Goal: Task Accomplishment & Management: Complete application form

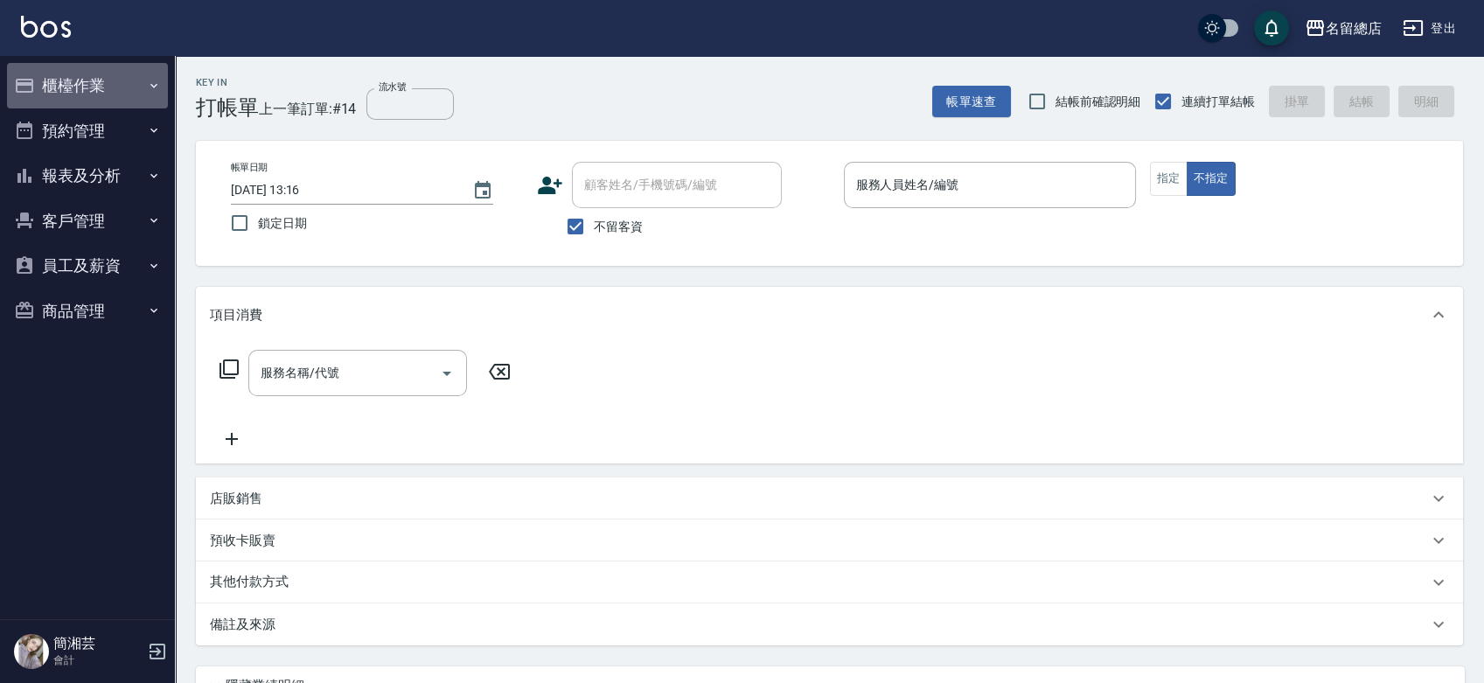
click at [70, 71] on button "櫃檯作業" at bounding box center [87, 85] width 161 height 45
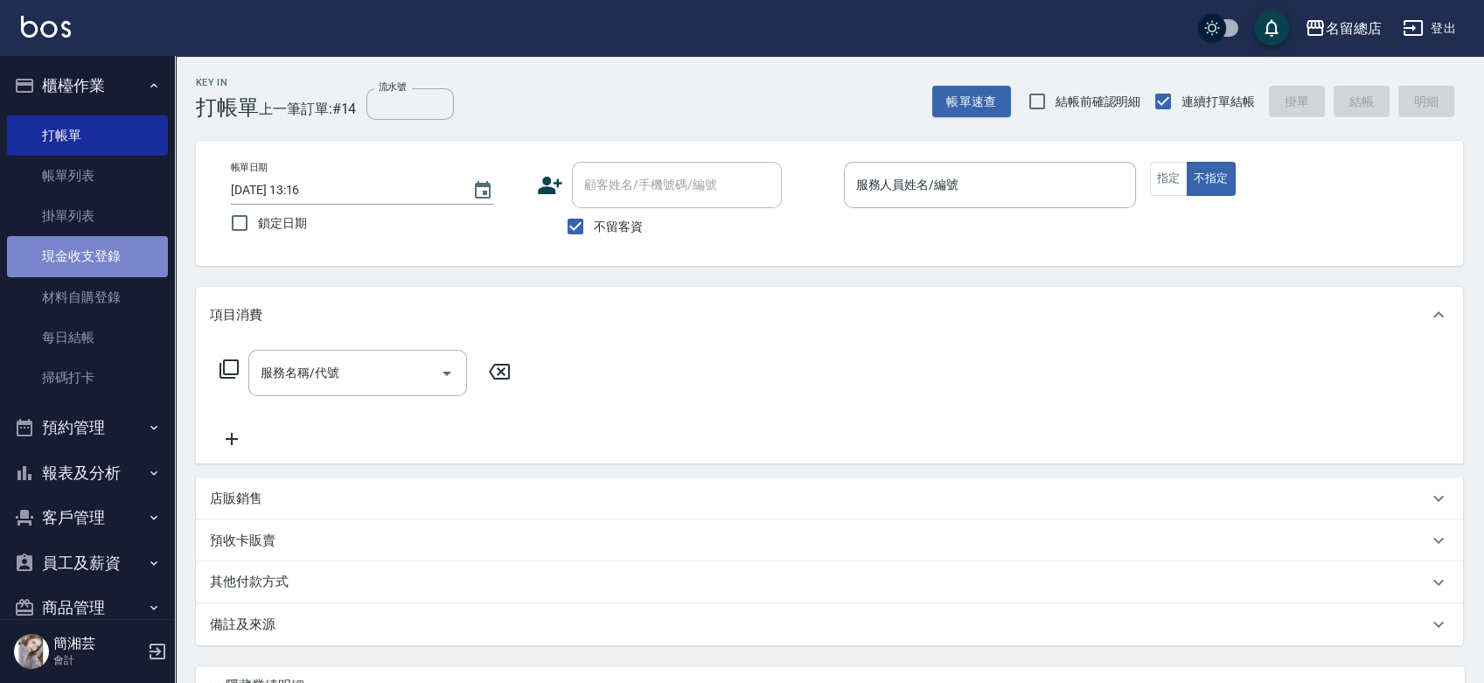
click at [121, 255] on link "現金收支登錄" at bounding box center [87, 256] width 161 height 40
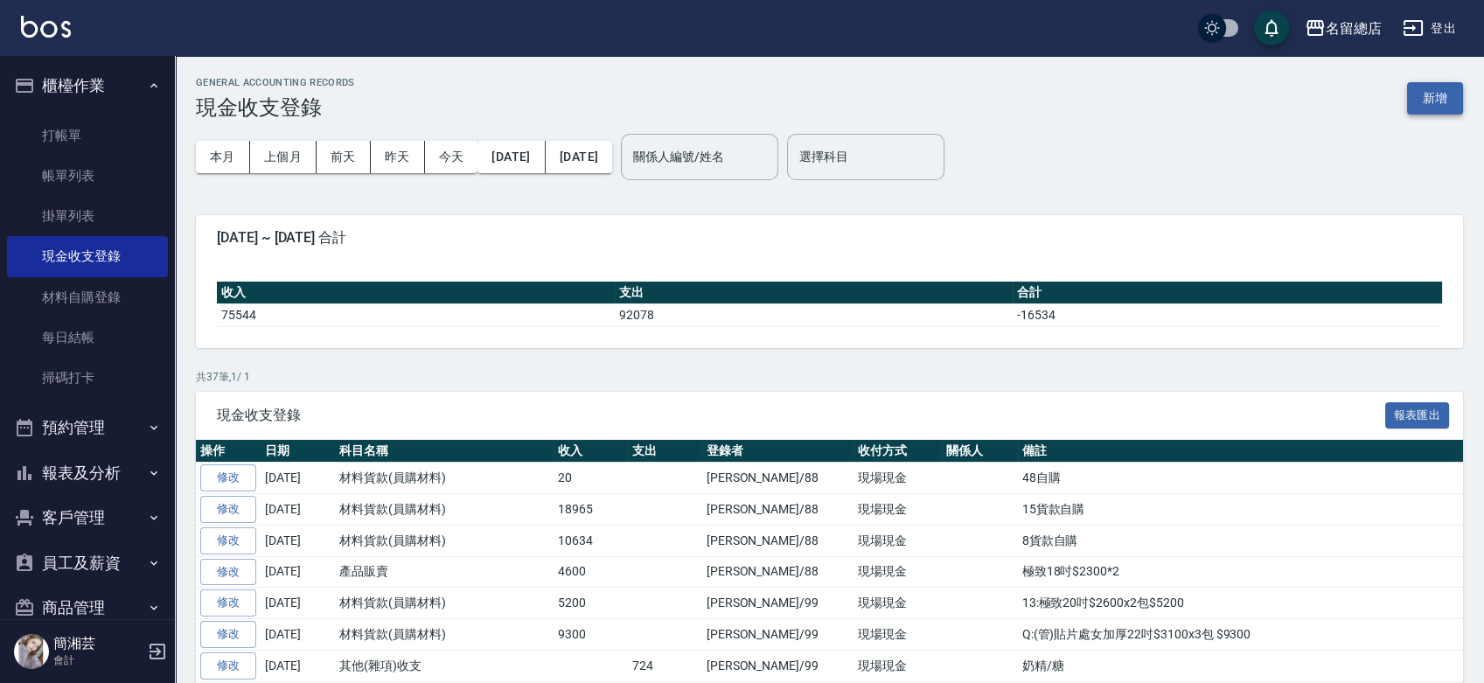
click at [1452, 98] on button "新增" at bounding box center [1435, 98] width 56 height 32
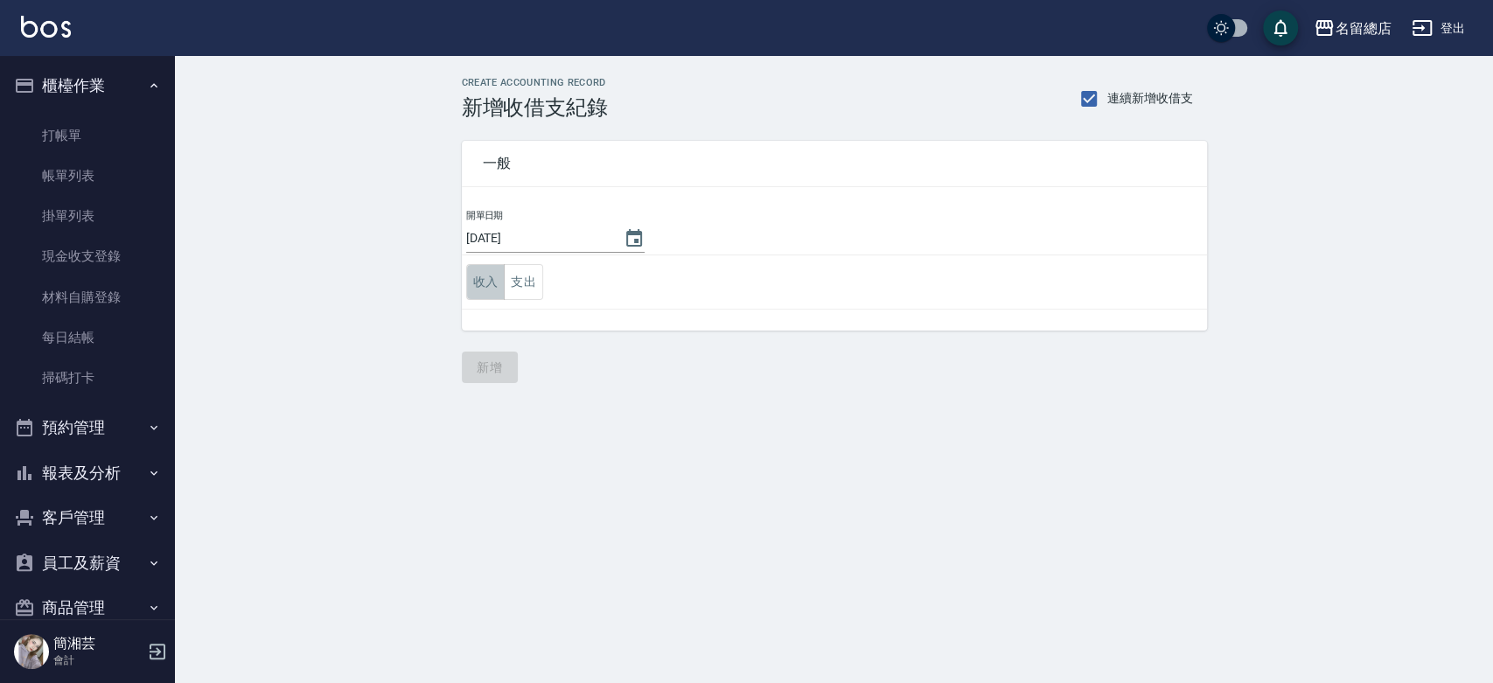
click at [478, 284] on button "收入" at bounding box center [485, 282] width 39 height 36
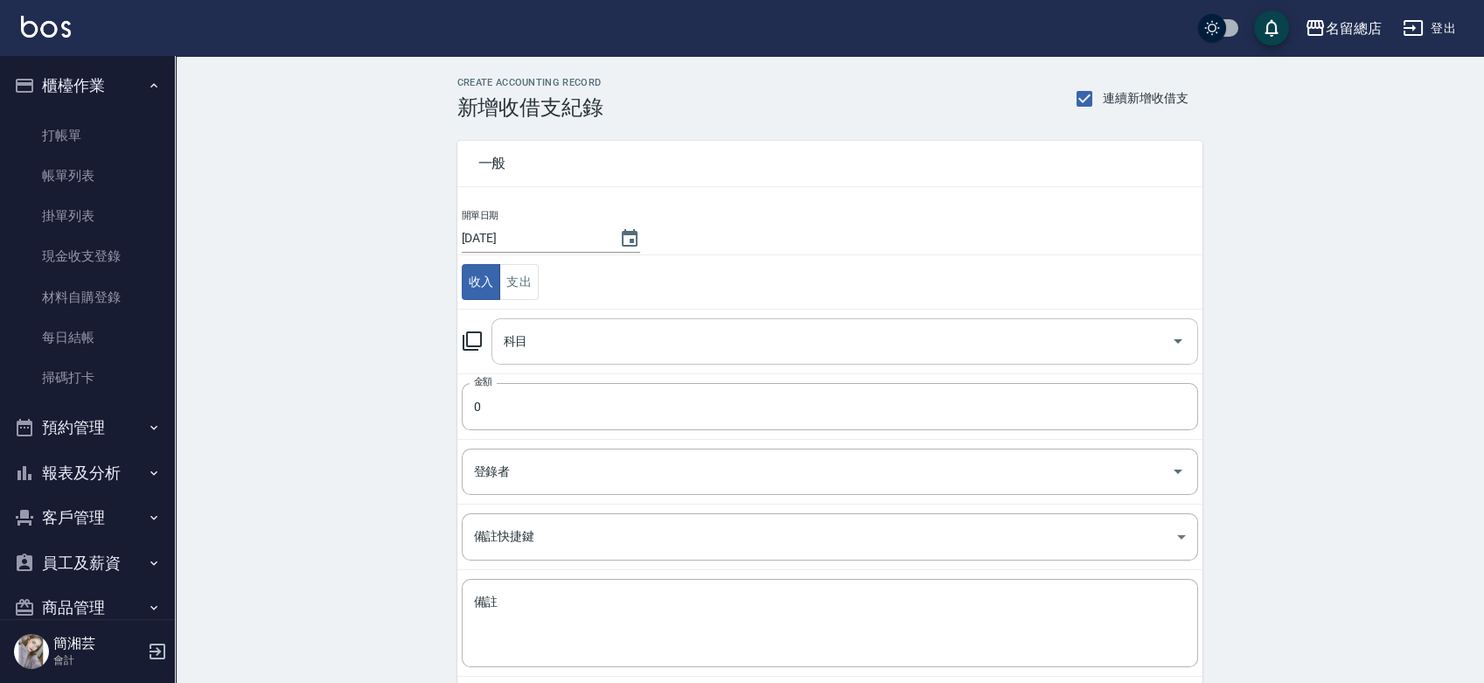
click at [542, 349] on input "科目" at bounding box center [831, 341] width 665 height 31
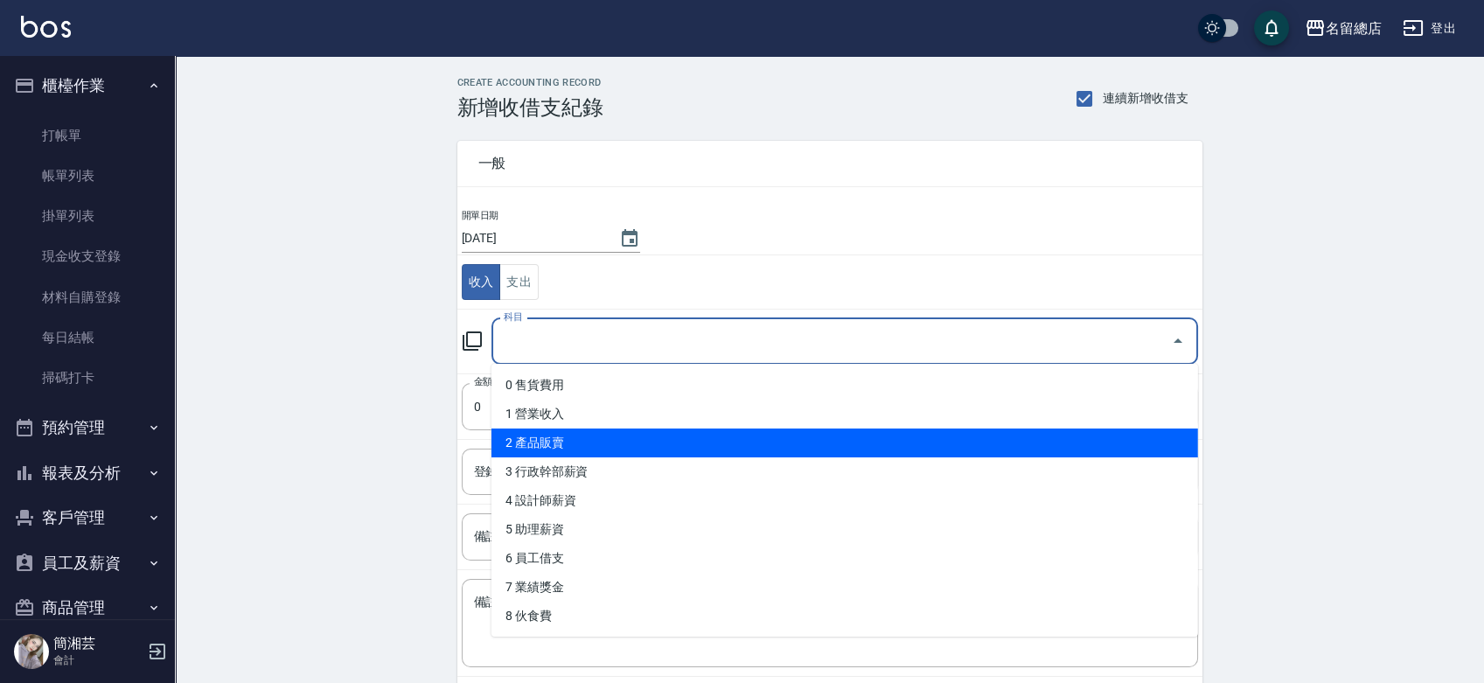
click at [557, 447] on li "2 產品販賣" at bounding box center [844, 442] width 707 height 29
type input "2 產品販賣"
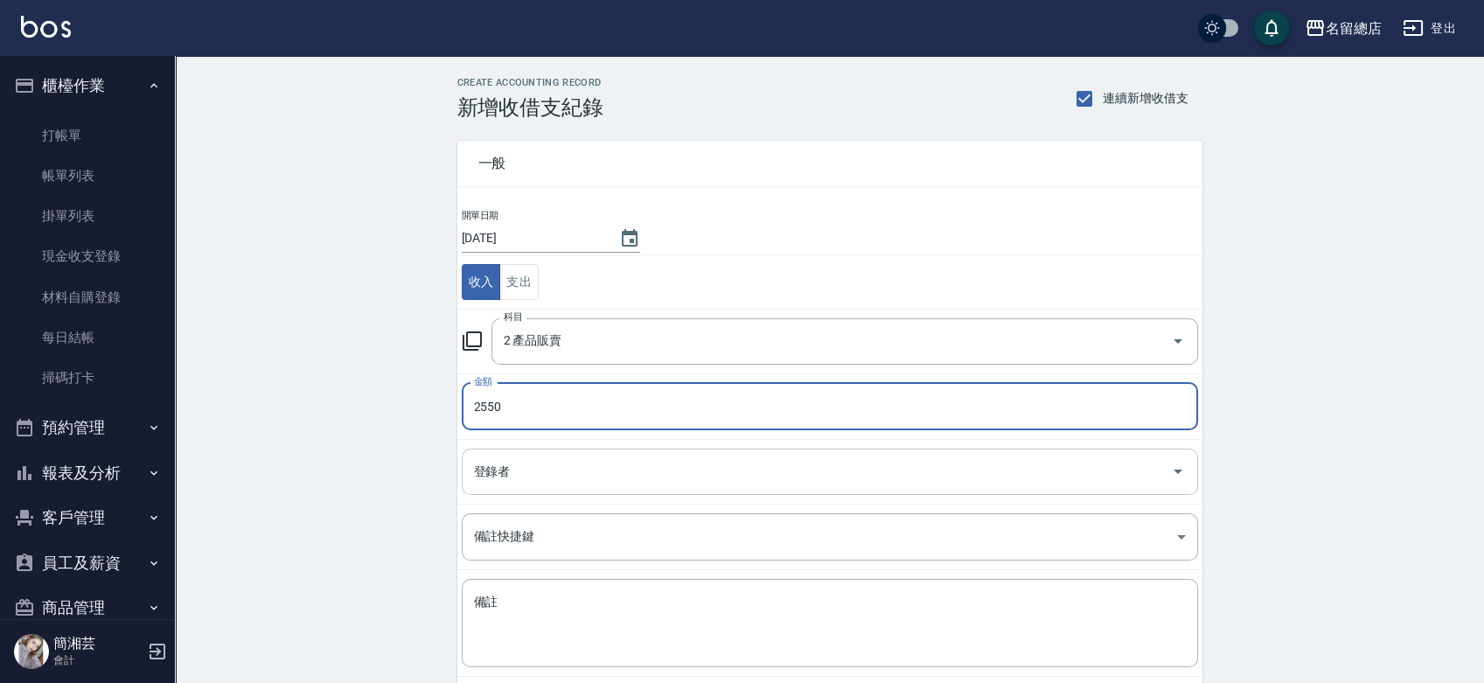
type input "2550"
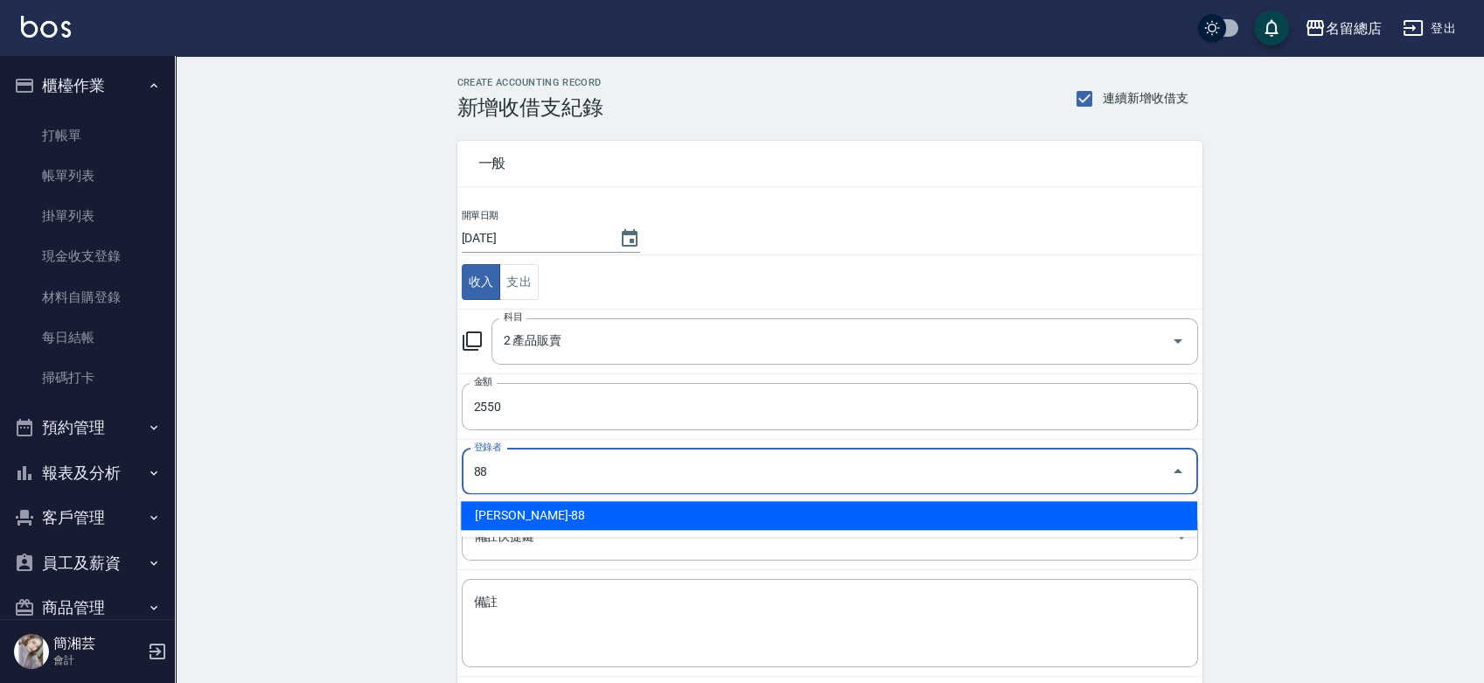
type input "[PERSON_NAME]-88"
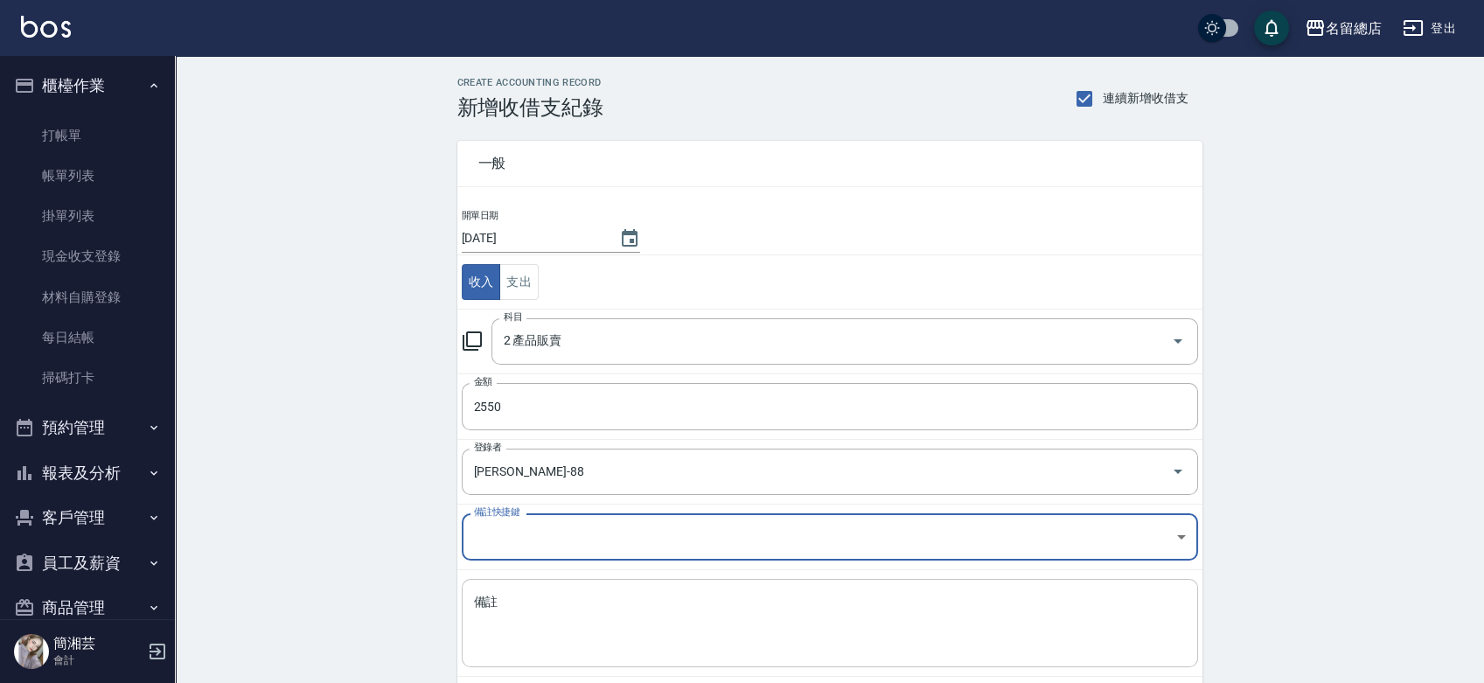
click at [599, 636] on textarea "備註" at bounding box center [830, 623] width 712 height 59
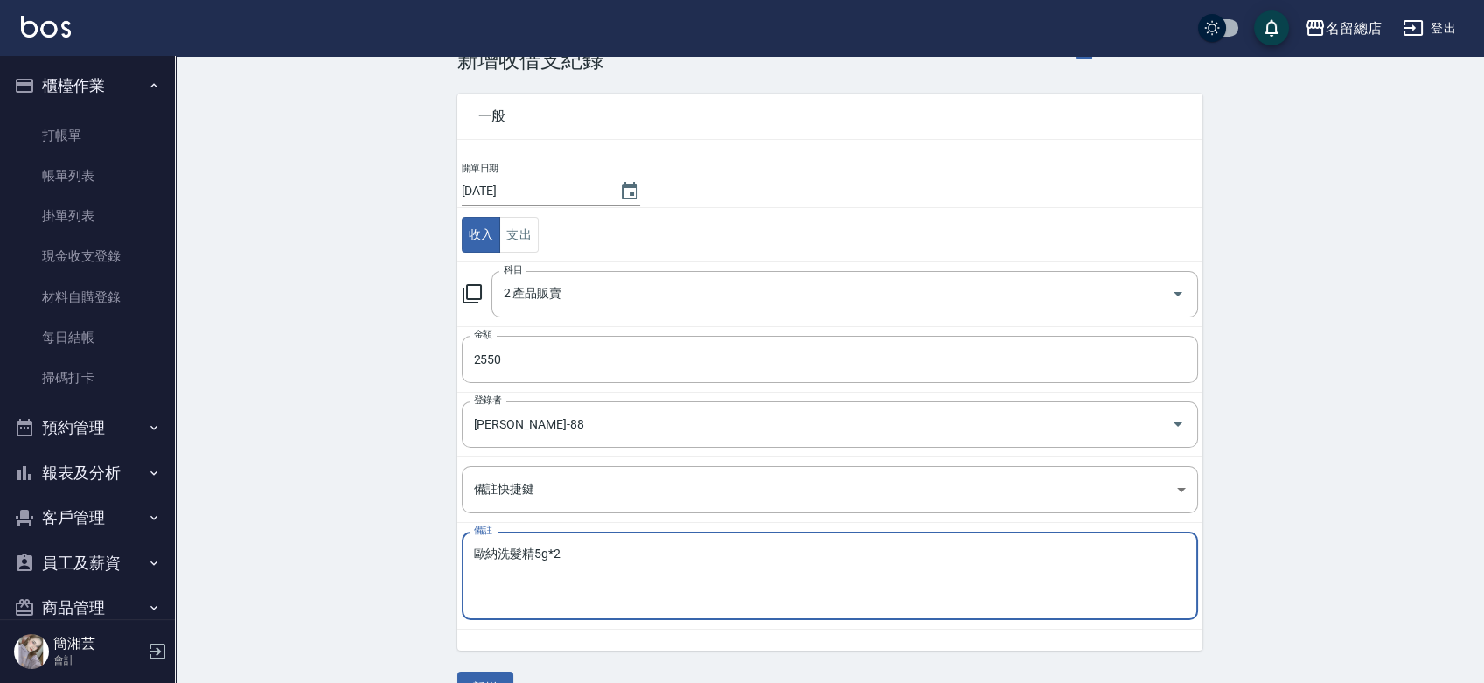
scroll to position [87, 0]
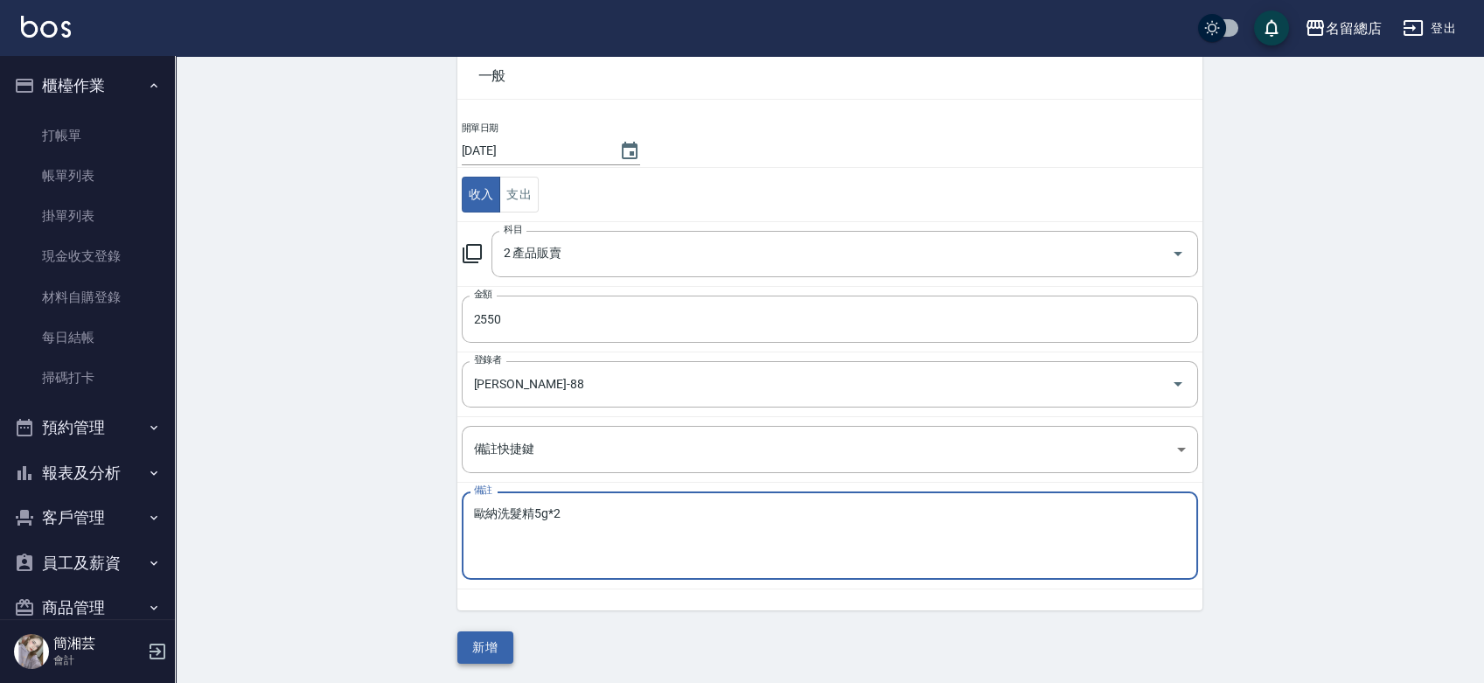
type textarea "歐納洗髮精5g*2"
click at [487, 647] on button "新增" at bounding box center [485, 647] width 56 height 32
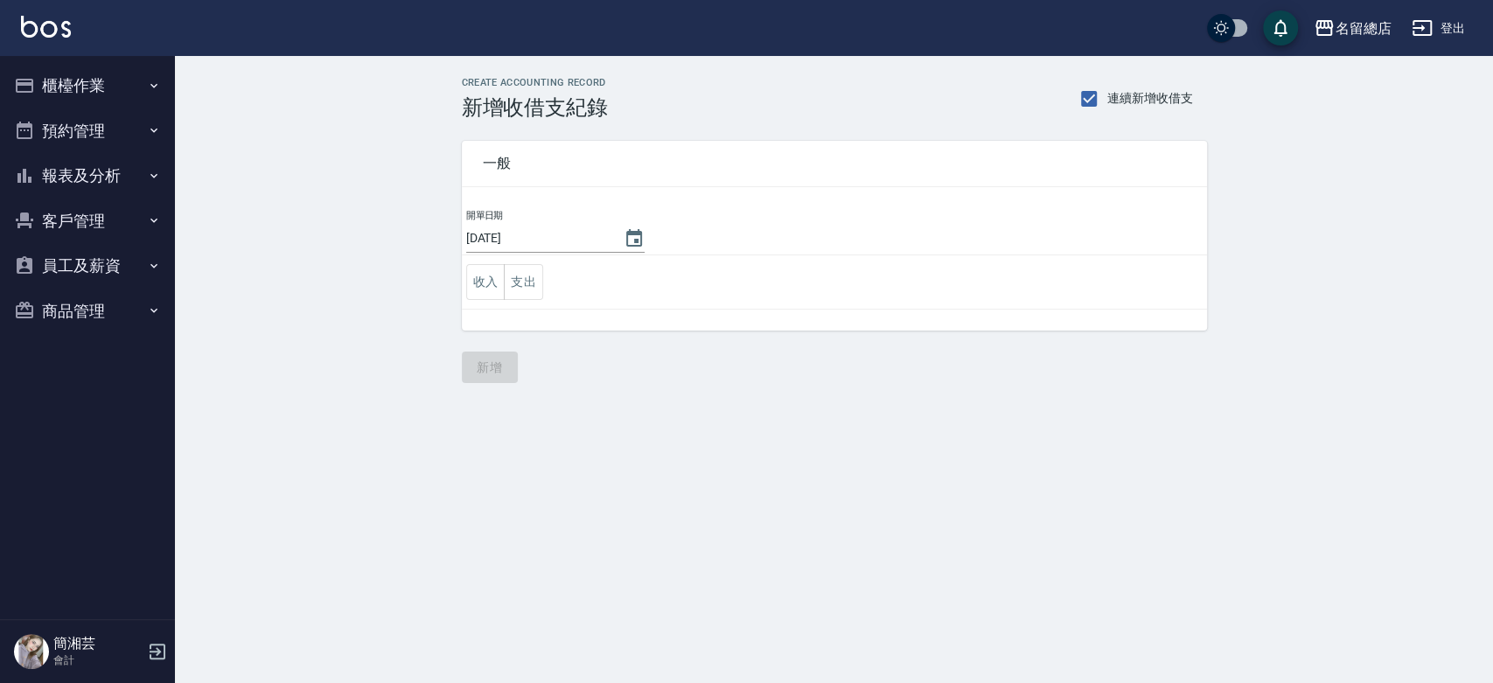
click at [109, 84] on button "櫃檯作業" at bounding box center [87, 85] width 161 height 45
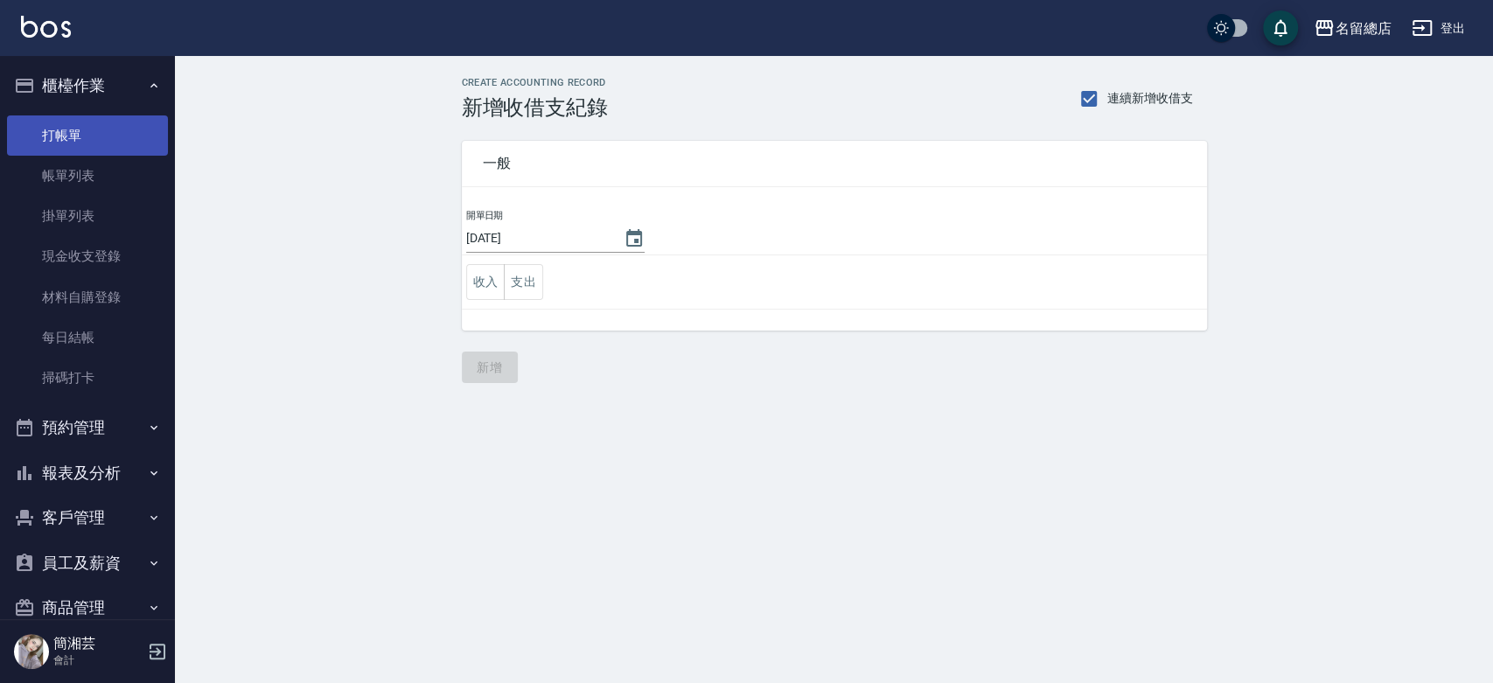
click at [97, 124] on link "打帳單" at bounding box center [87, 135] width 161 height 40
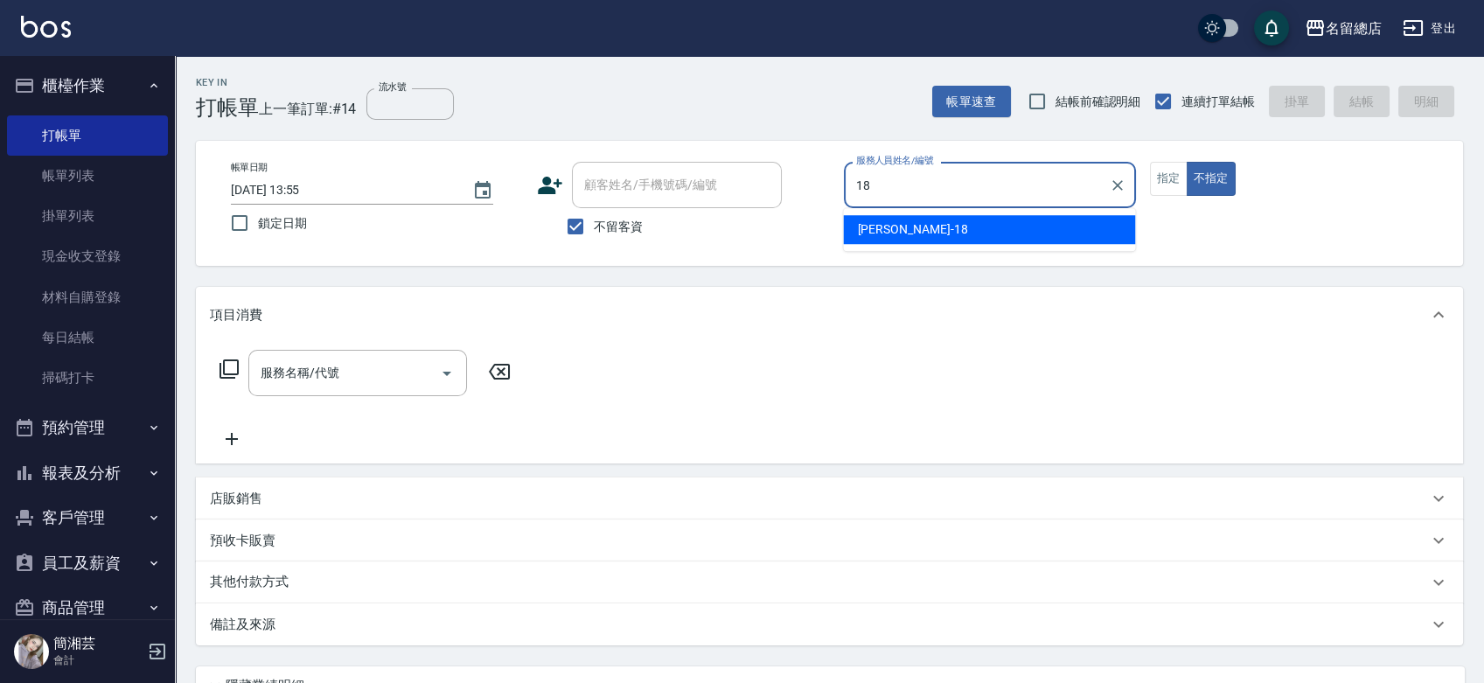
type input "Angela-18"
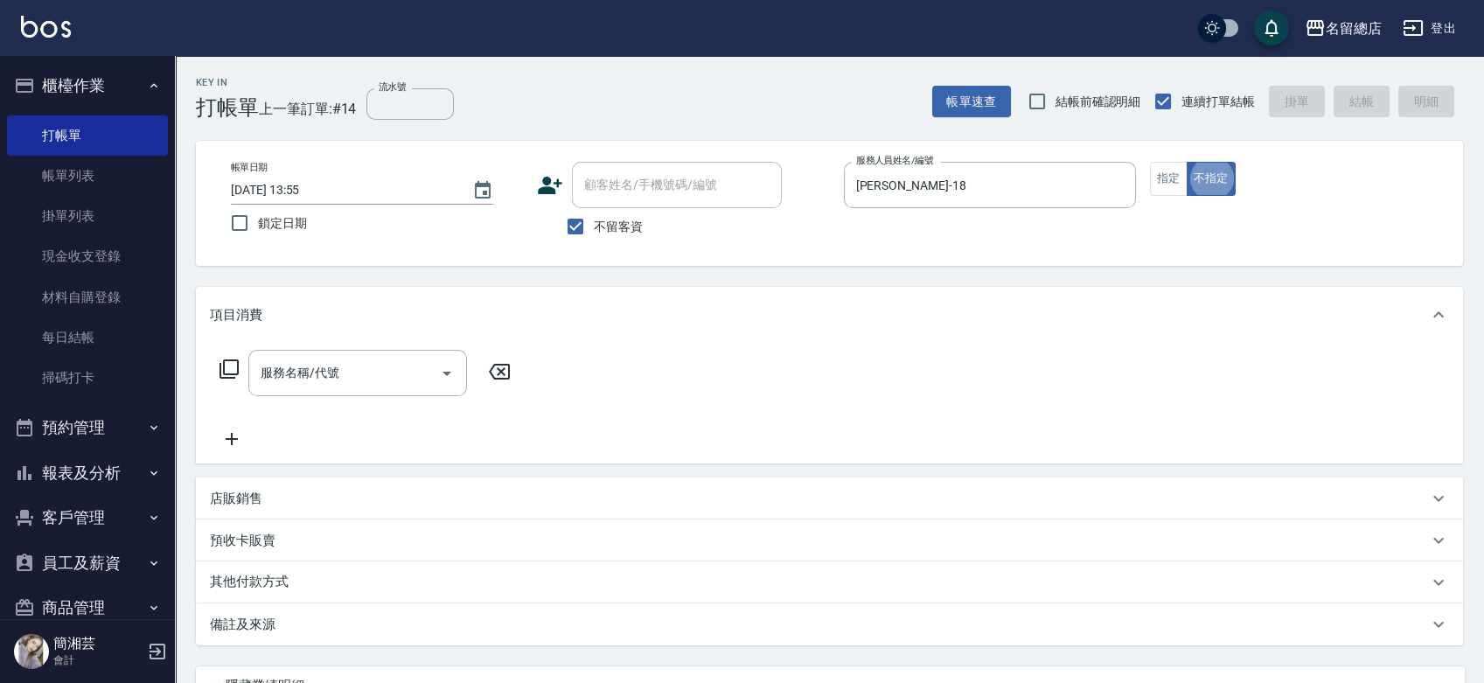
type button "false"
click at [1178, 180] on button "指定" at bounding box center [1169, 179] width 38 height 34
click at [345, 390] on div "服務名稱/代號" at bounding box center [357, 373] width 219 height 46
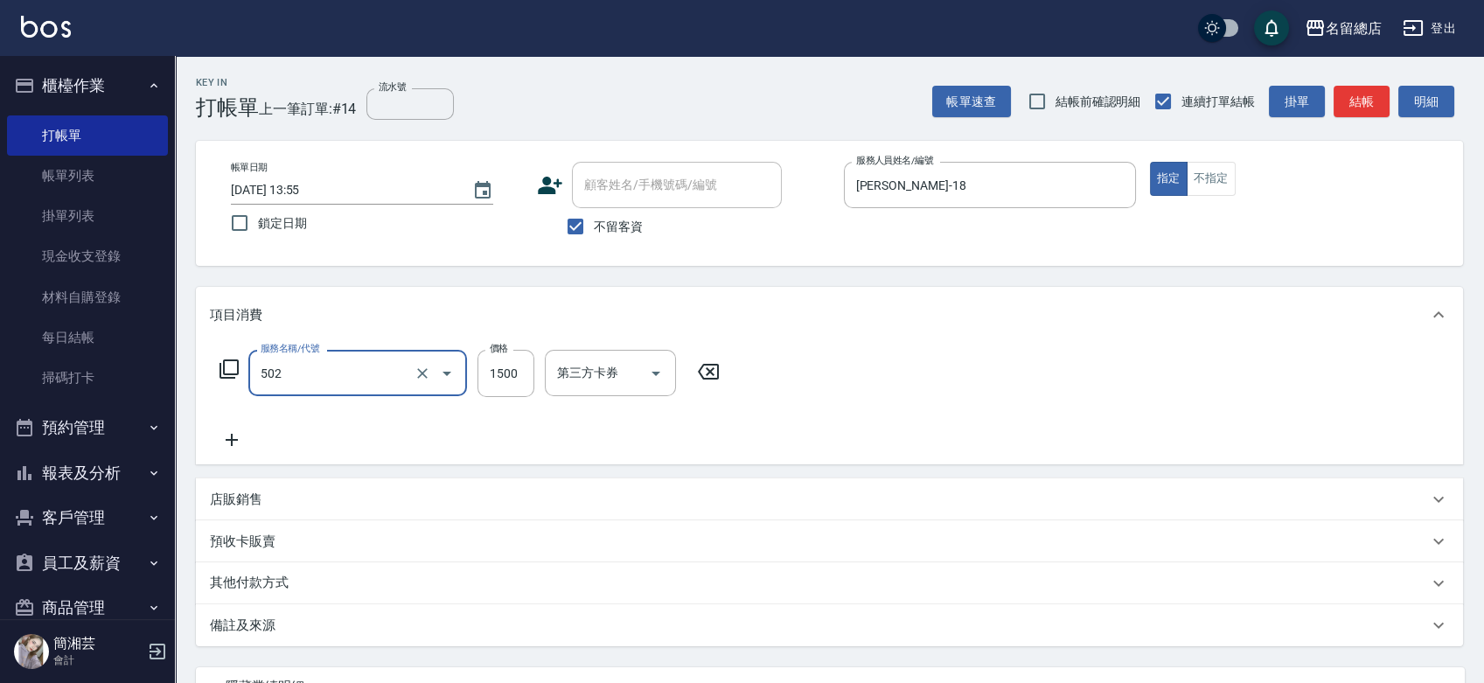
type input "染髮1500以上(502)"
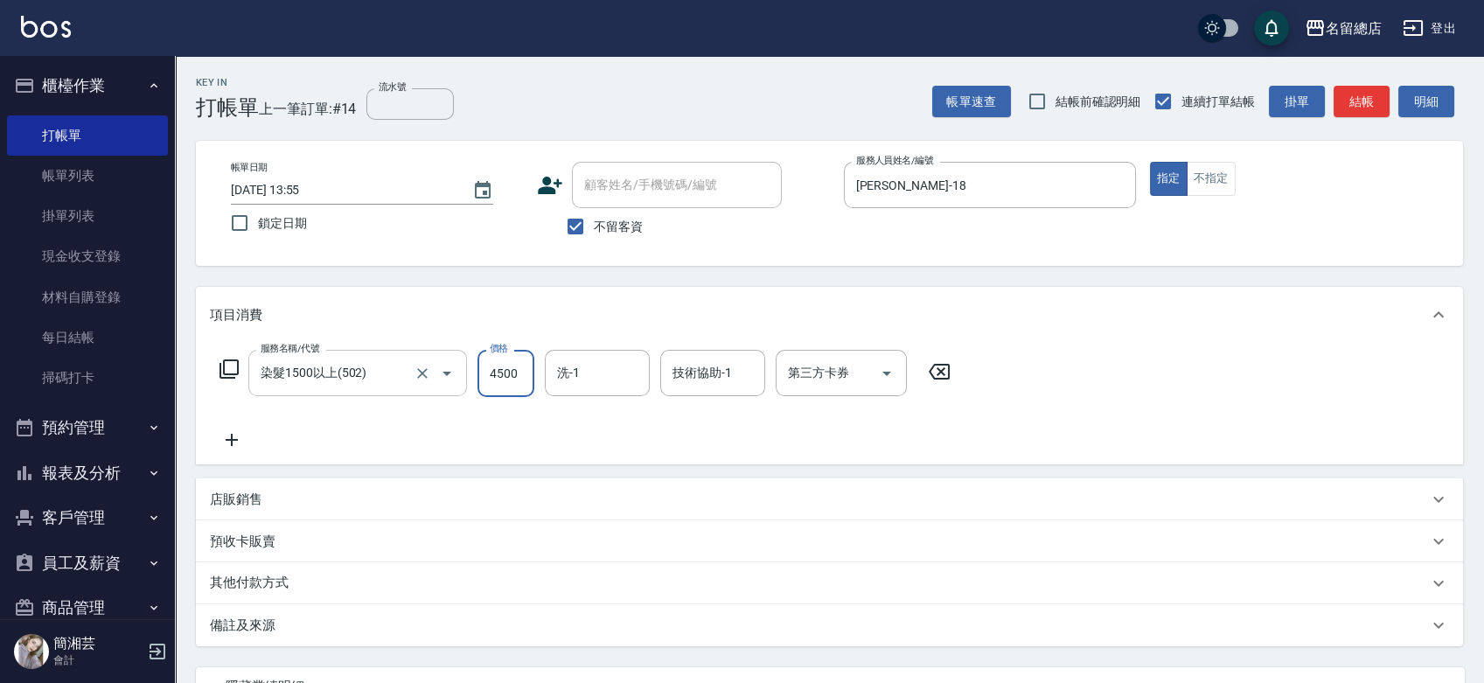
type input "4500"
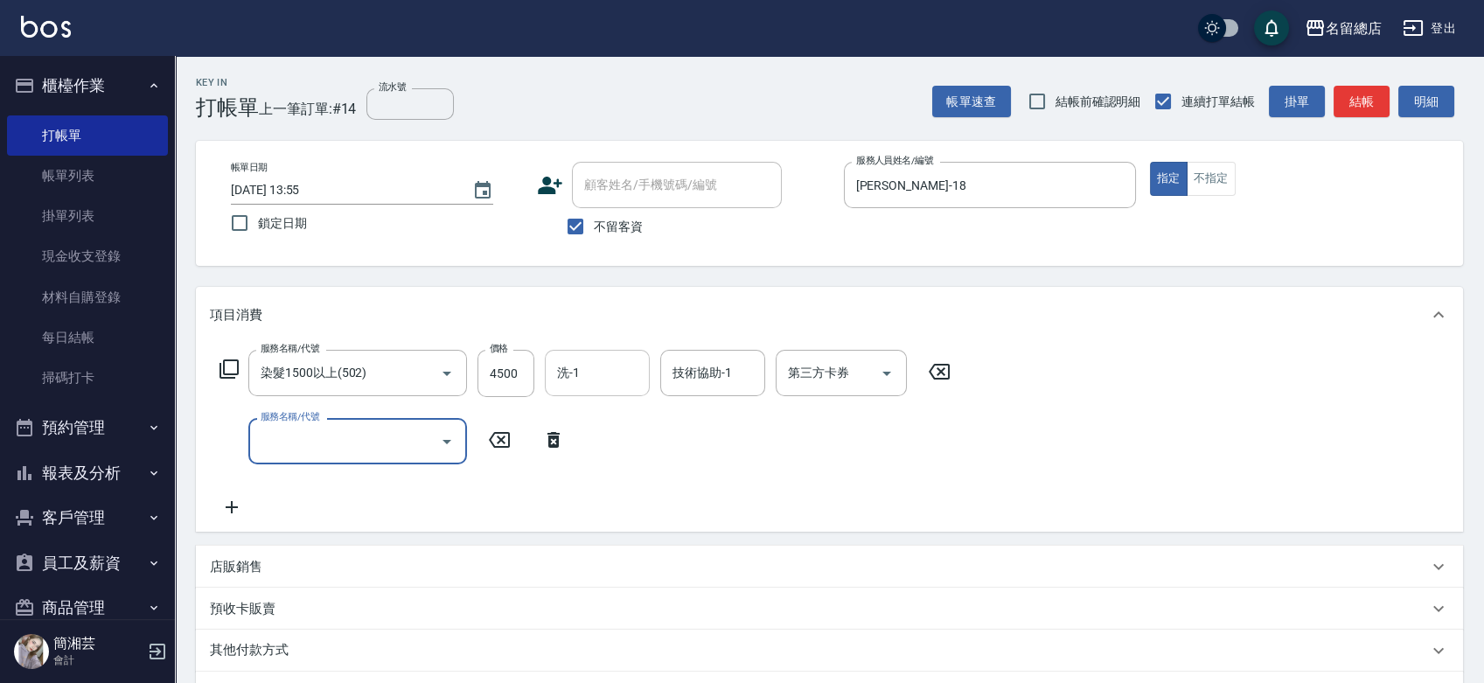
click at [610, 361] on input "洗-1" at bounding box center [597, 373] width 89 height 31
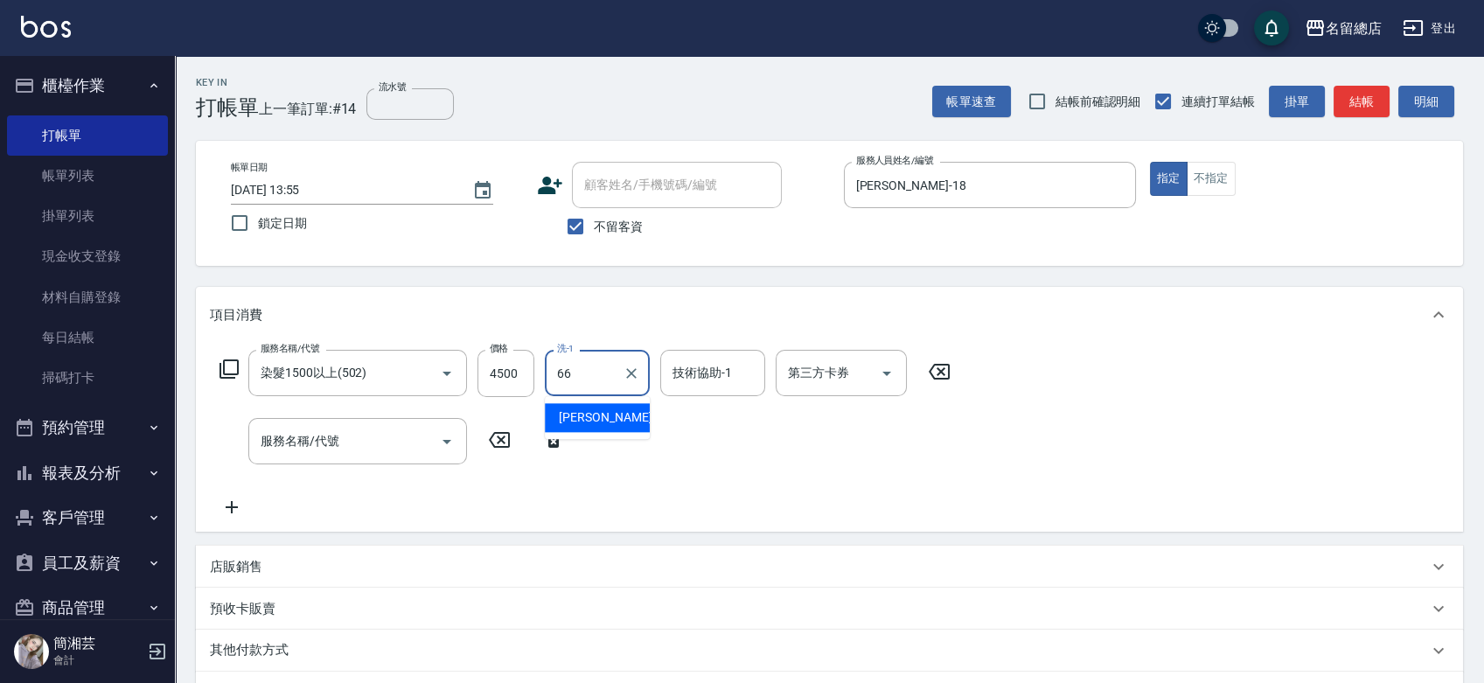
type input "林欣怡-66"
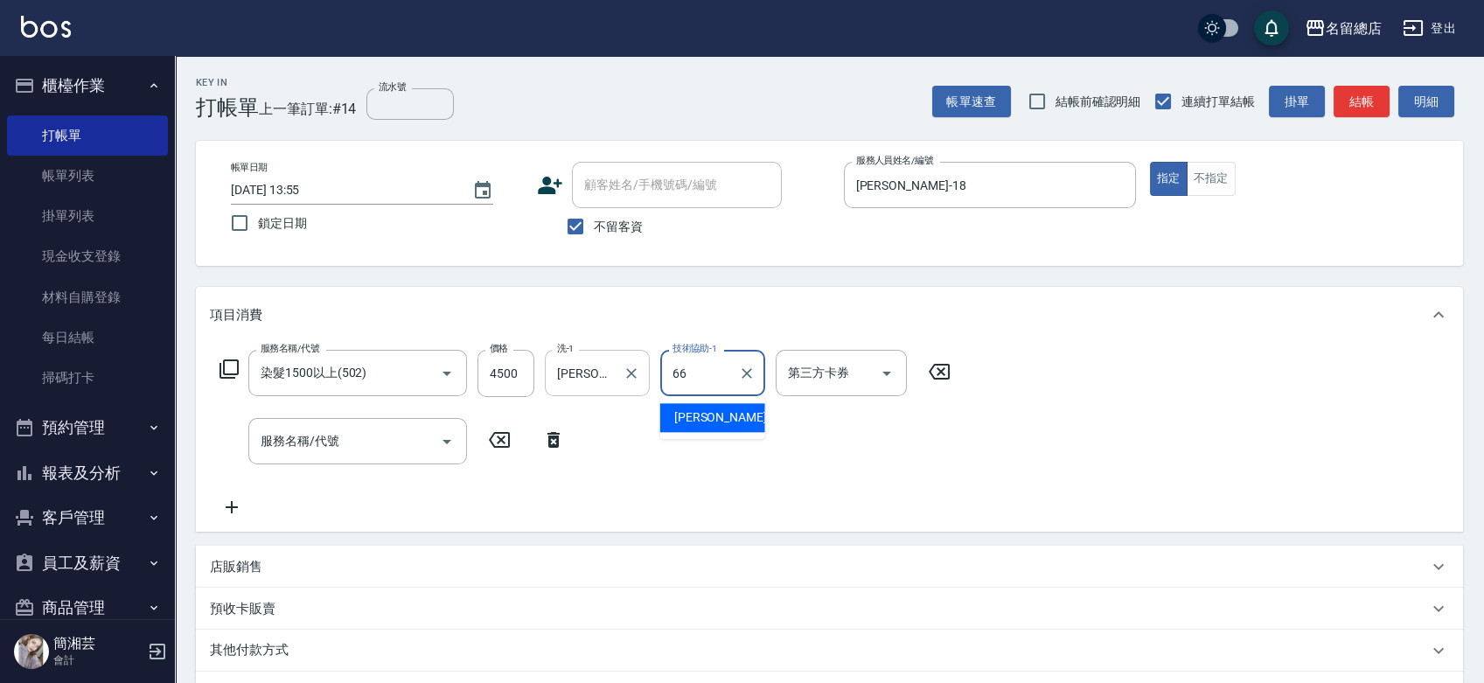
type input "林欣怡-66"
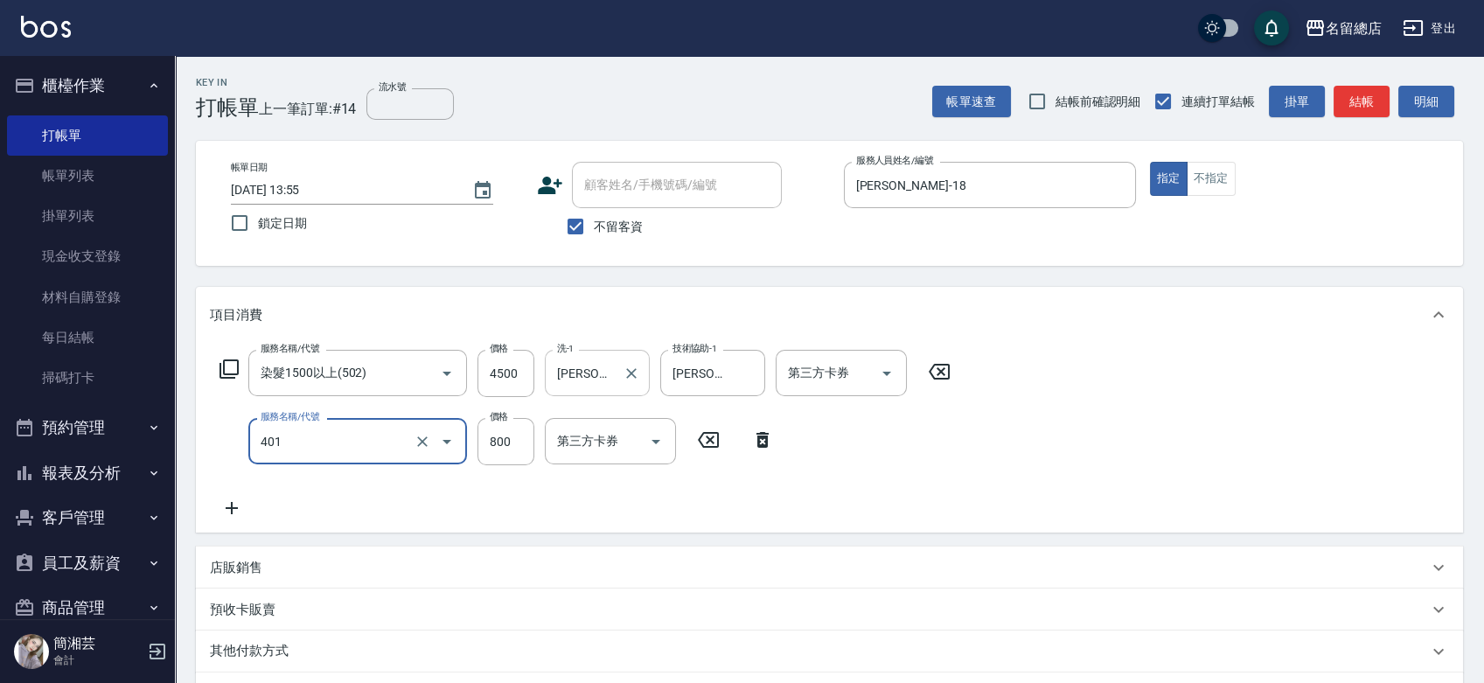
type input "自備護髮(401)"
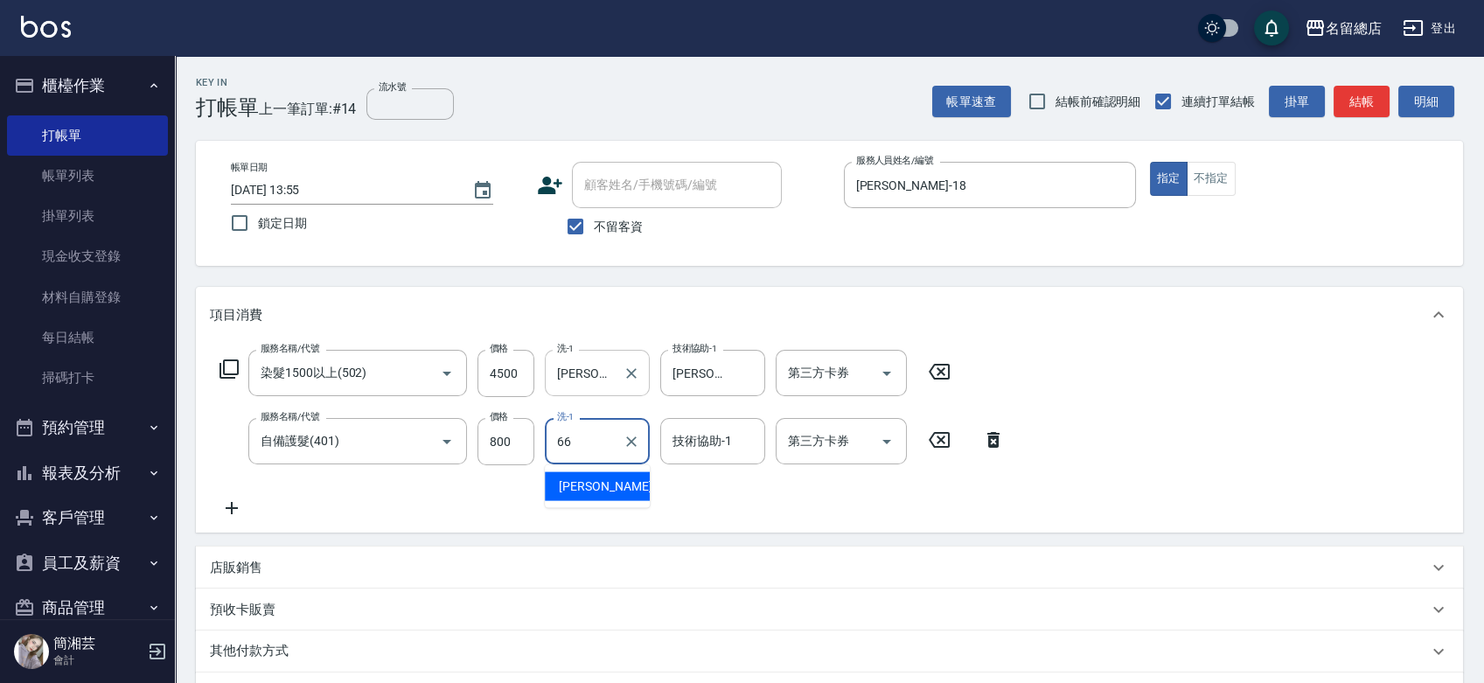
type input "林欣怡-66"
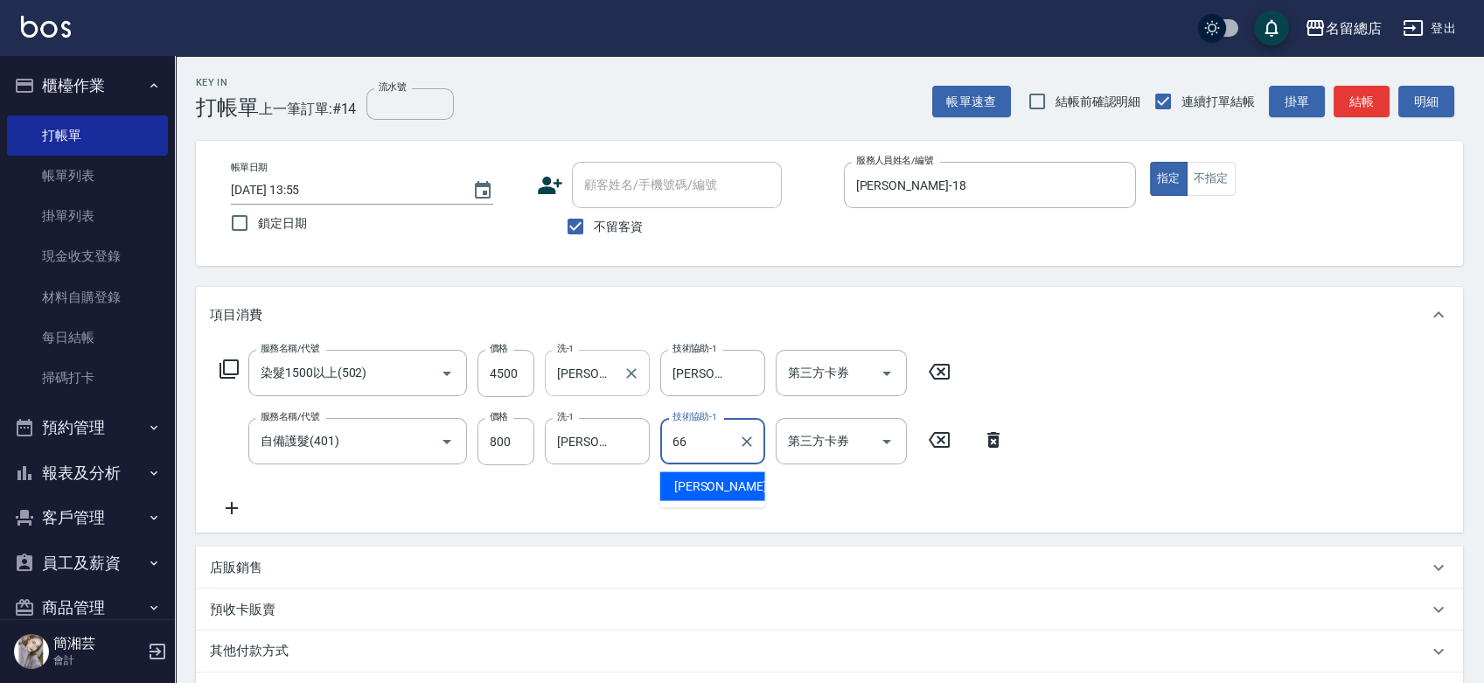
type input "林欣怡-66"
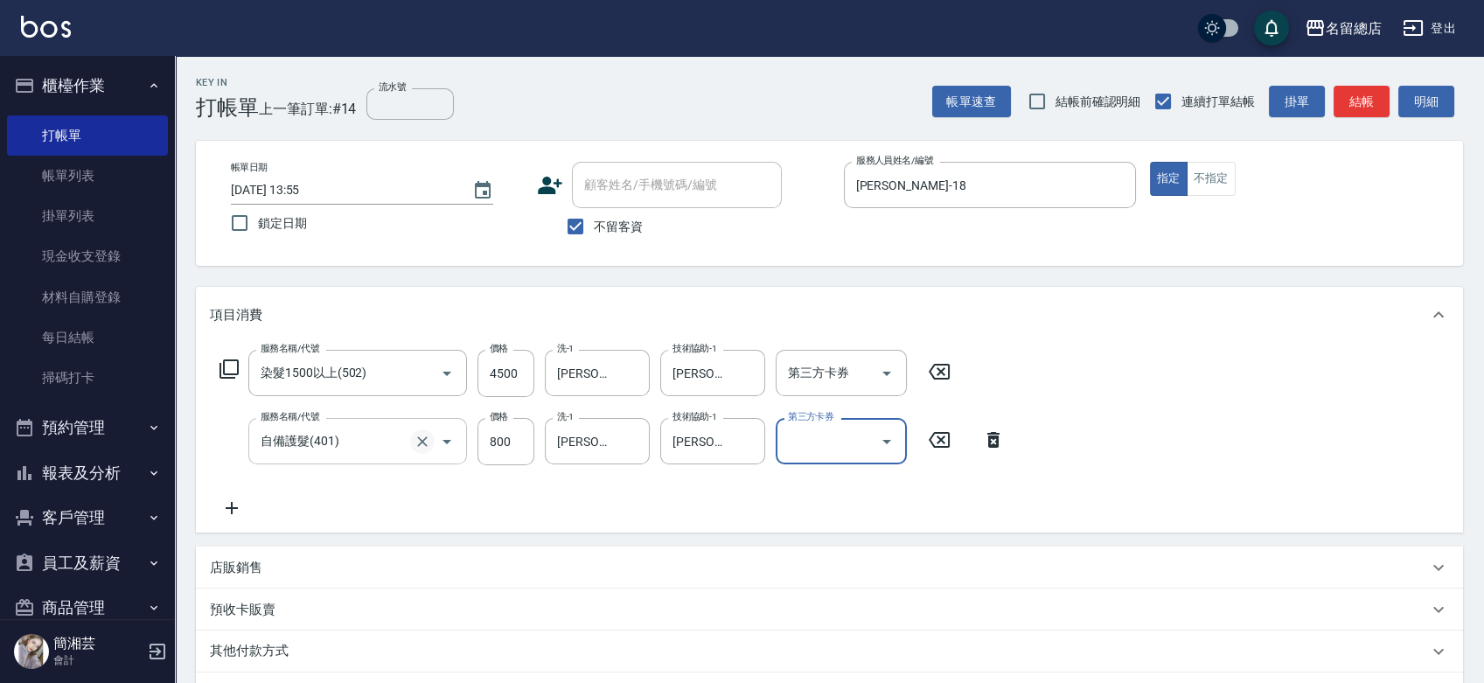
click at [424, 438] on icon "Clear" at bounding box center [422, 441] width 17 height 17
type input "自備護髮(401)"
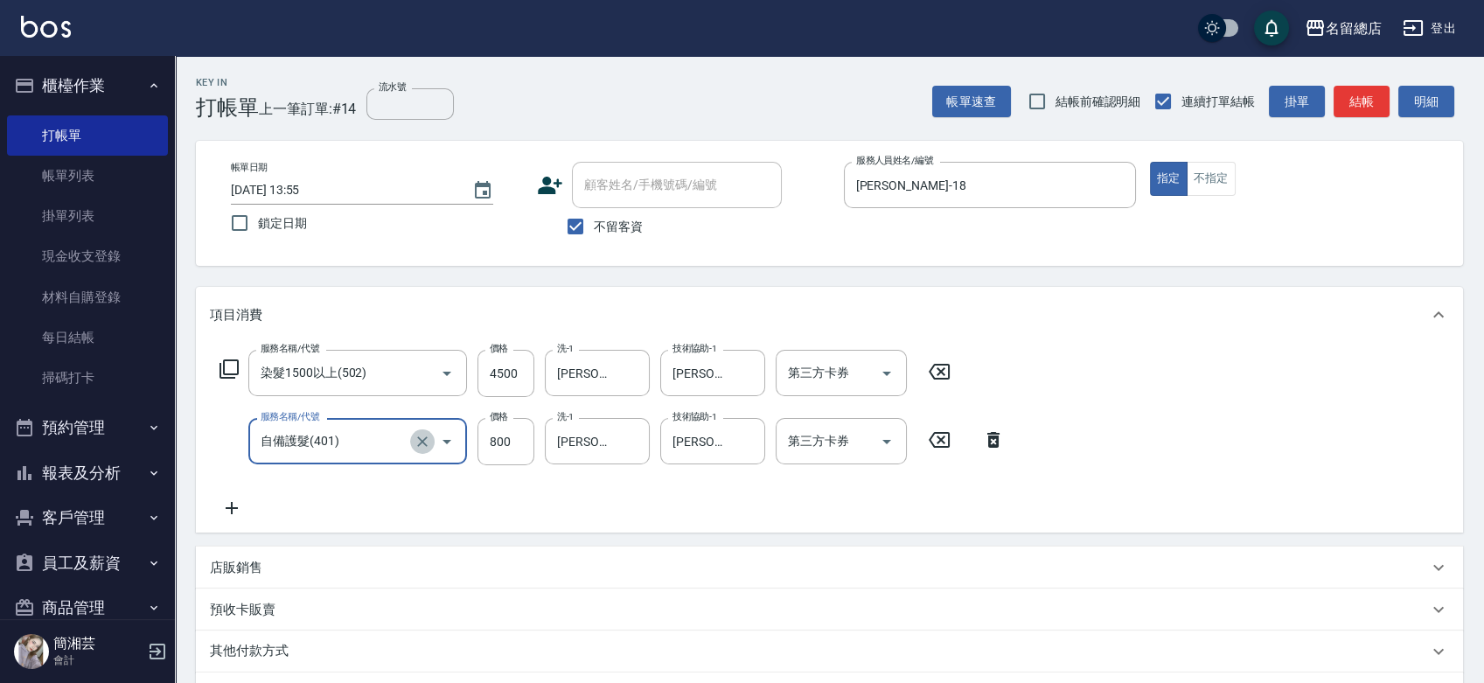
click at [421, 437] on icon "Clear" at bounding box center [422, 441] width 17 height 17
type input "2段蓋卡1300以上(501)"
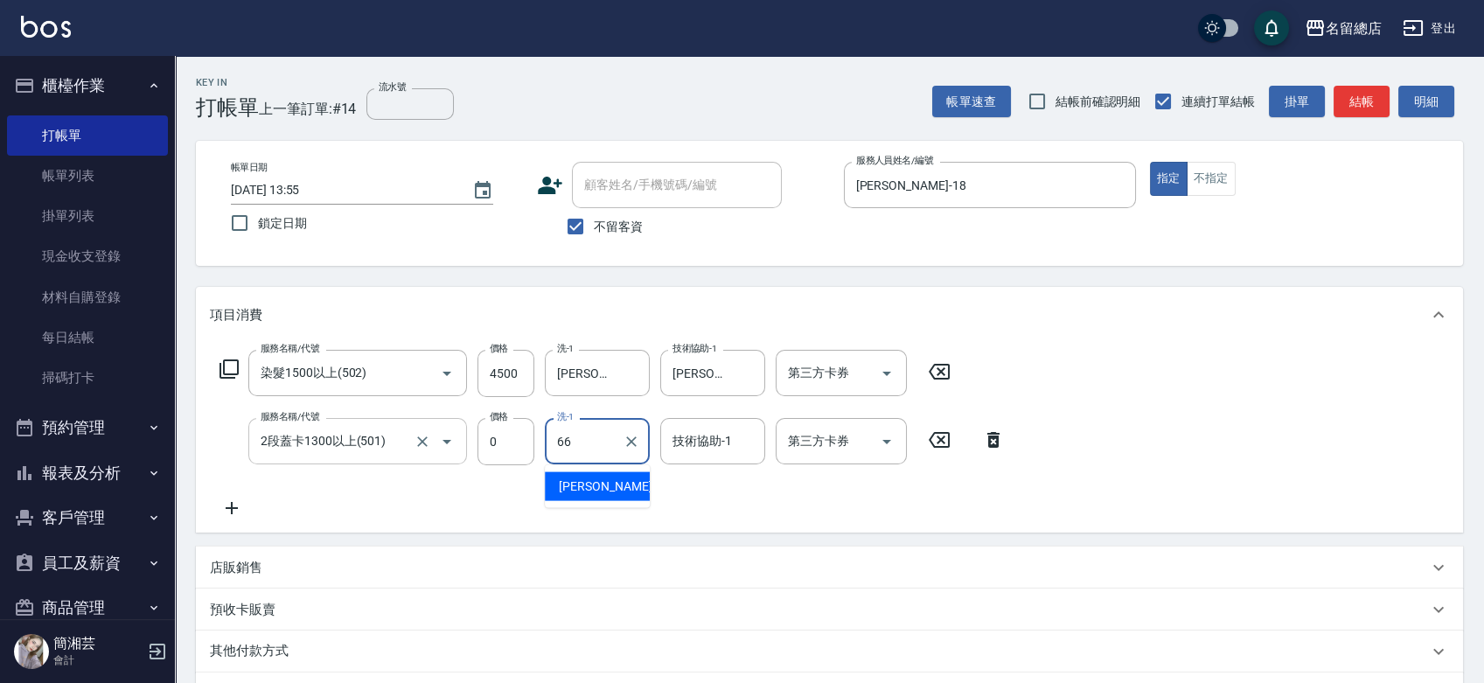
type input "林欣怡-66"
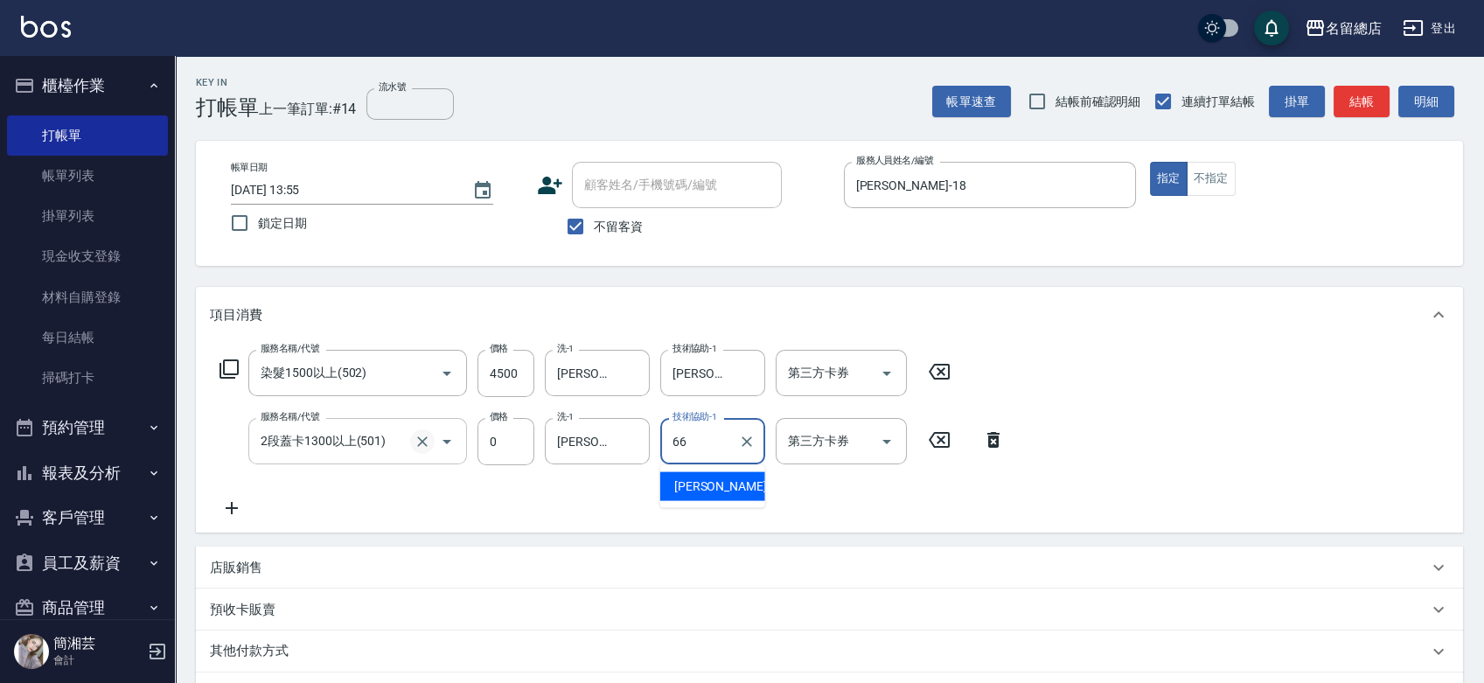
type input "林欣怡-66"
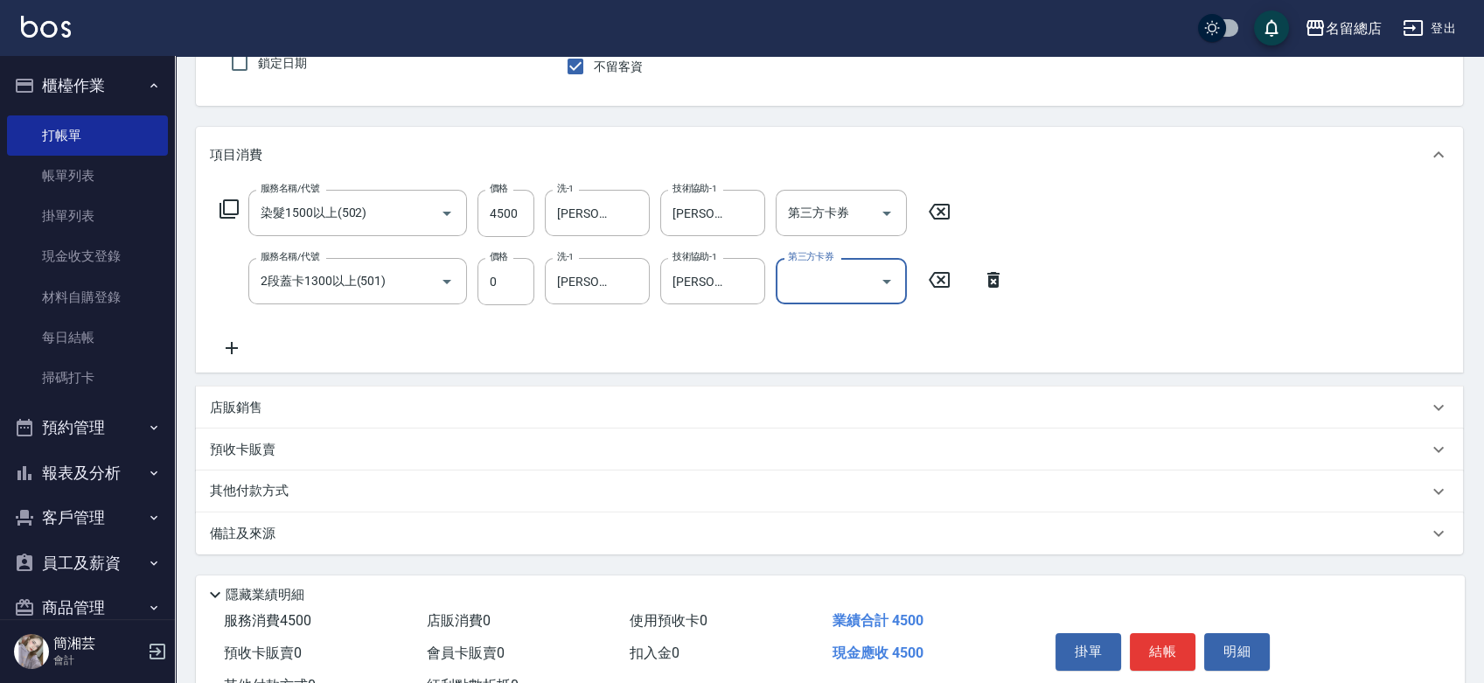
scroll to position [226, 0]
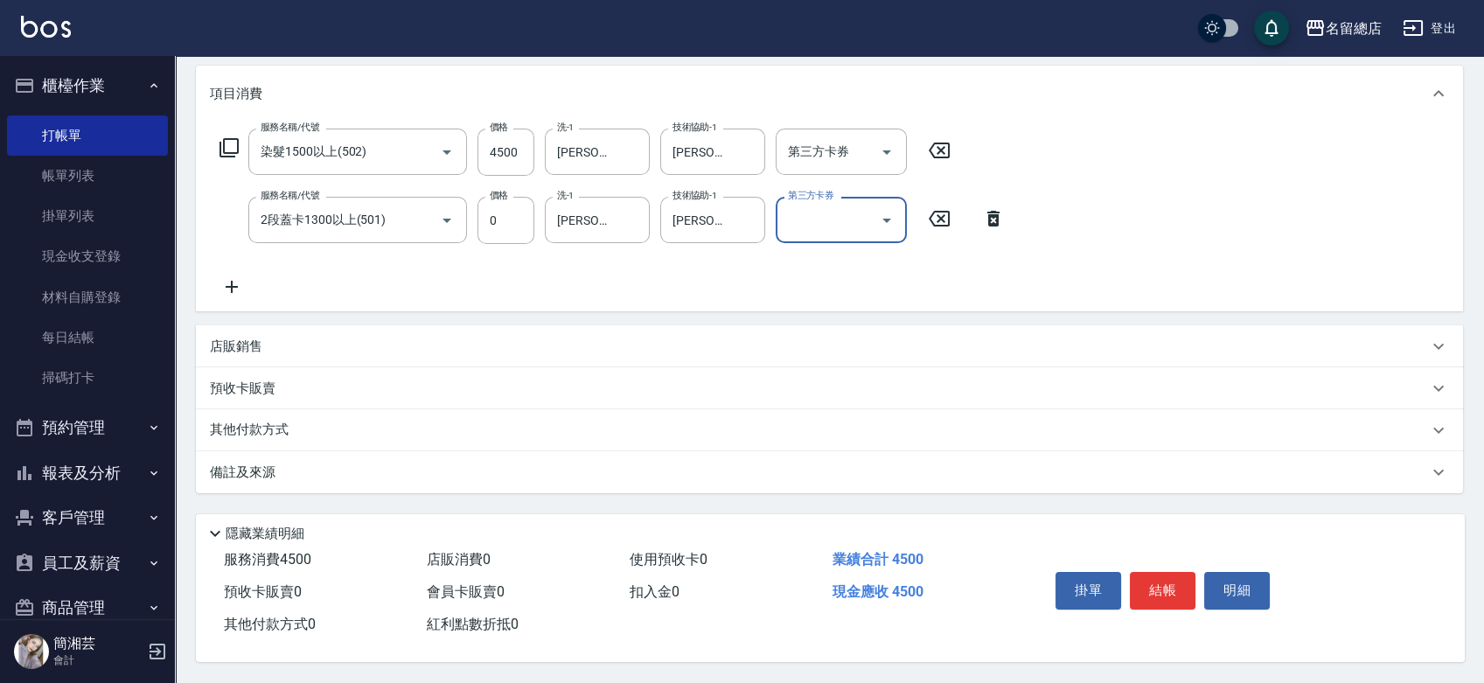
click at [254, 433] on p "其他付款方式" at bounding box center [253, 430] width 87 height 19
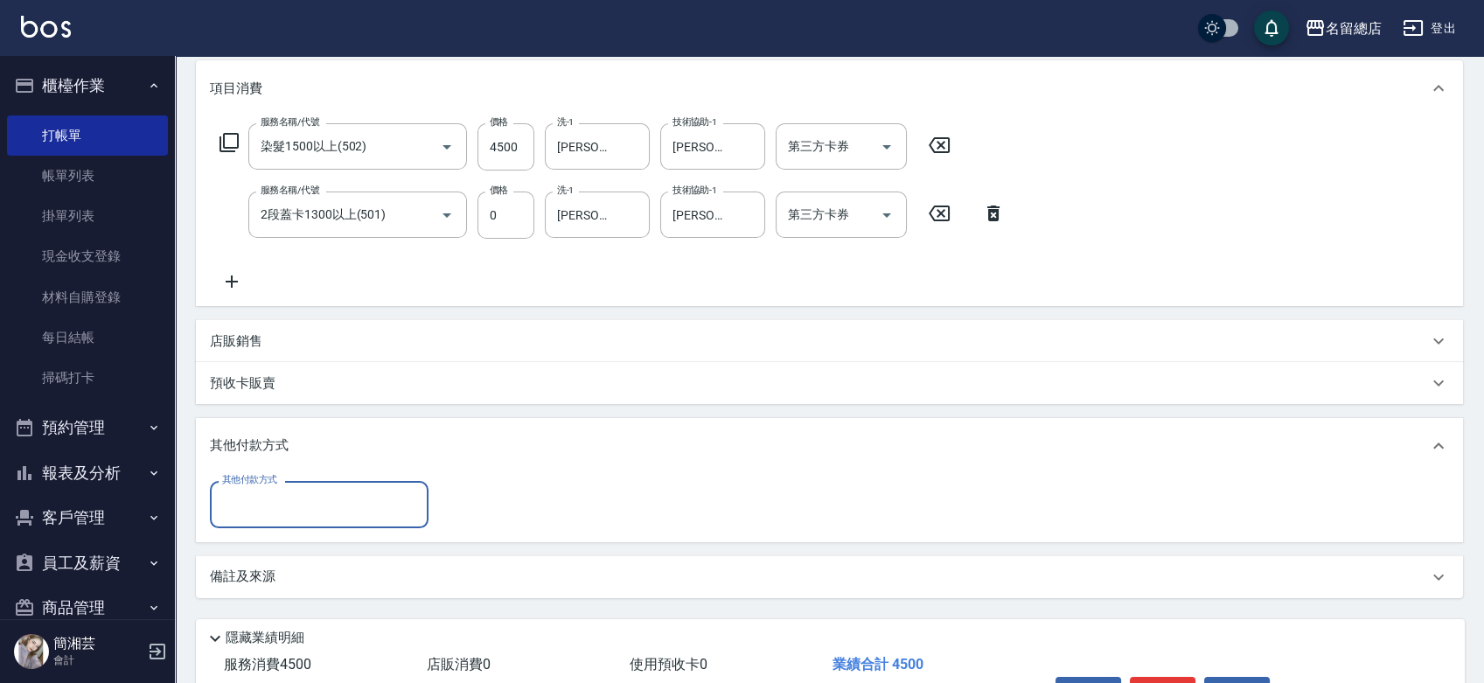
scroll to position [0, 0]
click at [282, 503] on input "其他付款方式" at bounding box center [319, 504] width 203 height 31
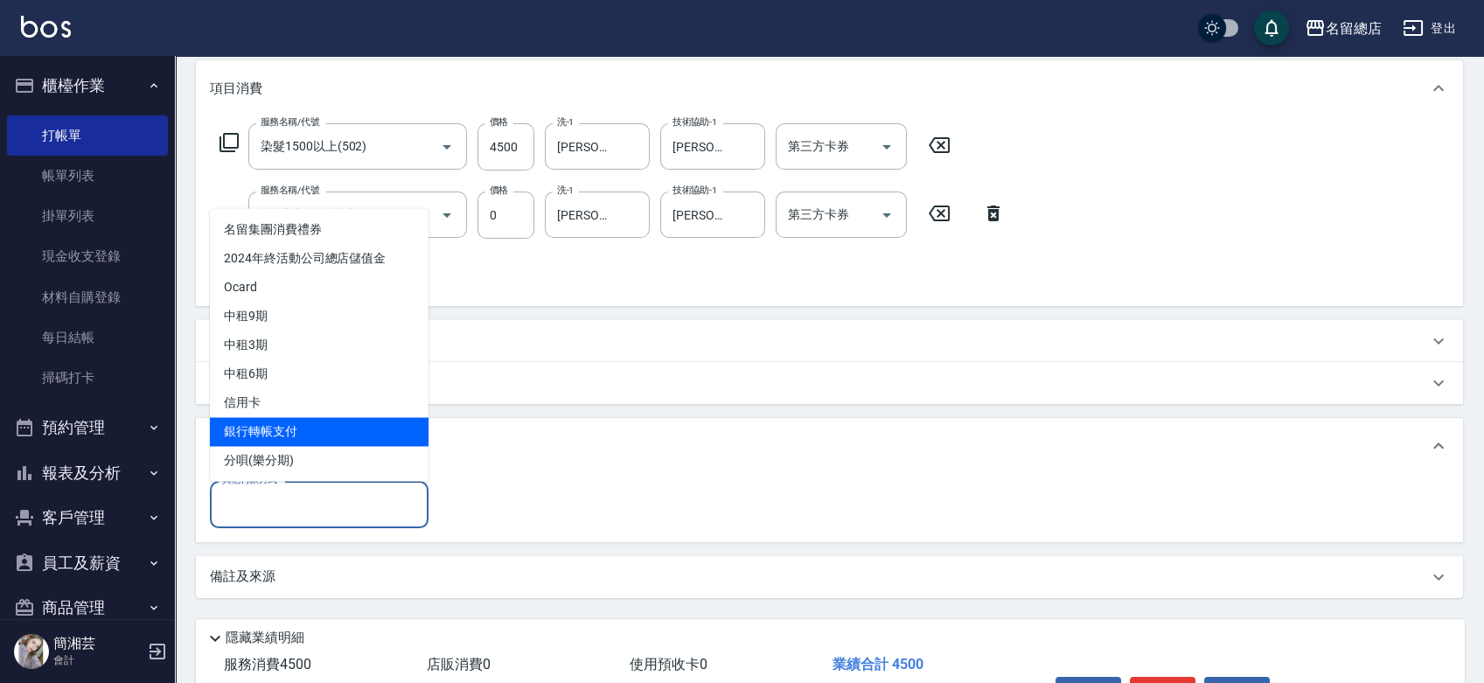
click at [286, 422] on span "銀行轉帳支付" at bounding box center [319, 431] width 219 height 29
type input "銀行轉帳支付"
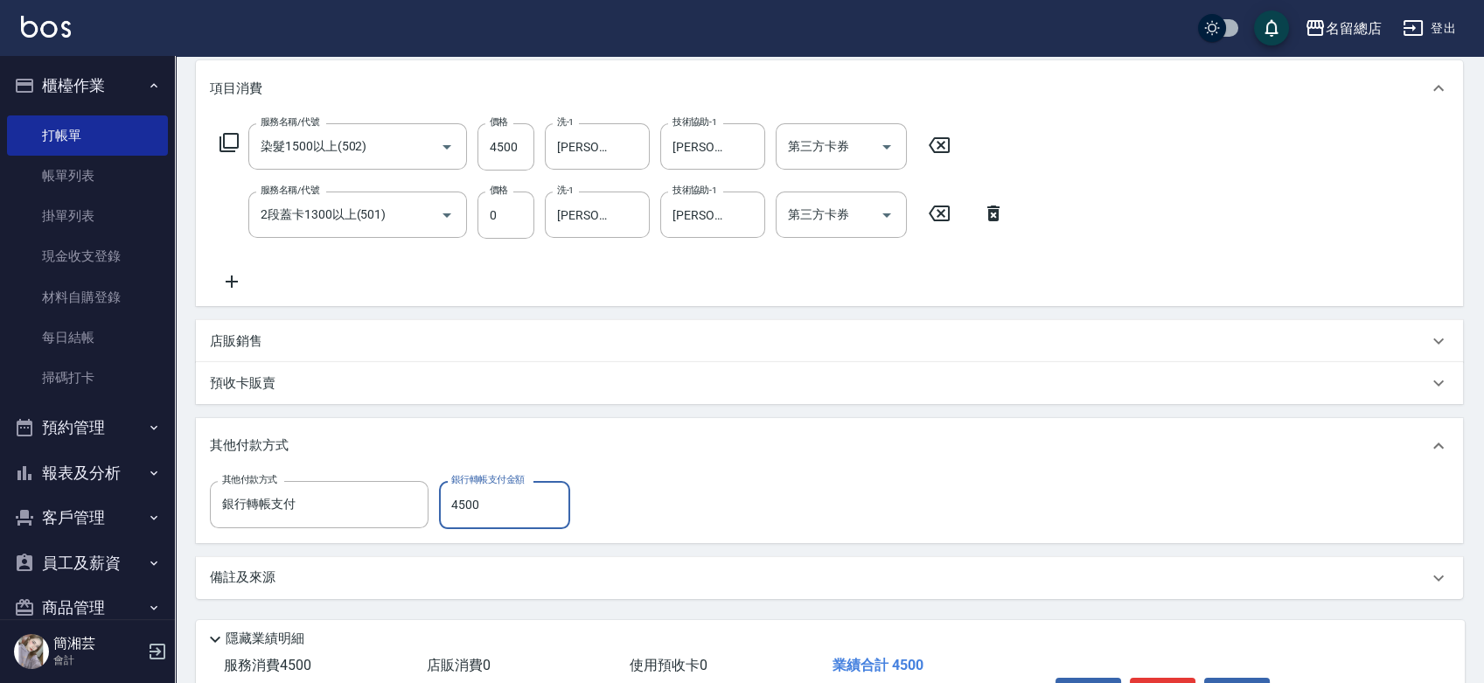
type input "4500"
type input "2025/10/09 14:08"
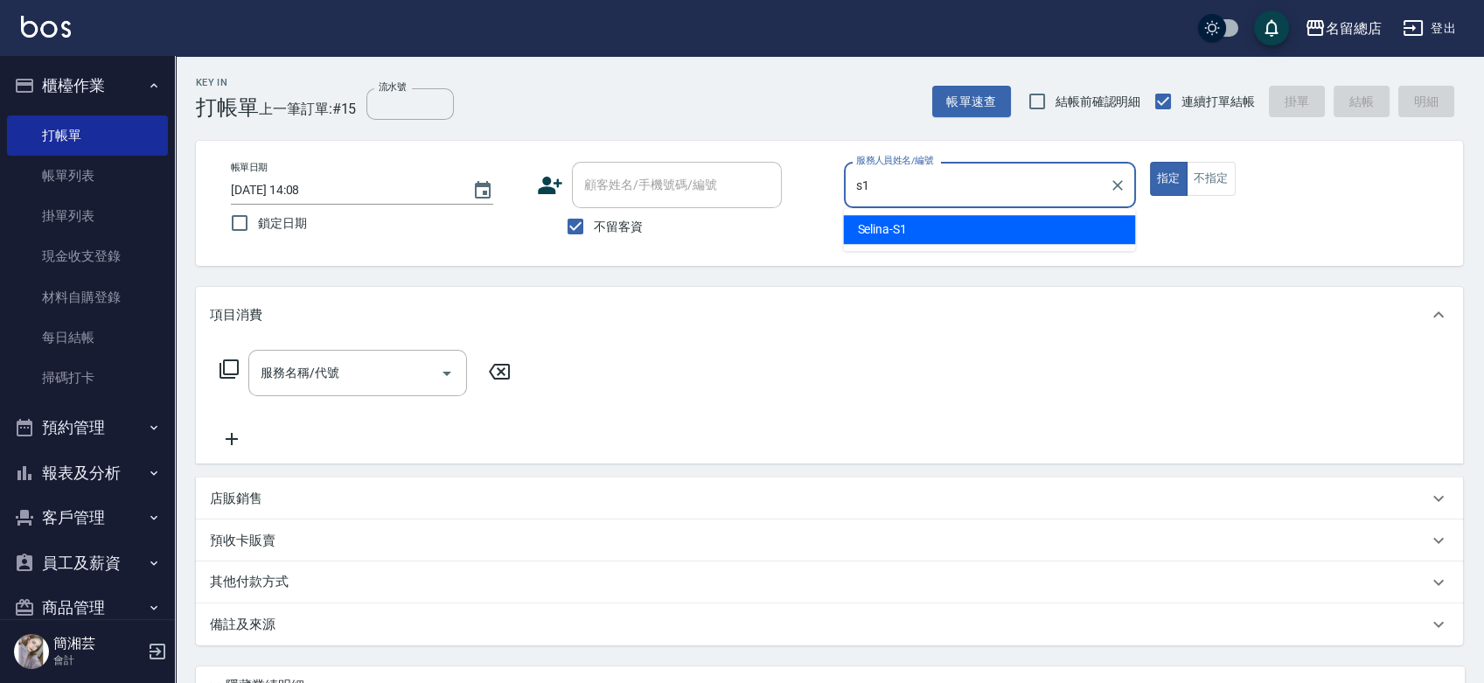
type input "Selina-S1"
type button "true"
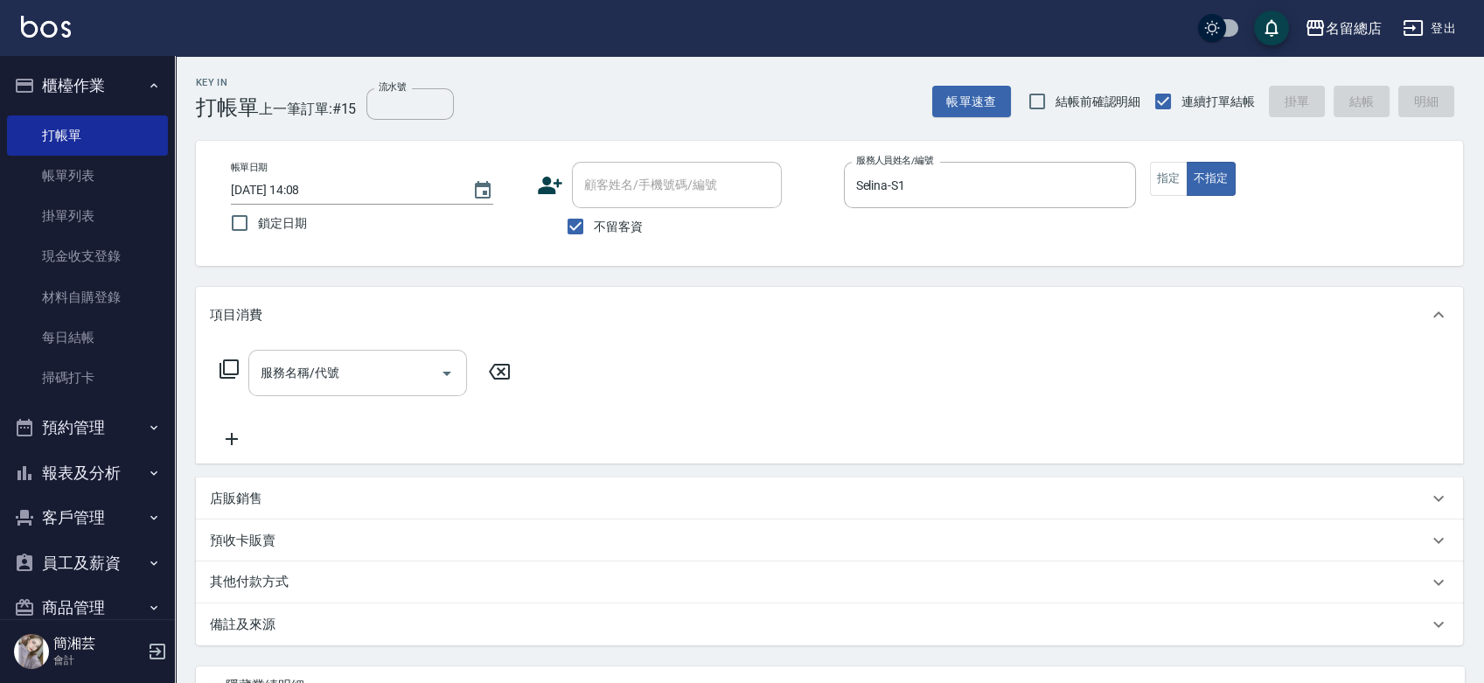
click at [322, 374] on input "服務名稱/代號" at bounding box center [344, 373] width 177 height 31
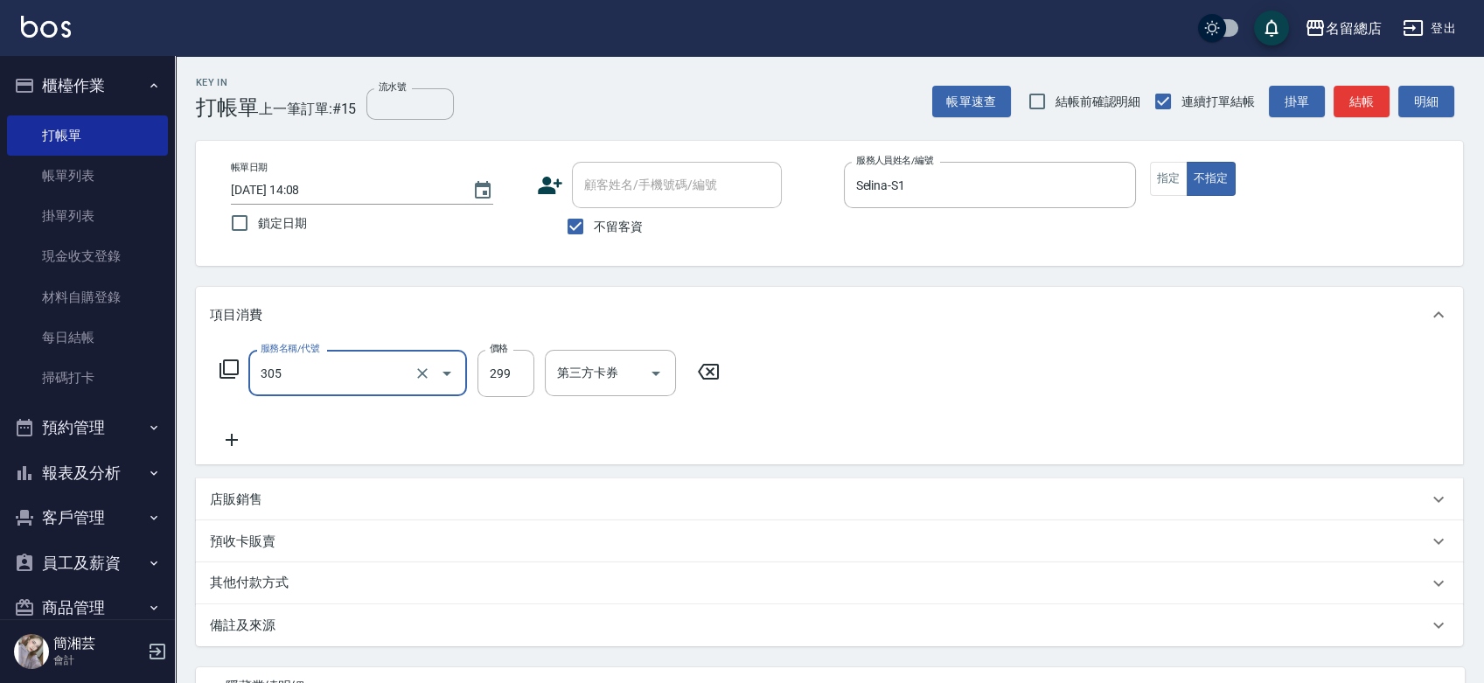
type input "剪髮(305)"
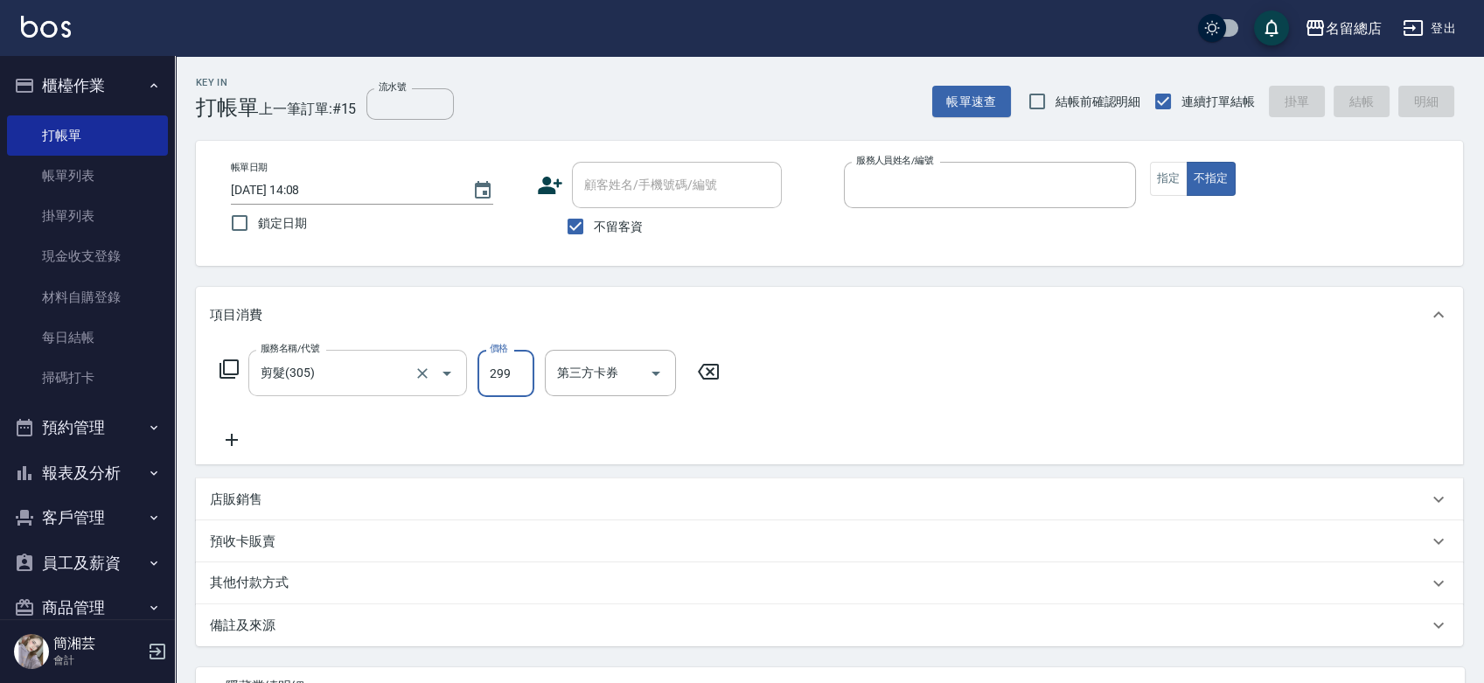
type input "2025/10/09 14:09"
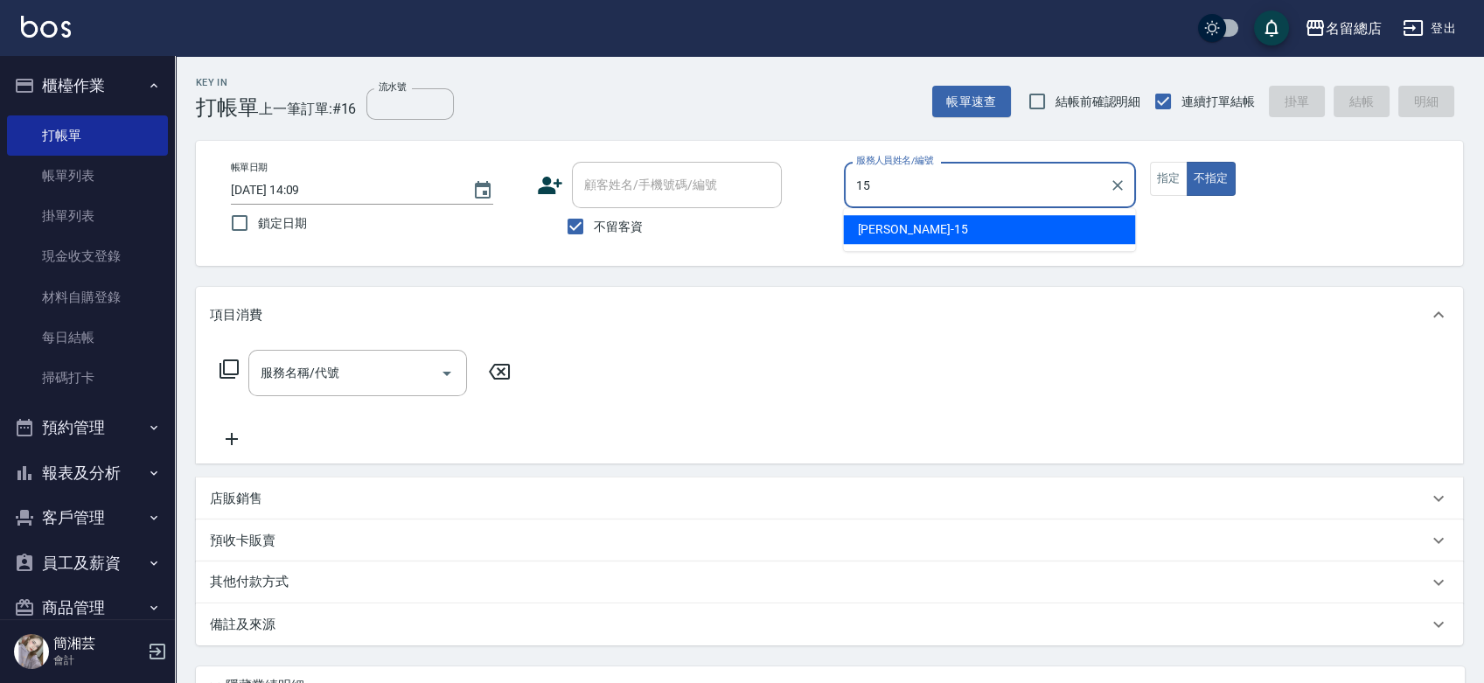
type input "Michelle-15"
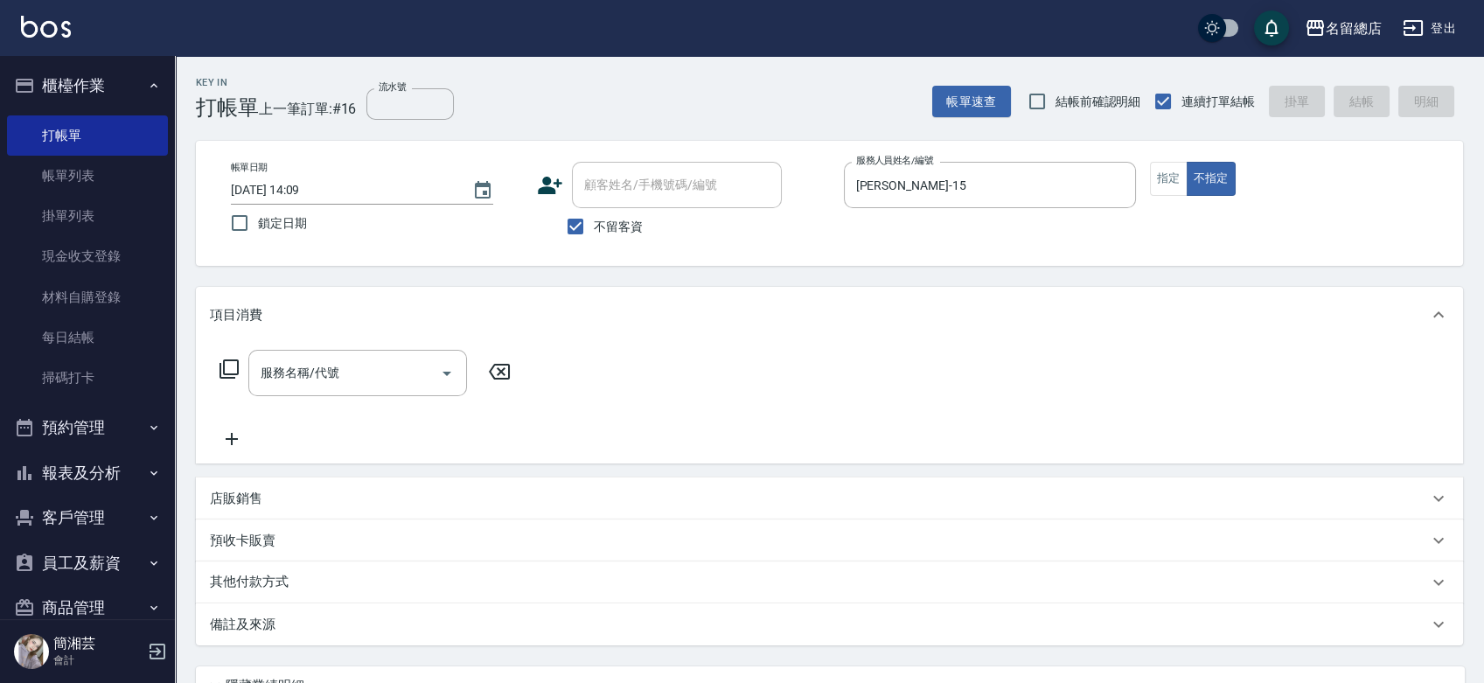
click at [1178, 173] on button "指定" at bounding box center [1169, 179] width 38 height 34
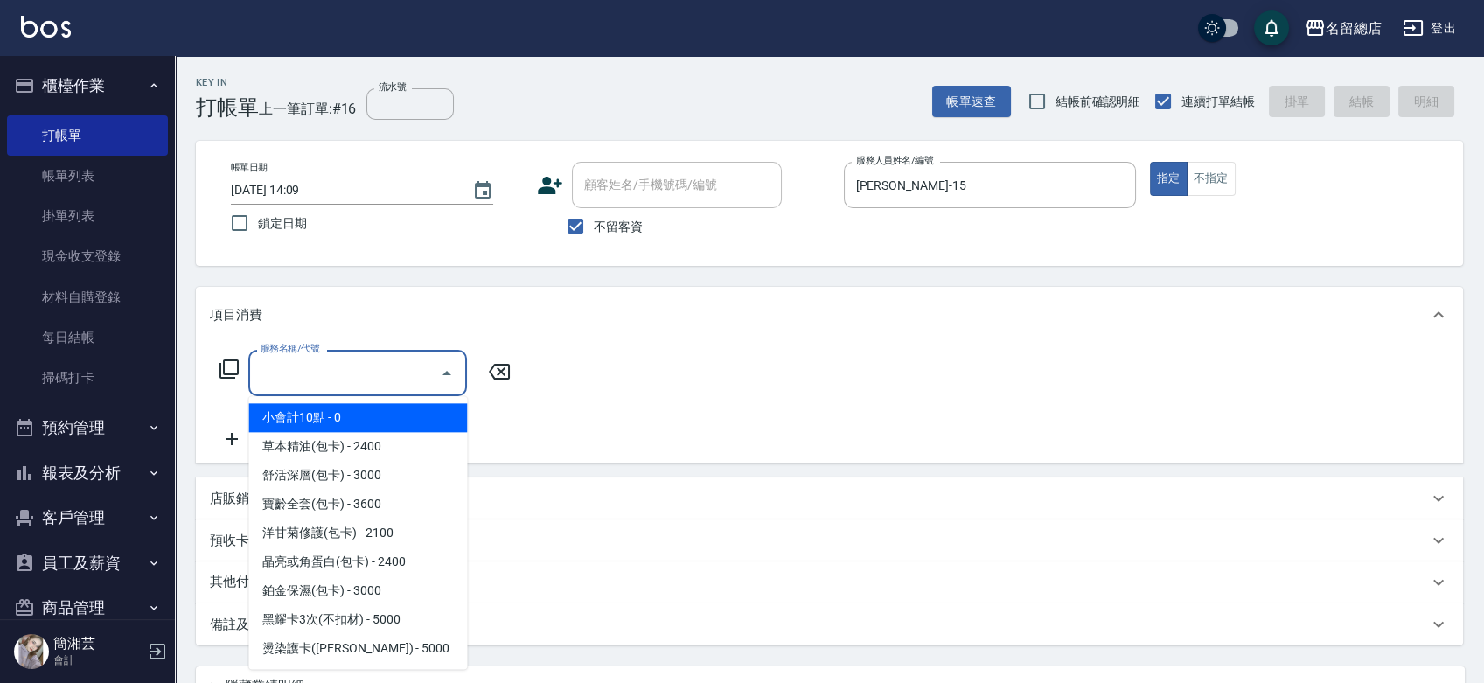
click at [282, 363] on input "服務名稱/代號" at bounding box center [344, 373] width 177 height 31
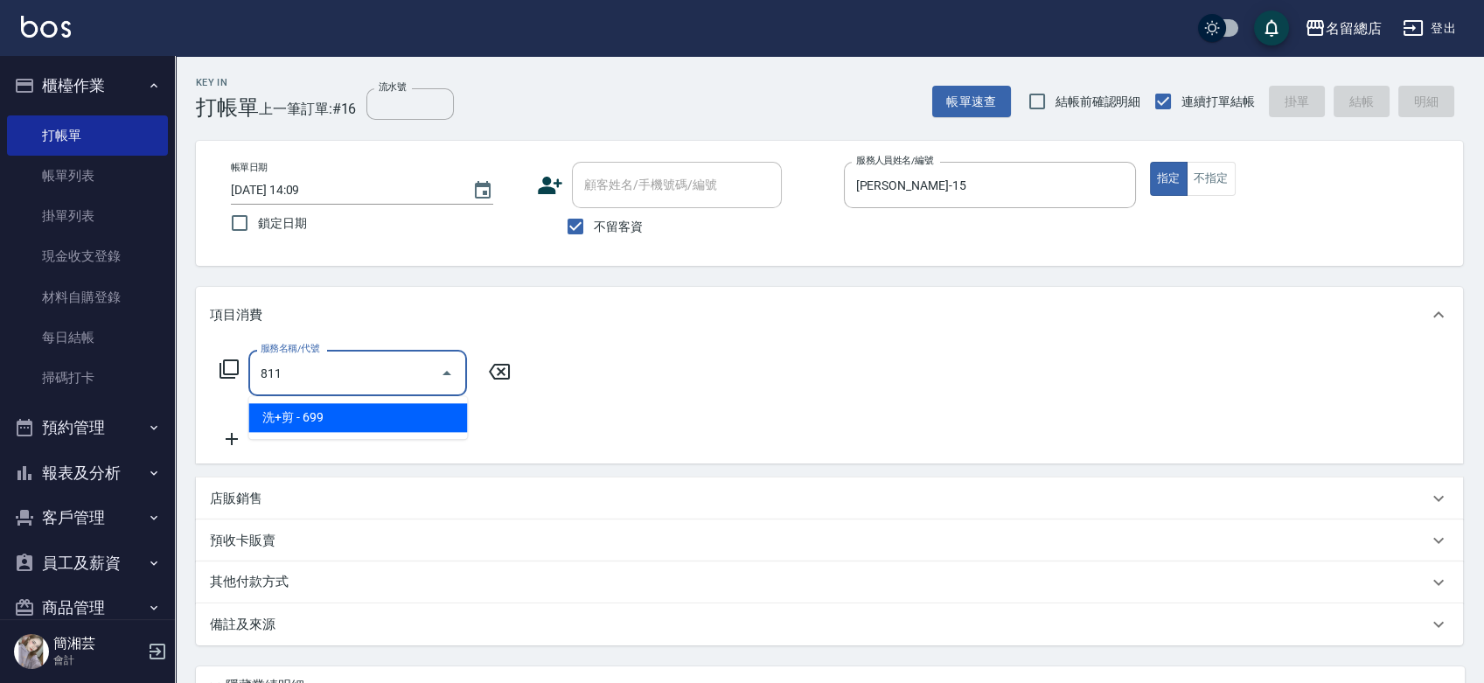
type input "洗+剪(811)"
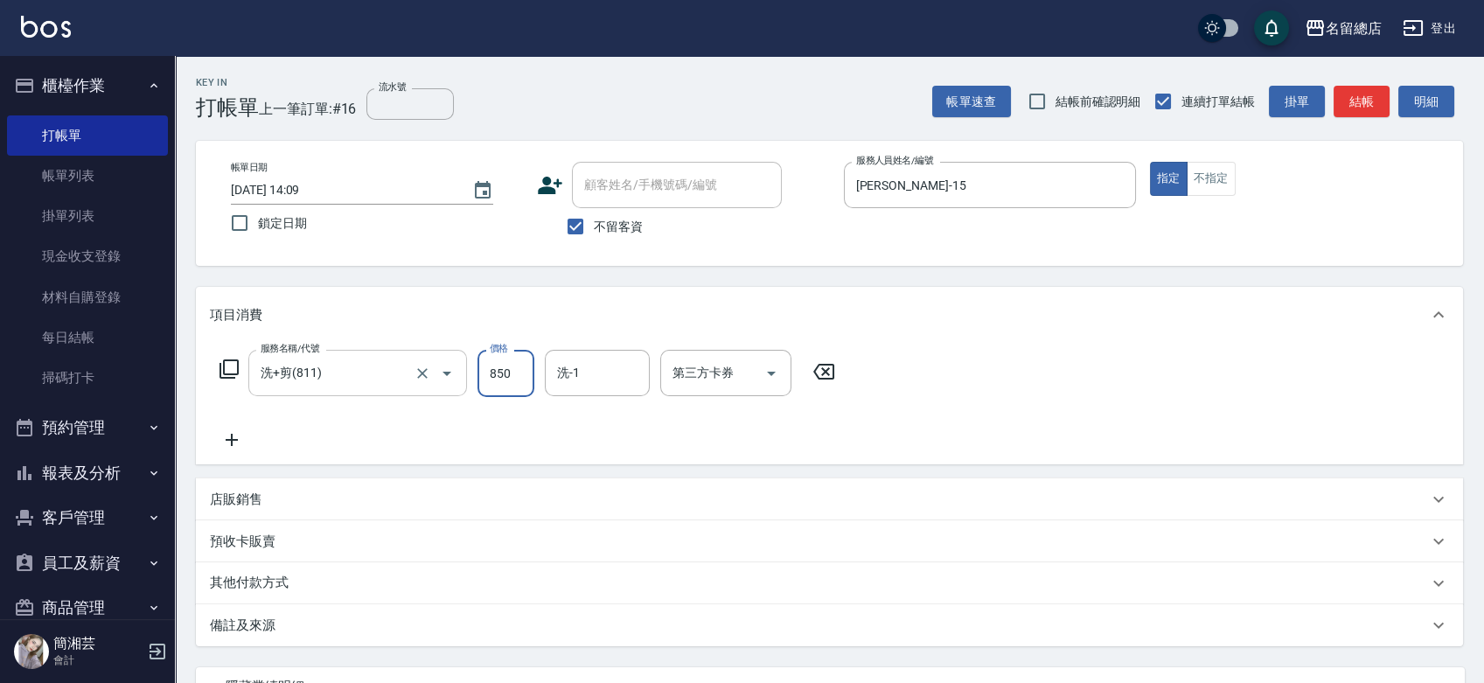
type input "850"
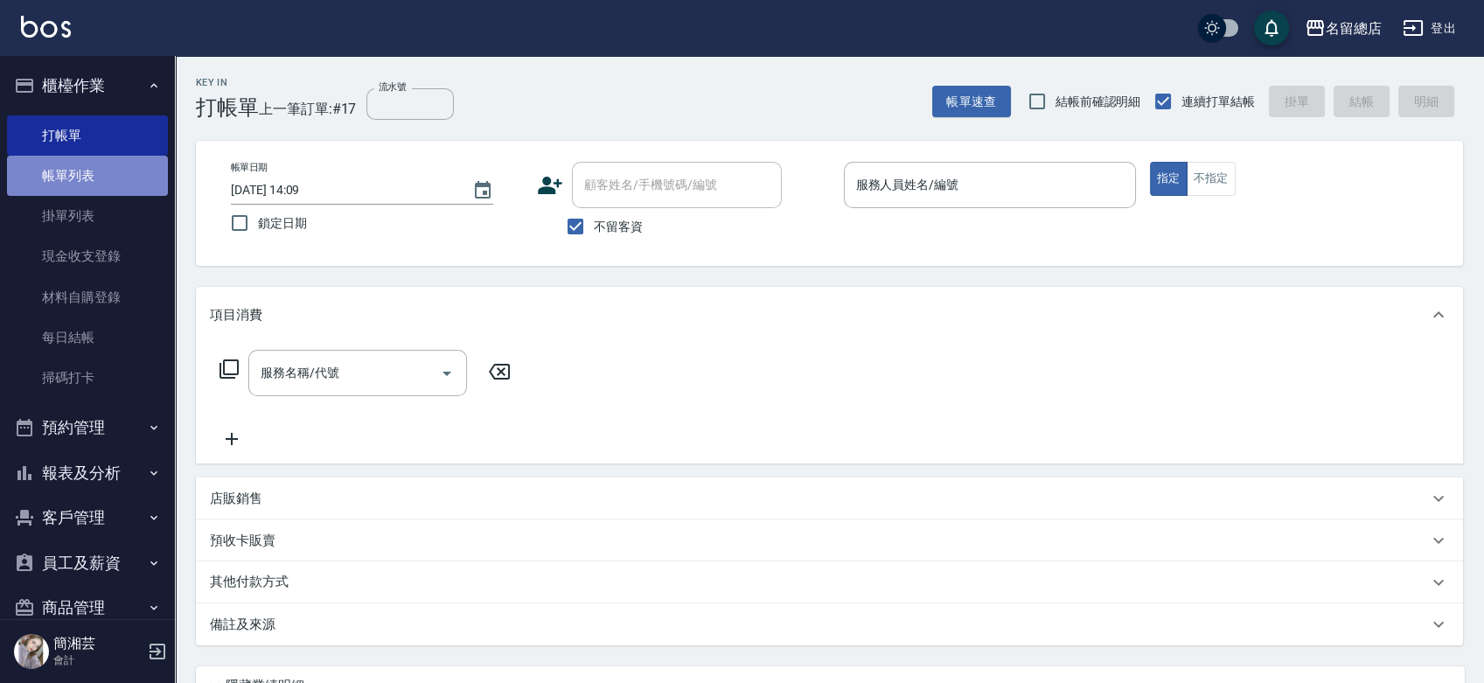
click at [95, 157] on link "帳單列表" at bounding box center [87, 176] width 161 height 40
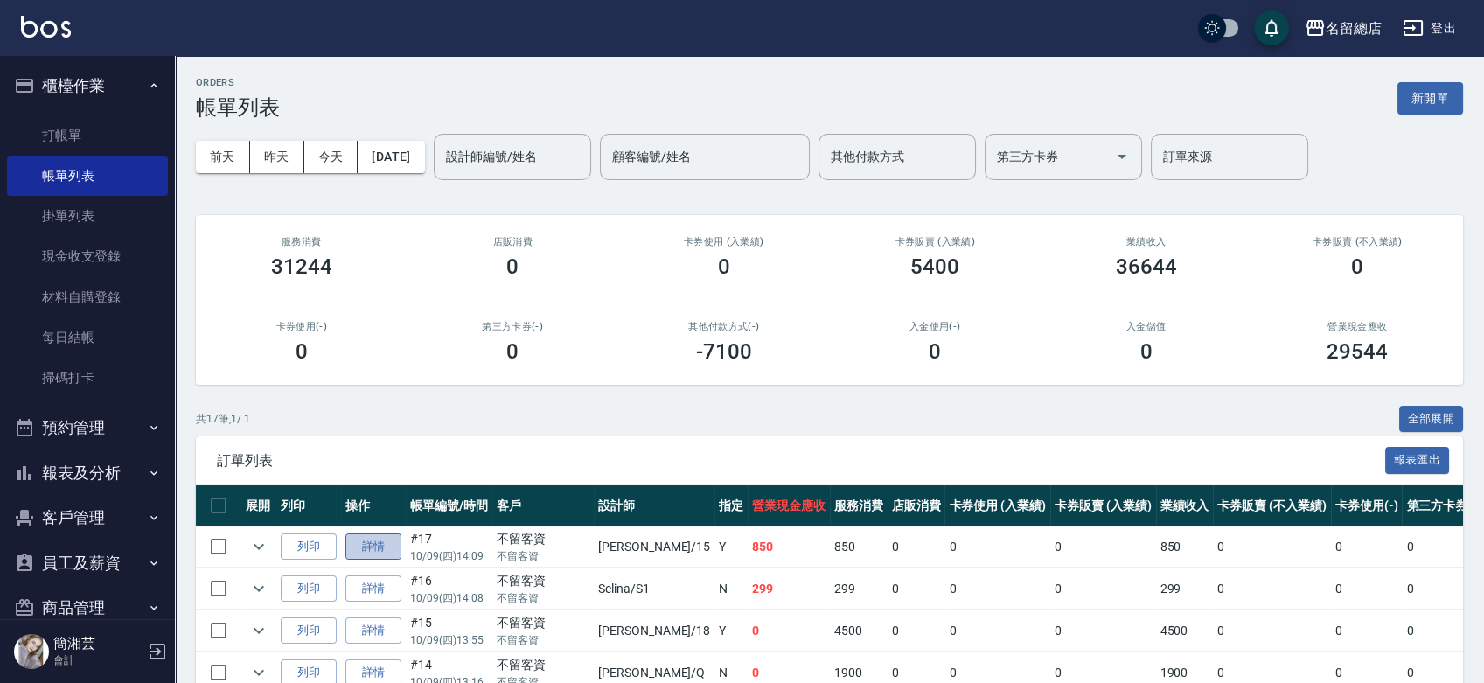
click at [366, 540] on link "詳情" at bounding box center [373, 546] width 56 height 27
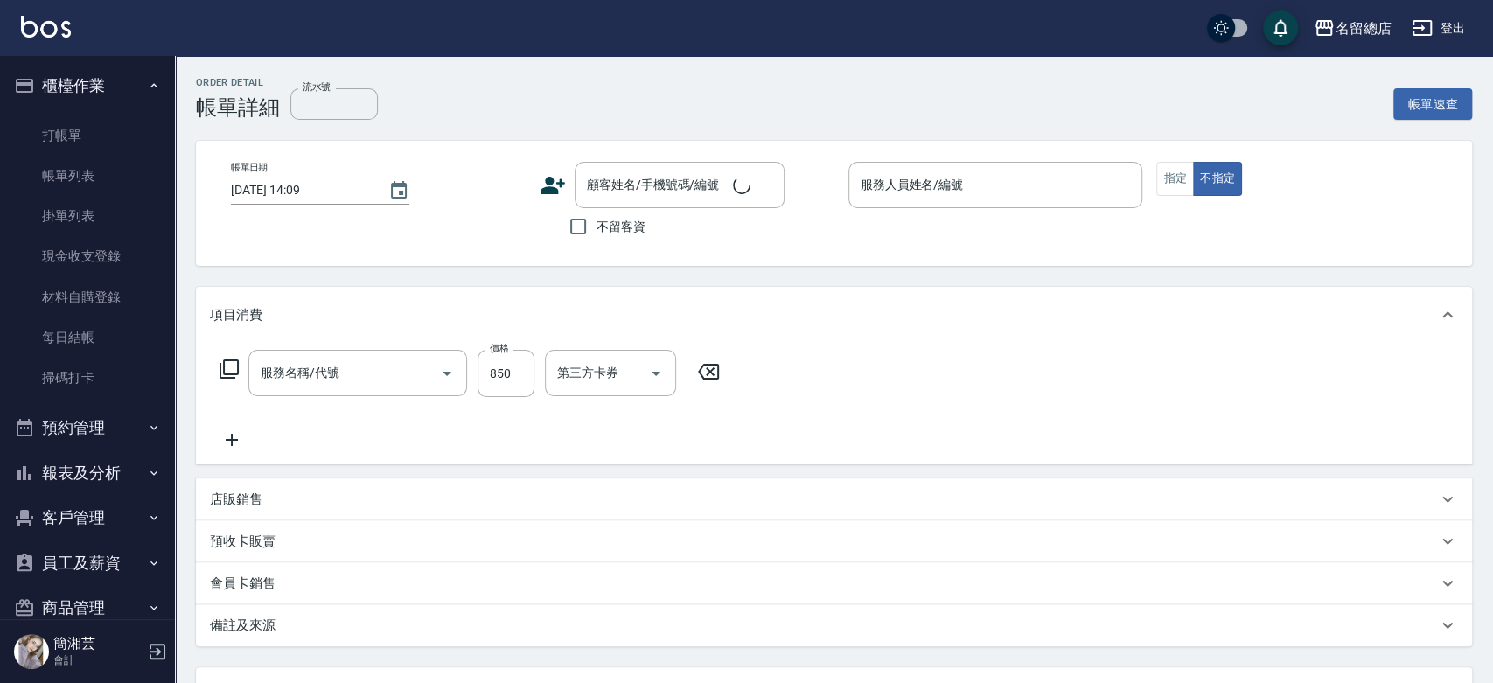
checkbox input "true"
type input "Michelle-15"
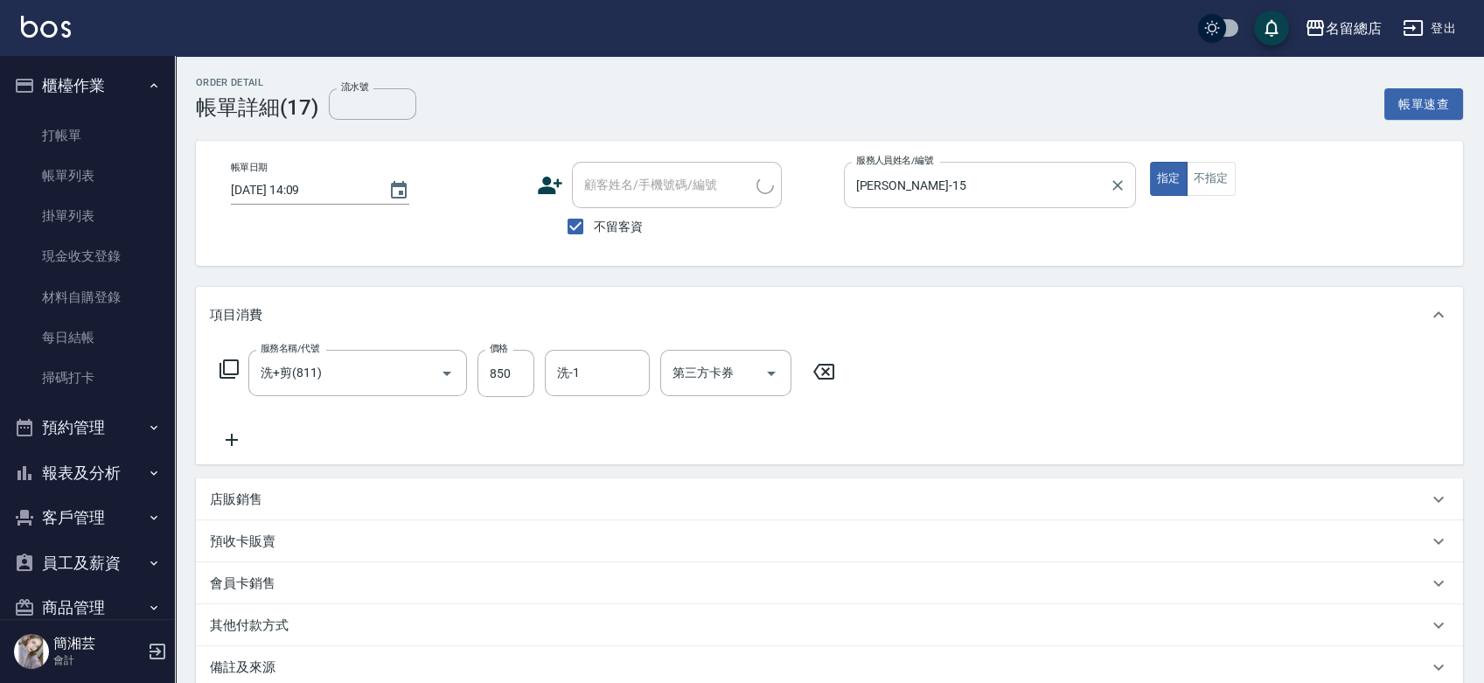
type input "洗+剪(811)"
click at [516, 375] on input "850" at bounding box center [505, 373] width 57 height 47
type input "150"
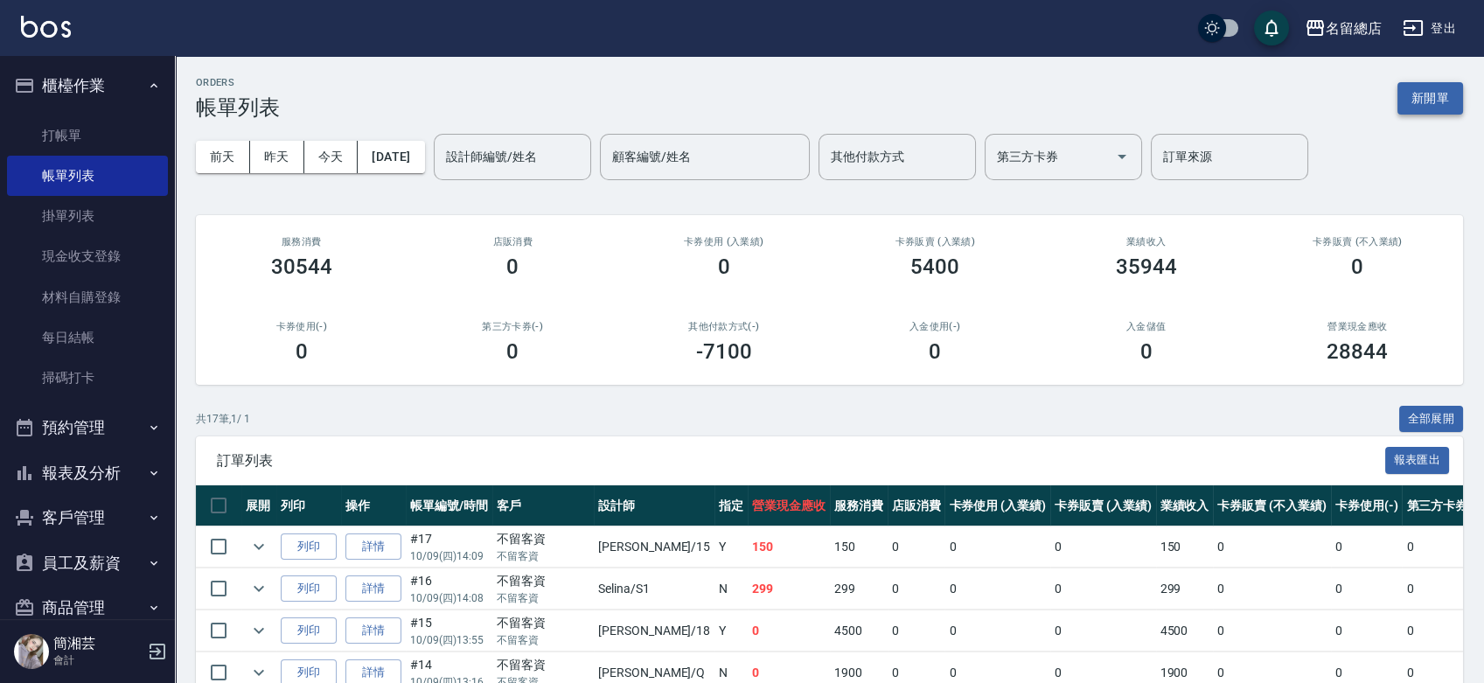
click at [1431, 85] on button "新開單" at bounding box center [1430, 98] width 66 height 32
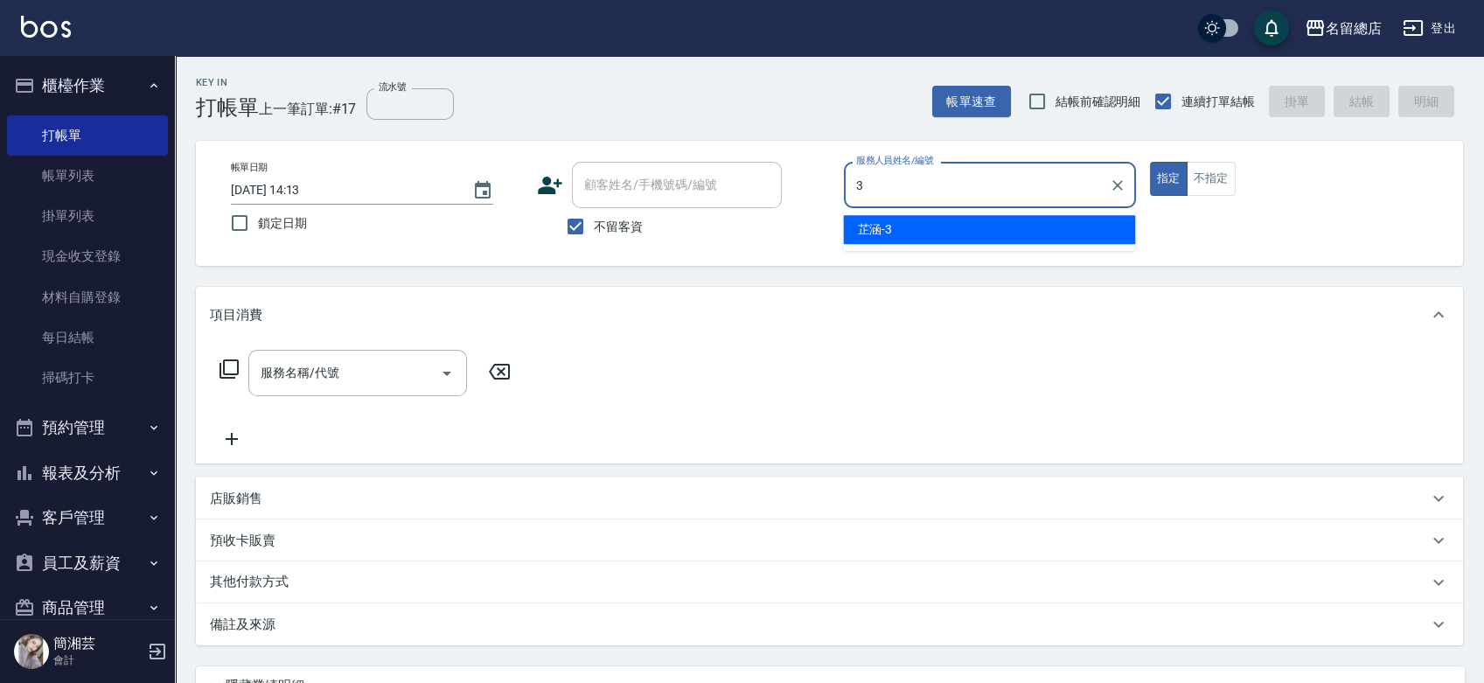
type input "芷涵-3"
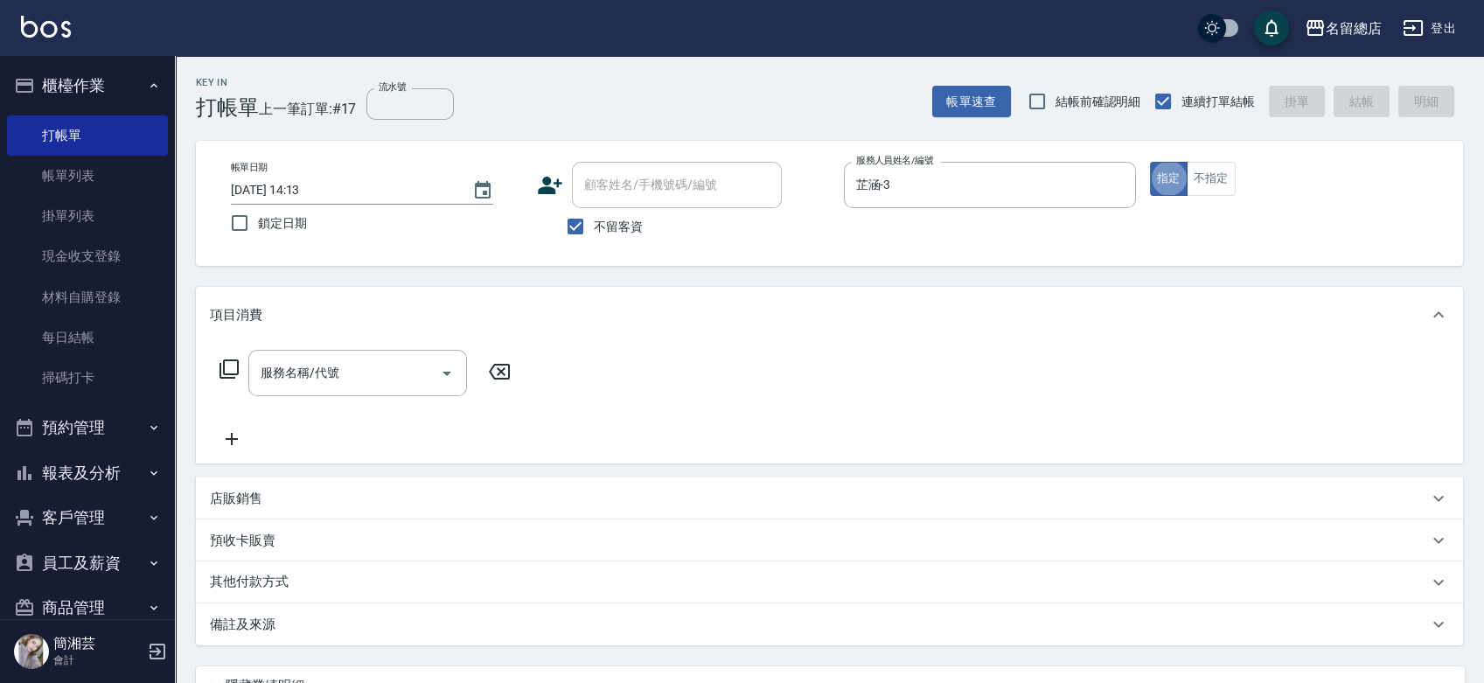
type button "true"
click at [330, 376] on input "服務名稱/代號" at bounding box center [344, 373] width 177 height 31
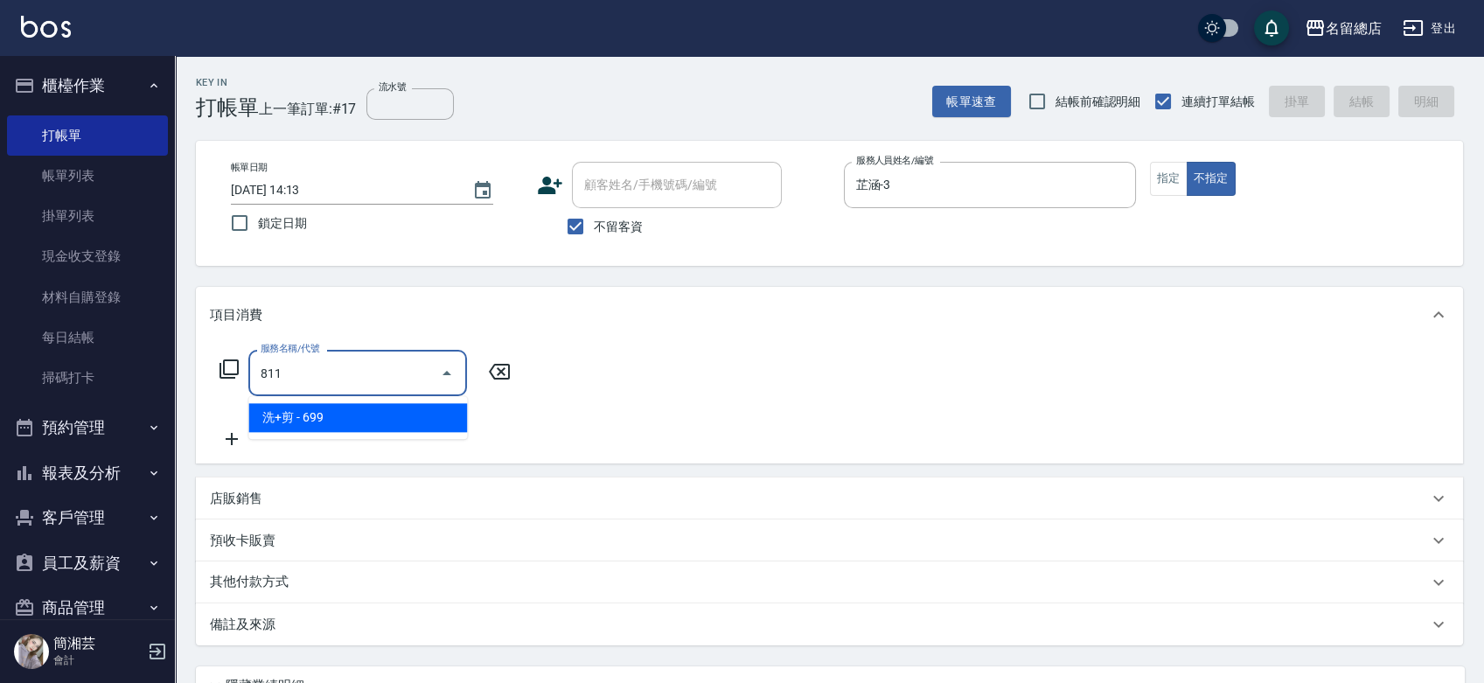
type input "洗+剪(811)"
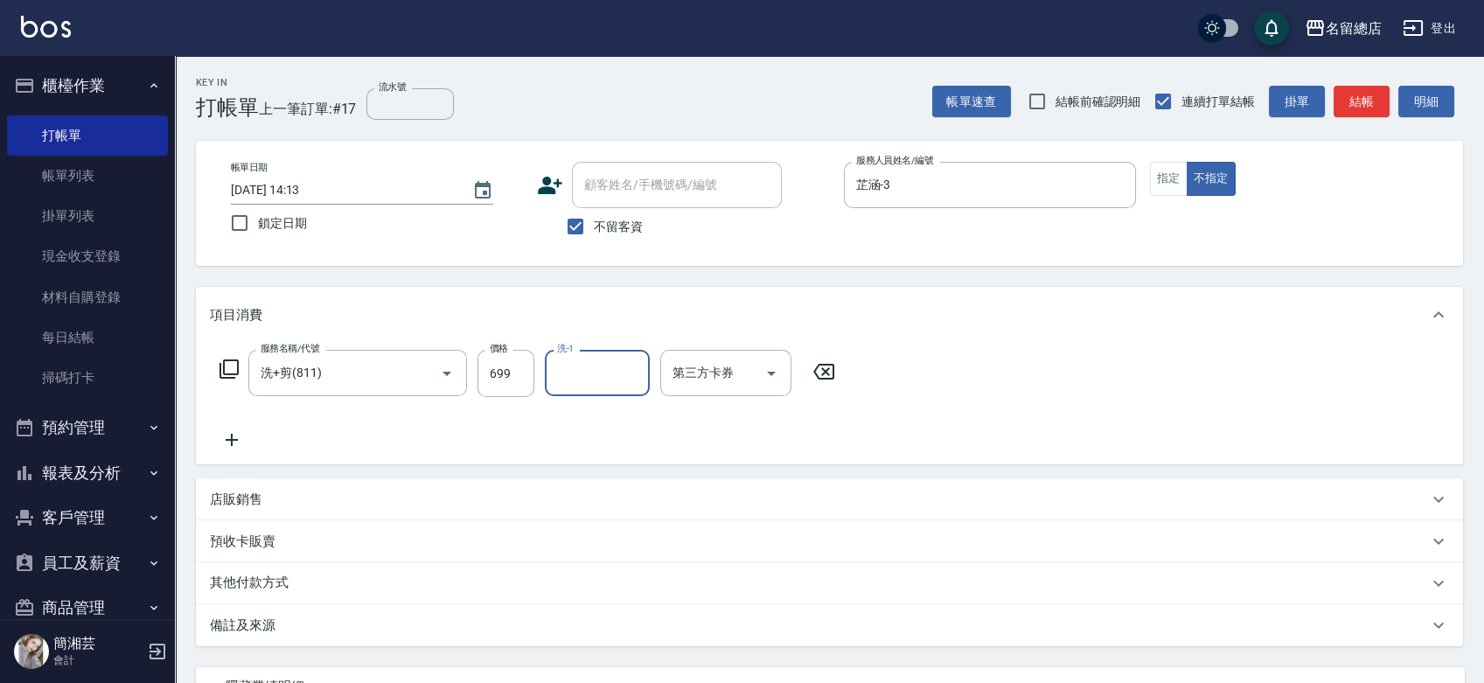
click at [275, 594] on div "其他付款方式" at bounding box center [829, 583] width 1267 height 42
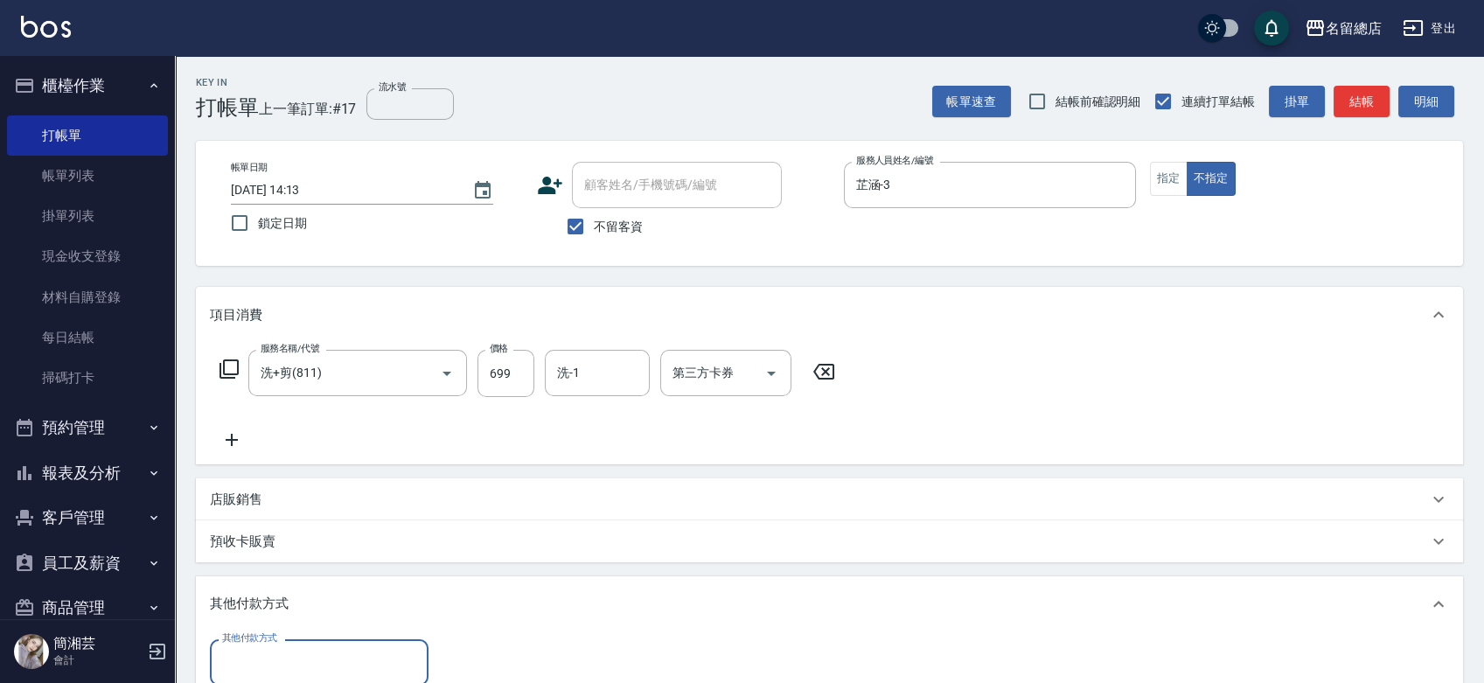
click at [287, 659] on input "其他付款方式" at bounding box center [319, 662] width 203 height 31
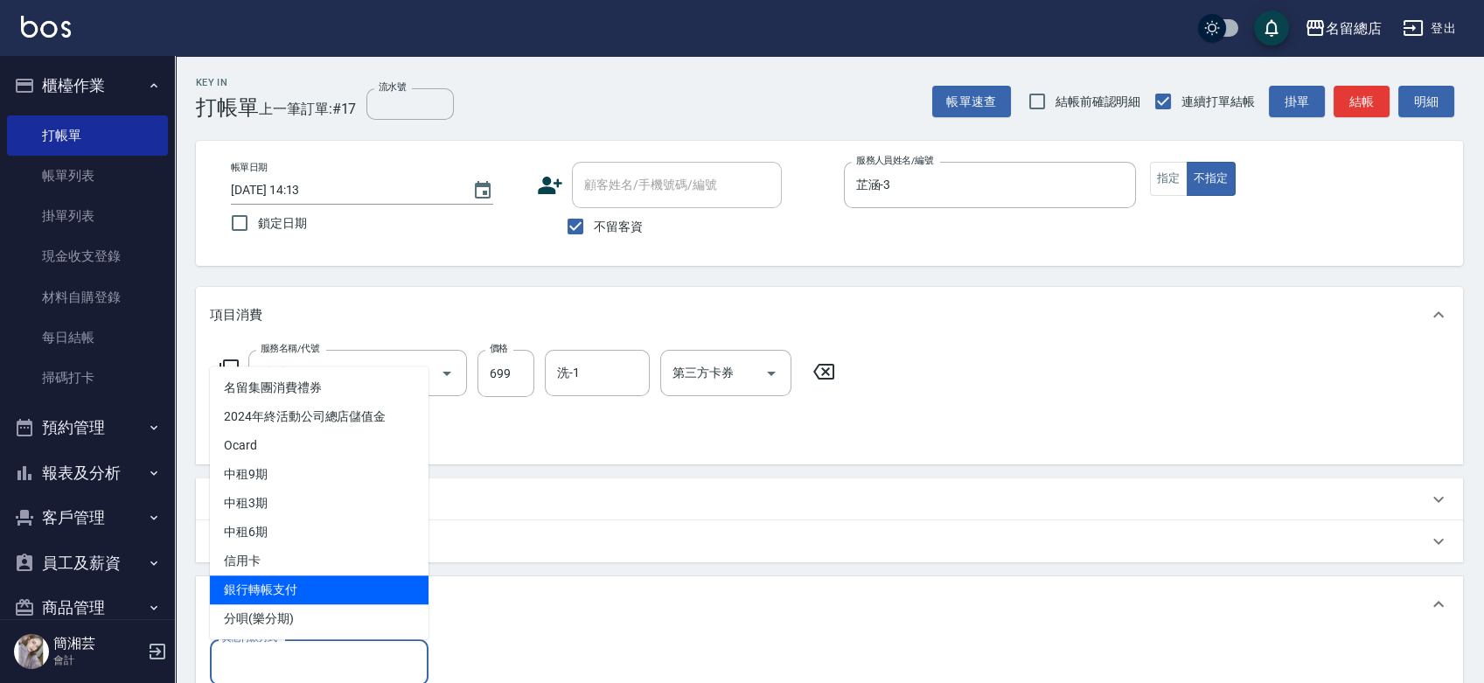
click at [291, 594] on span "銀行轉帳支付" at bounding box center [319, 589] width 219 height 29
type input "銀行轉帳支付"
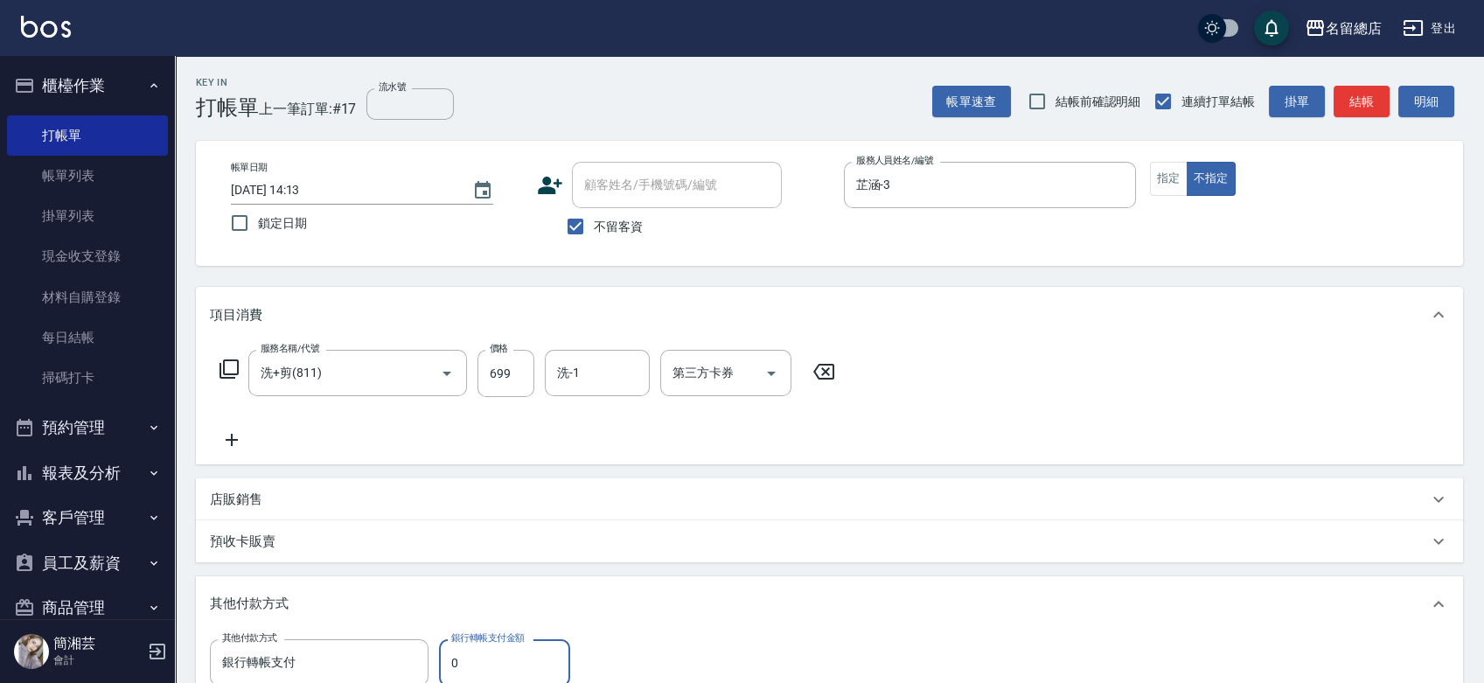
scroll to position [3, 0]
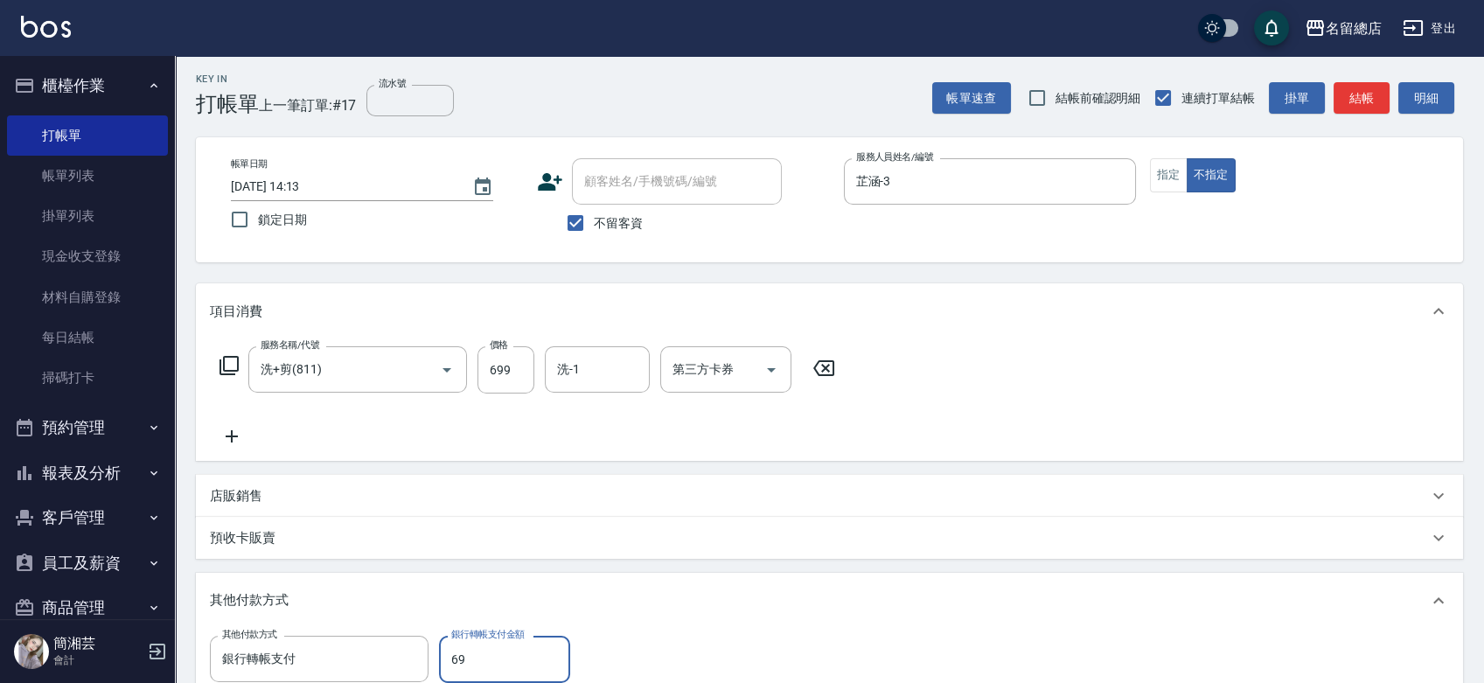
type input "699"
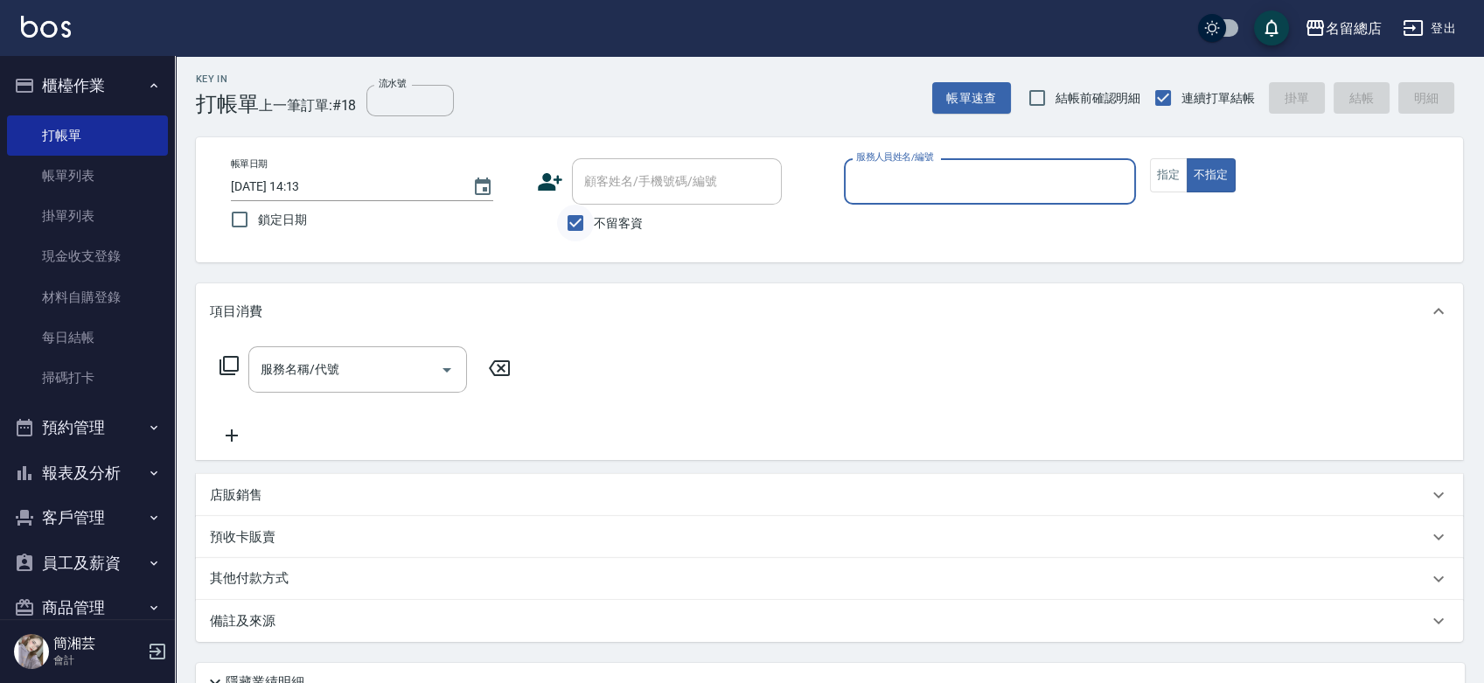
click at [583, 221] on input "不留客資" at bounding box center [575, 223] width 37 height 37
checkbox input "false"
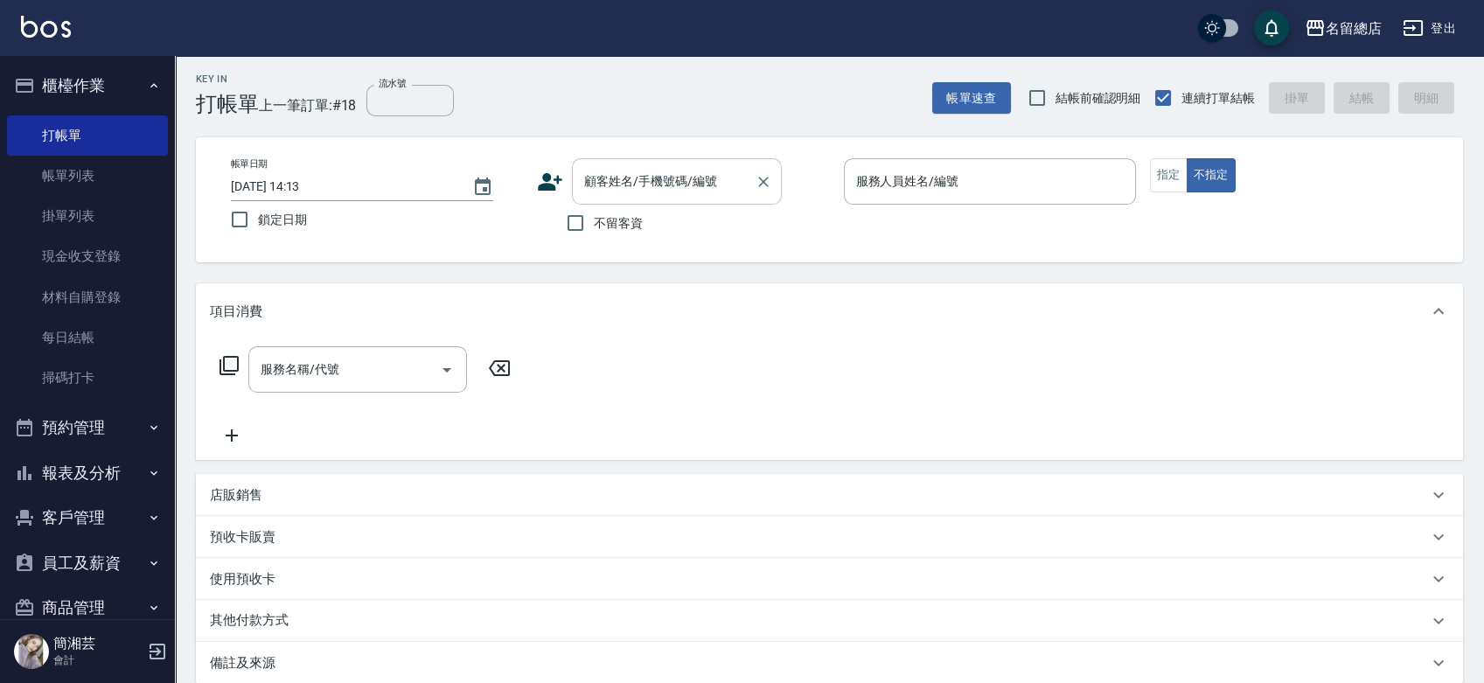
click at [623, 172] on div "顧客姓名/手機號碼/編號 顧客姓名/手機號碼/編號" at bounding box center [677, 181] width 210 height 46
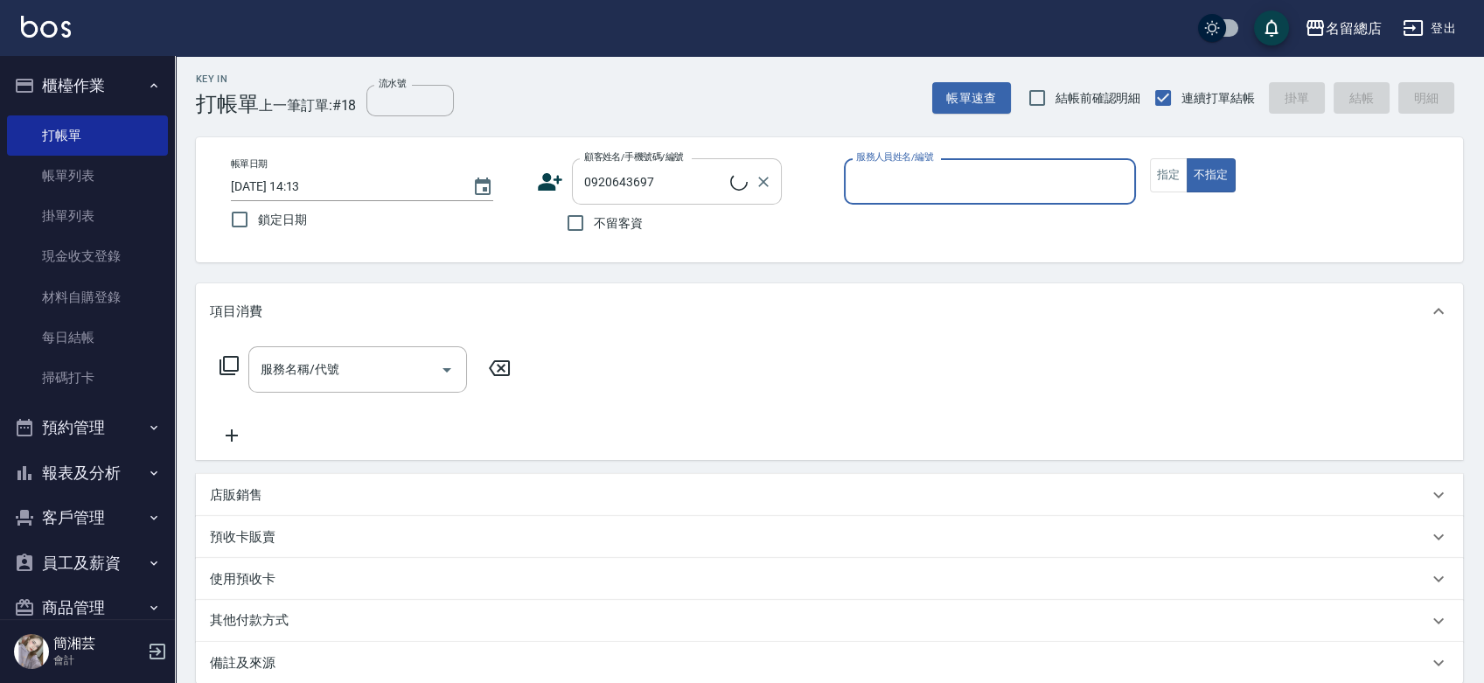
type input "許玲瑋/0920643697/"
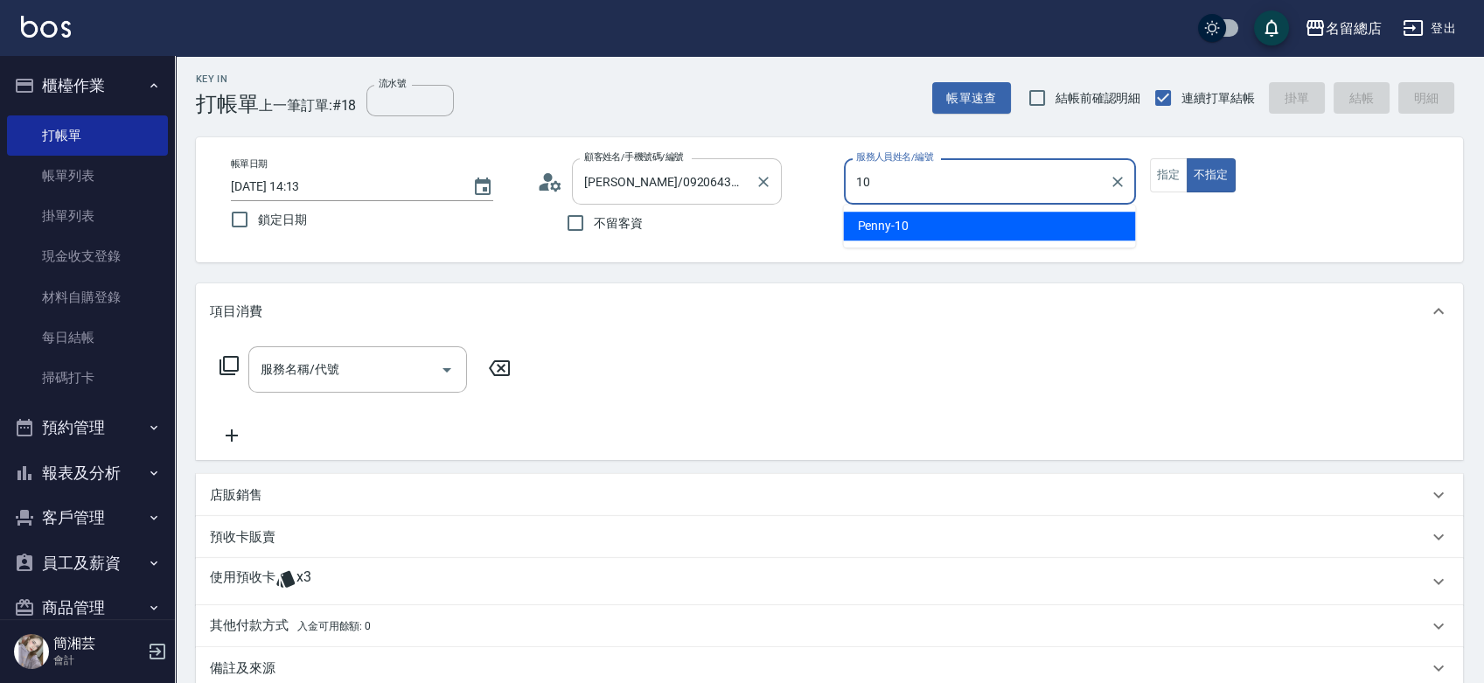
type input "Penny-10"
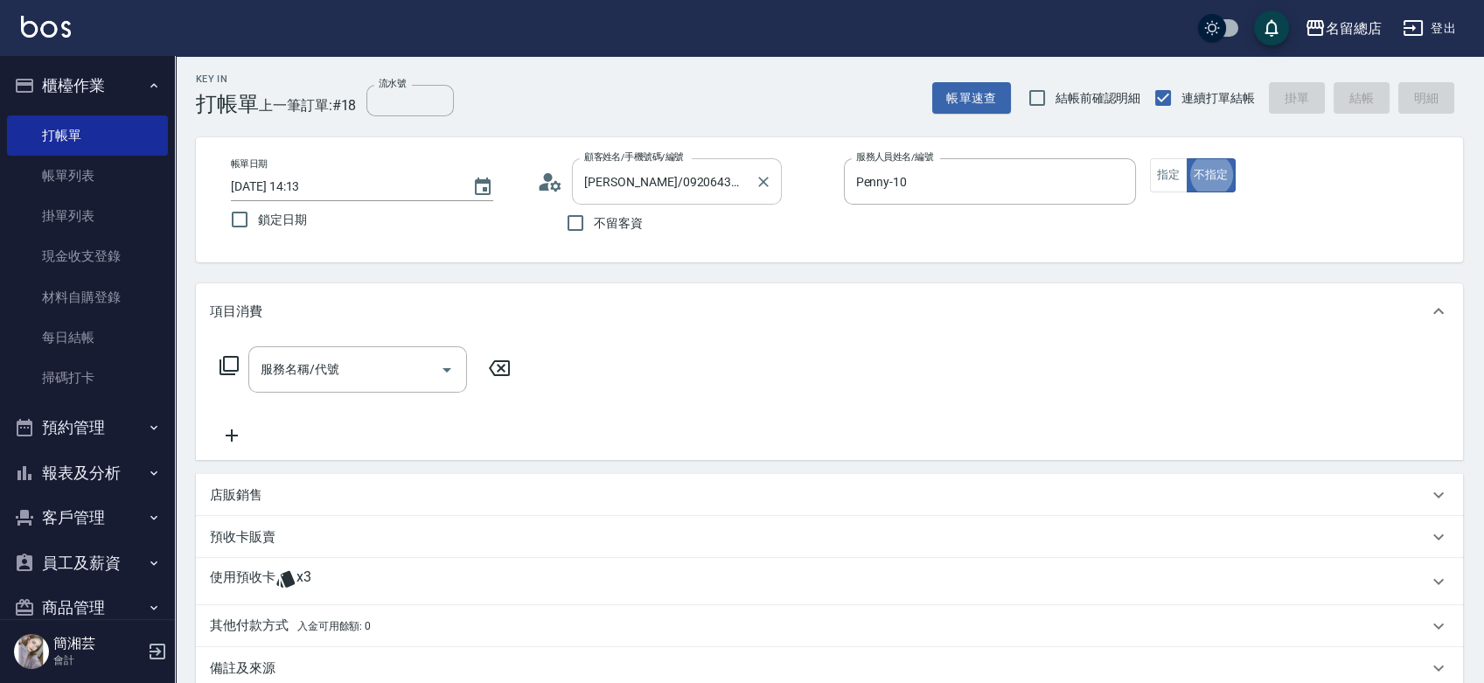
type button "false"
drag, startPoint x: 1183, startPoint y: 169, endPoint x: 964, endPoint y: 201, distance: 221.9
click at [1182, 169] on button "指定" at bounding box center [1169, 175] width 38 height 34
click at [366, 366] on input "服務名稱/代號" at bounding box center [344, 369] width 177 height 31
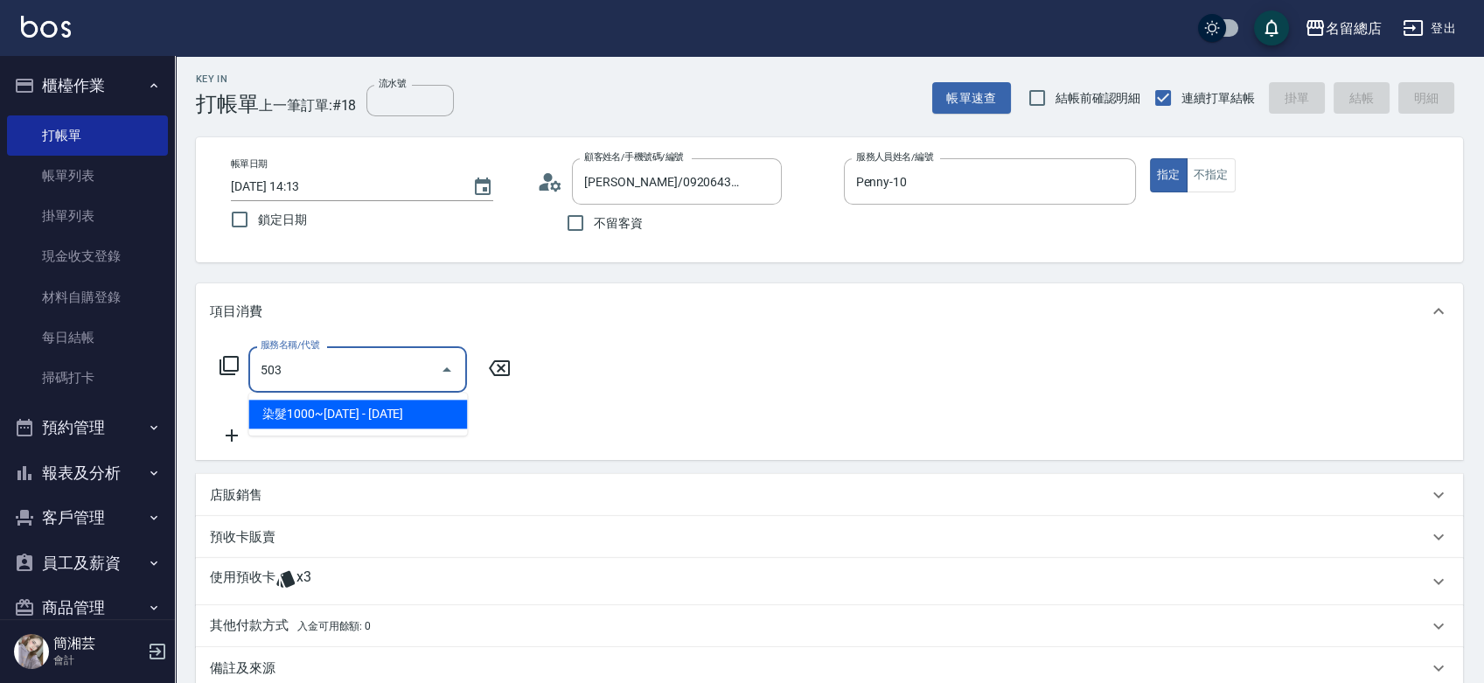
type input "染髮1000~1499(503)"
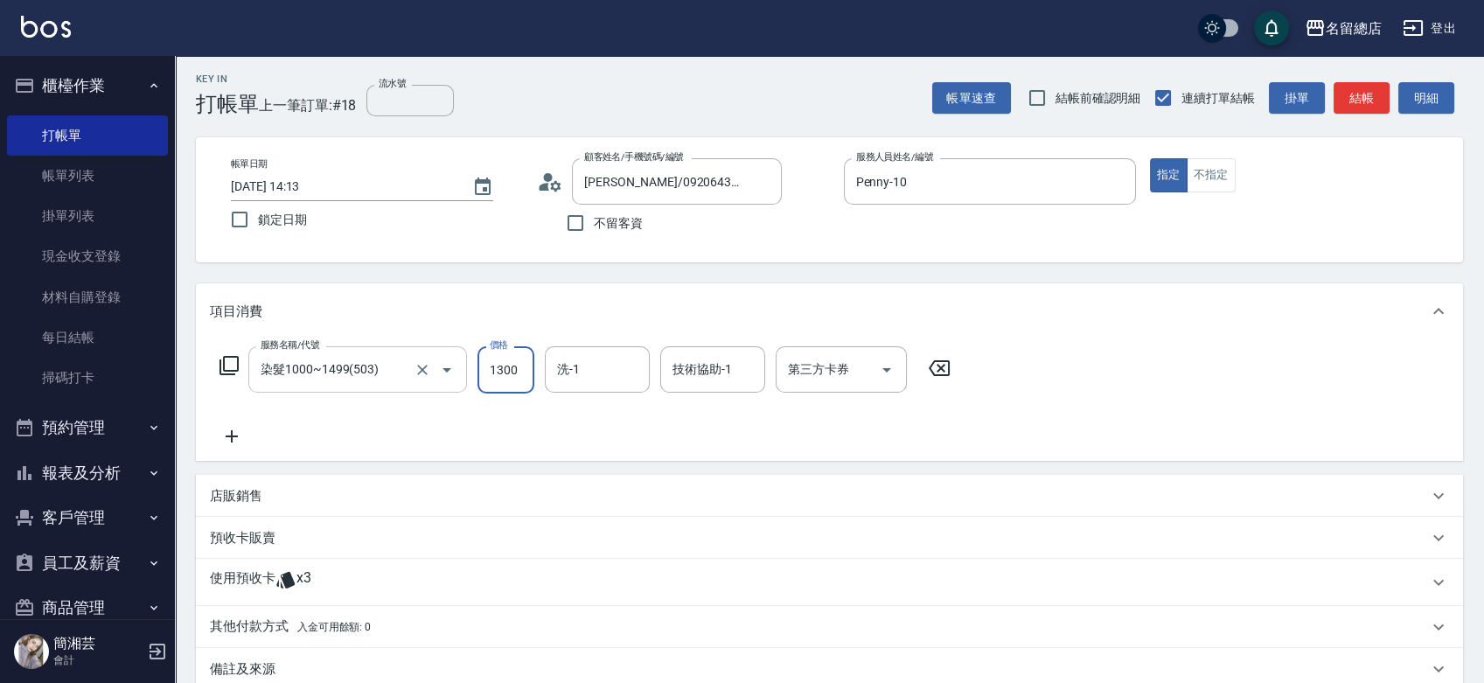
type input "1300"
click at [295, 576] on icon at bounding box center [285, 579] width 21 height 21
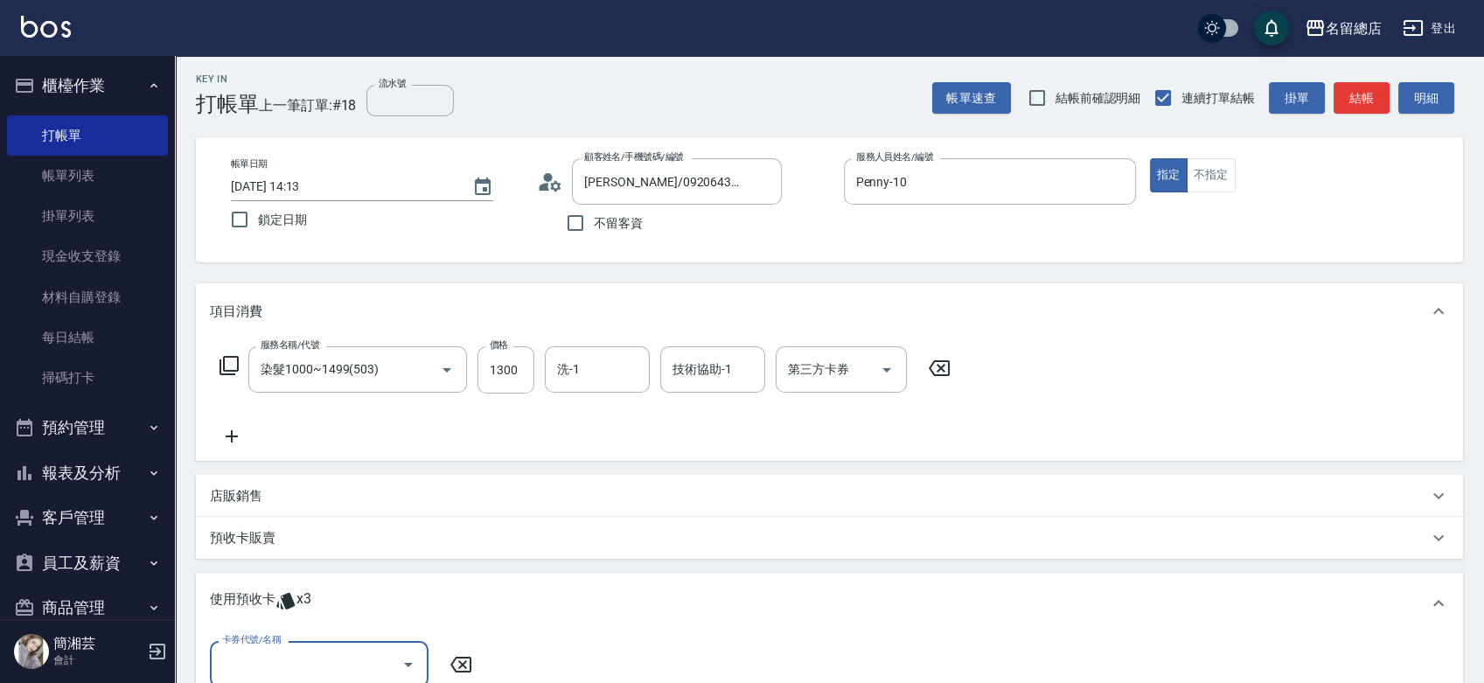
scroll to position [0, 0]
click at [321, 652] on input "卡券代號/名稱" at bounding box center [306, 664] width 177 height 31
click at [346, 623] on div "二段自備卡 剩餘3張 9213" at bounding box center [319, 619] width 219 height 29
type input "二段自備卡 9213"
click at [656, 658] on input "指定" at bounding box center [656, 664] width 37 height 37
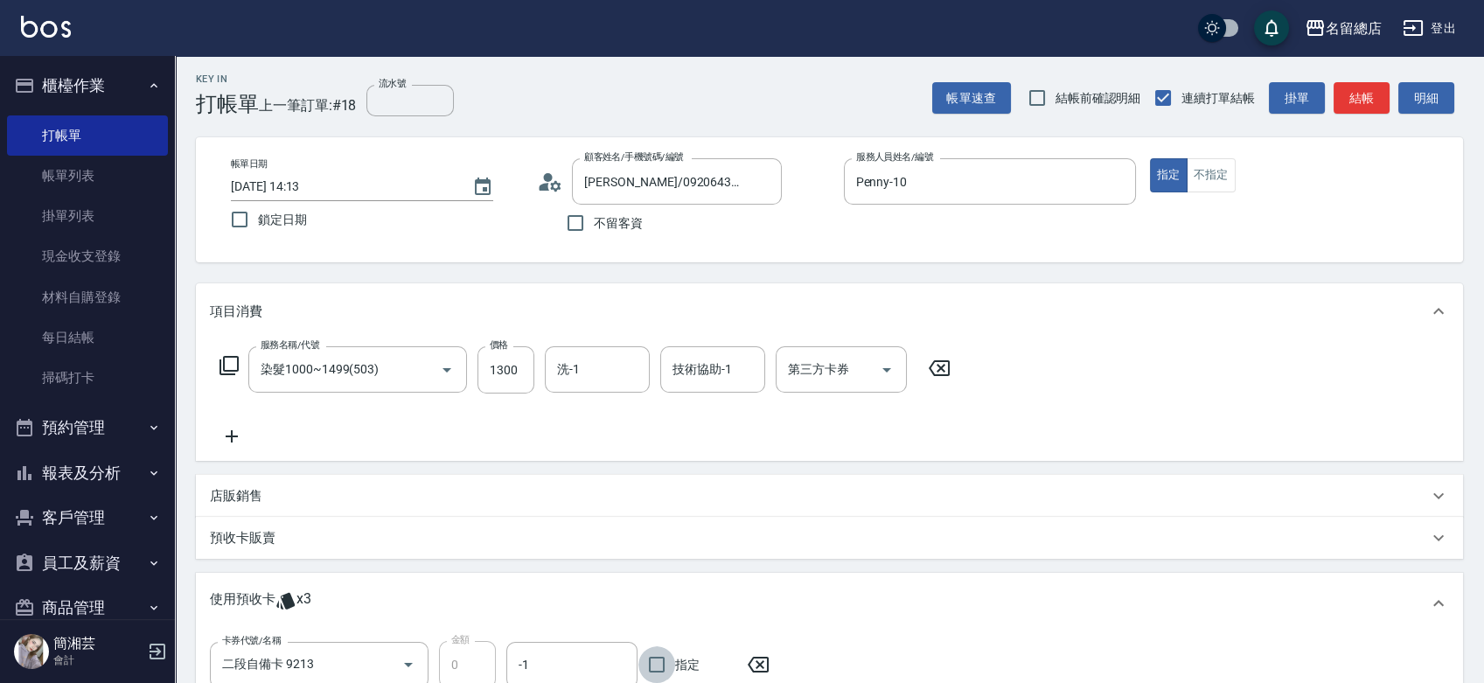
checkbox input "true"
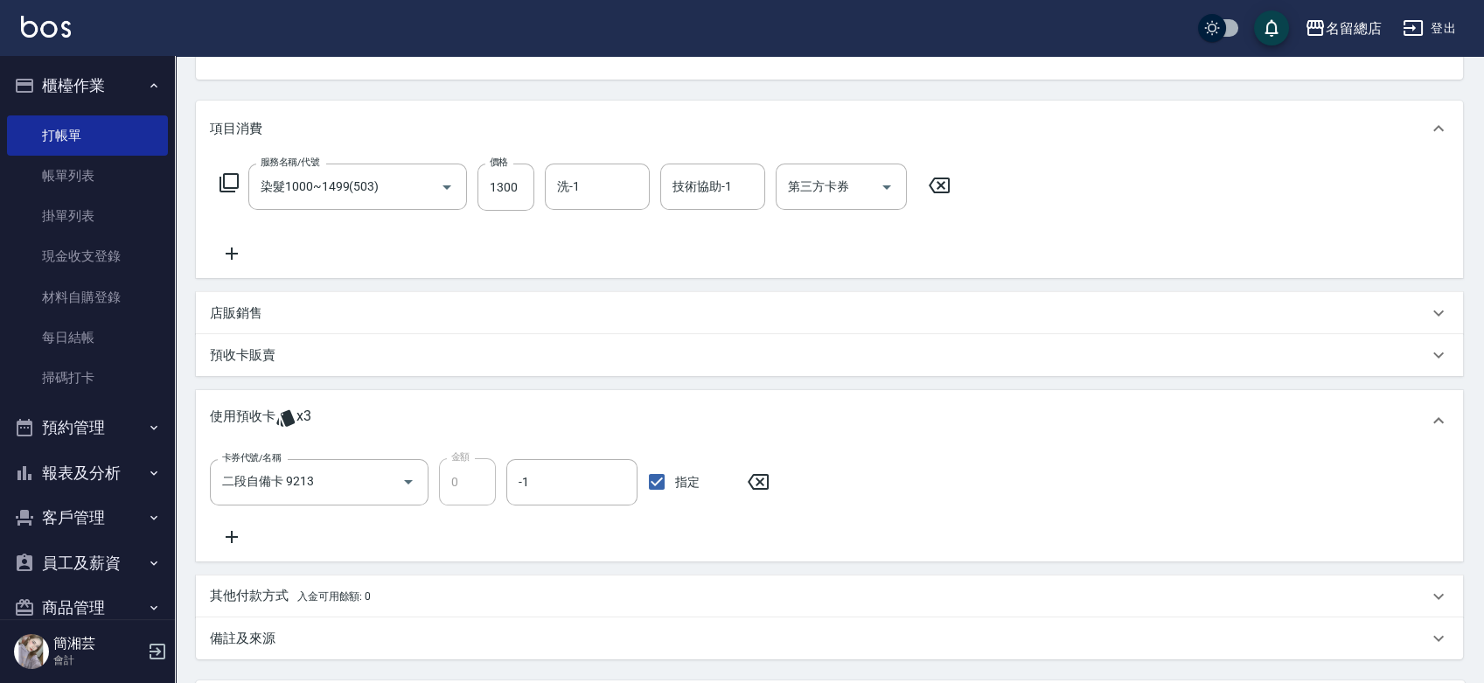
scroll to position [357, 0]
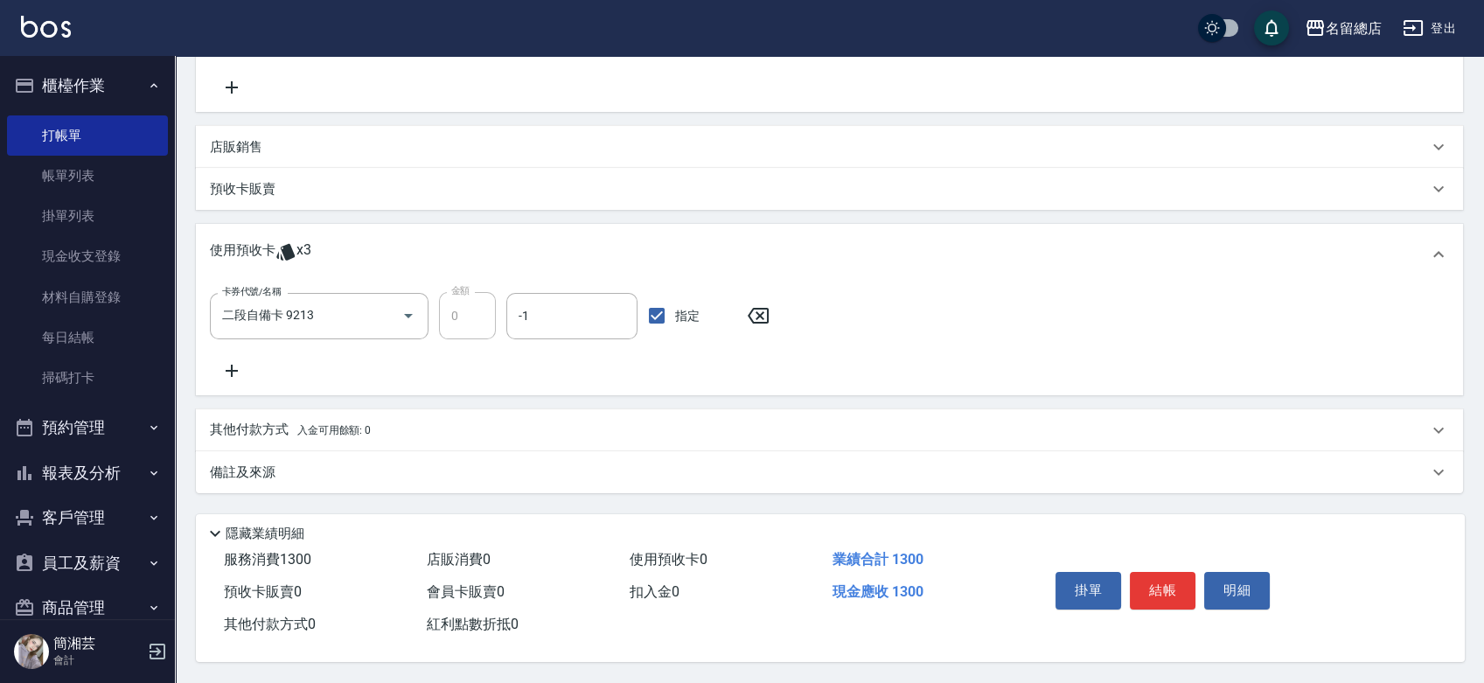
click at [274, 433] on p "其他付款方式 入金可用餘額: 0" at bounding box center [290, 430] width 161 height 19
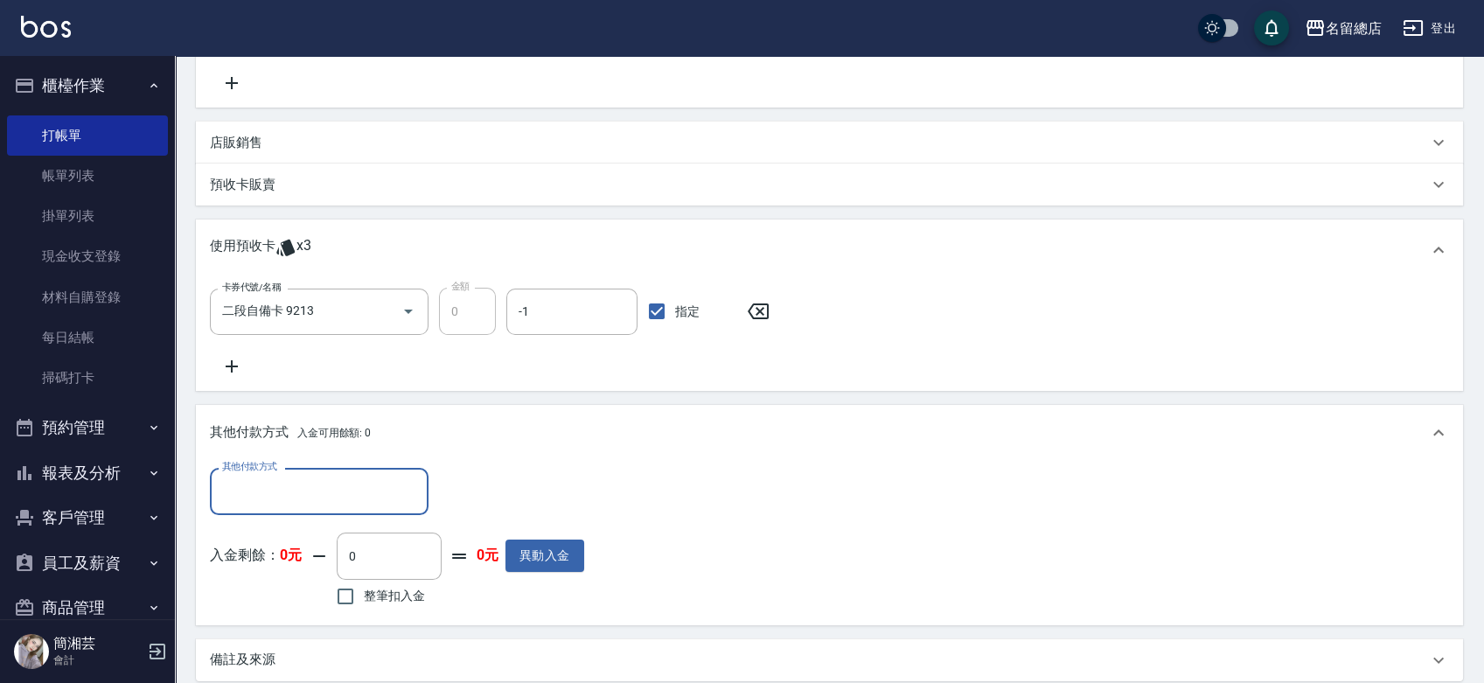
scroll to position [0, 0]
drag, startPoint x: 272, startPoint y: 488, endPoint x: 278, endPoint y: 471, distance: 17.7
click at [273, 488] on input "其他付款方式" at bounding box center [319, 491] width 203 height 31
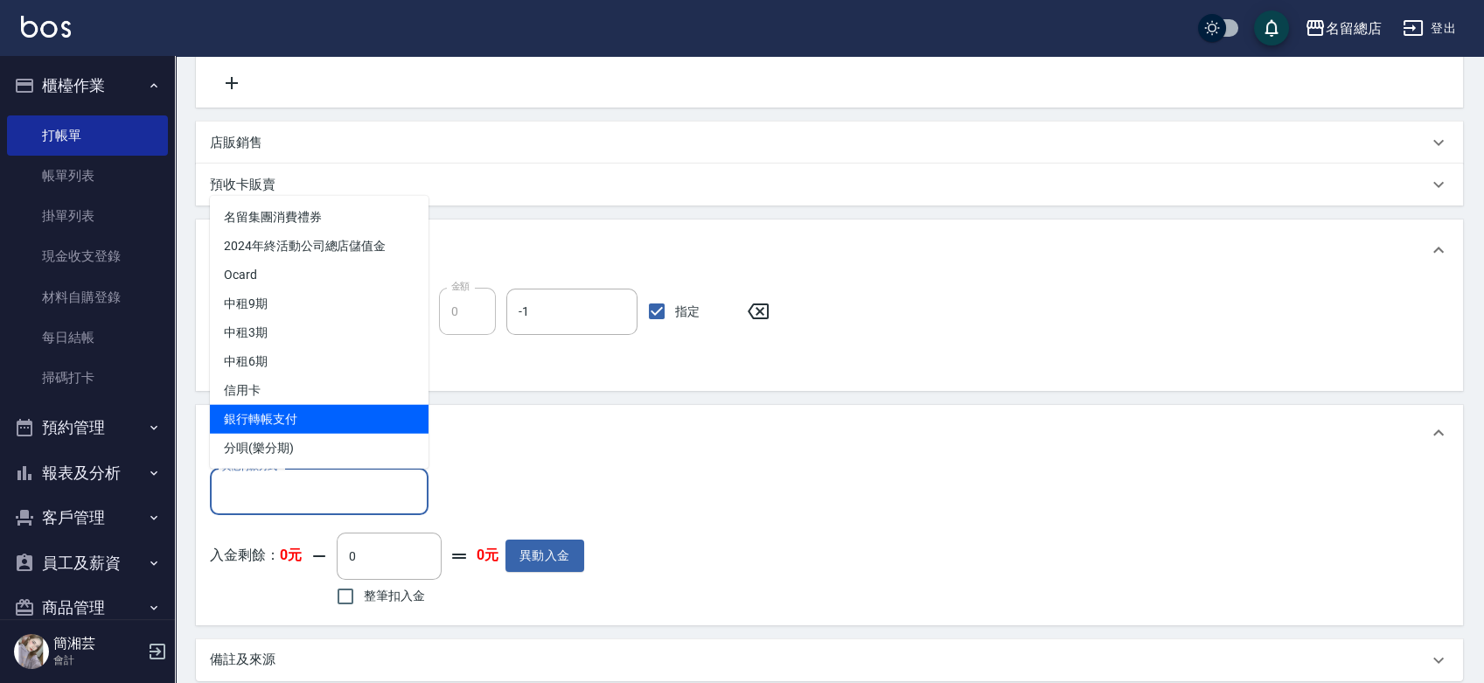
click at [287, 417] on span "銀行轉帳支付" at bounding box center [319, 418] width 219 height 29
type input "銀行轉帳支付"
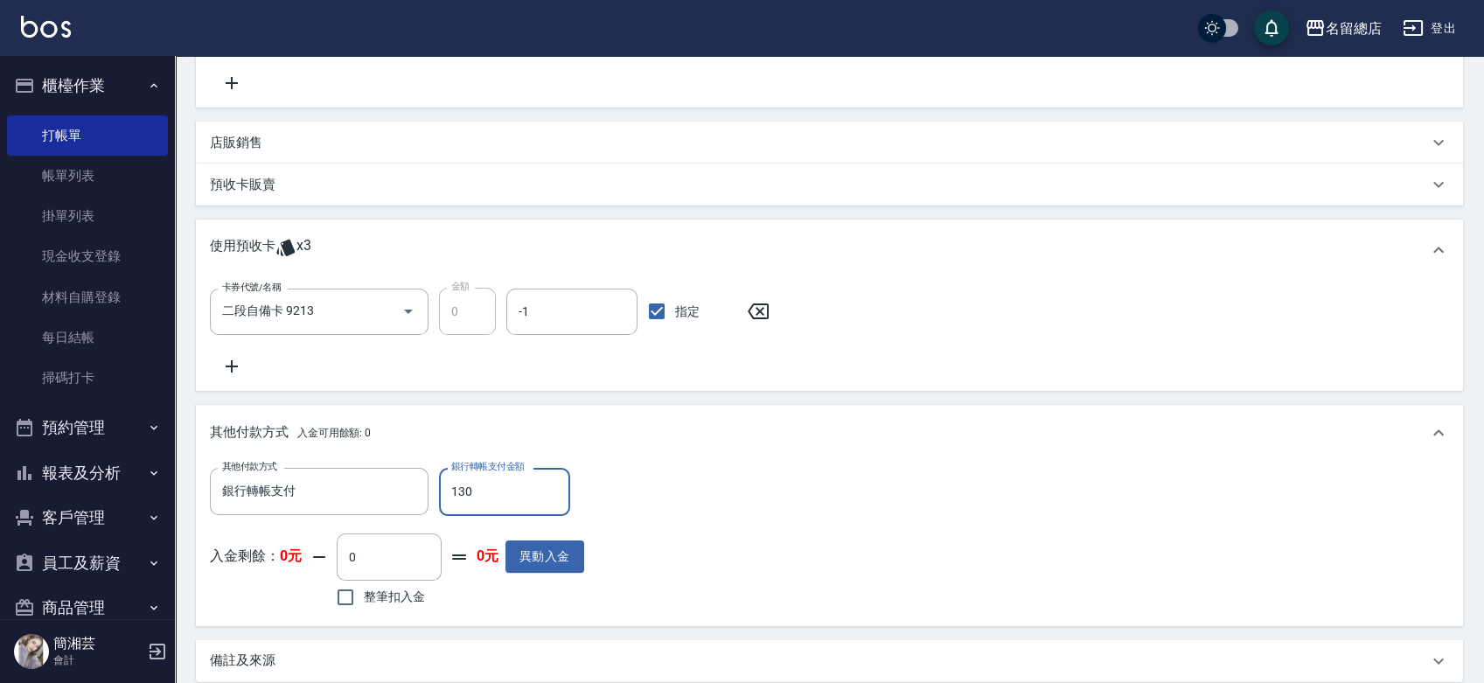
type input "1300"
type input "2025/10/09 14:14"
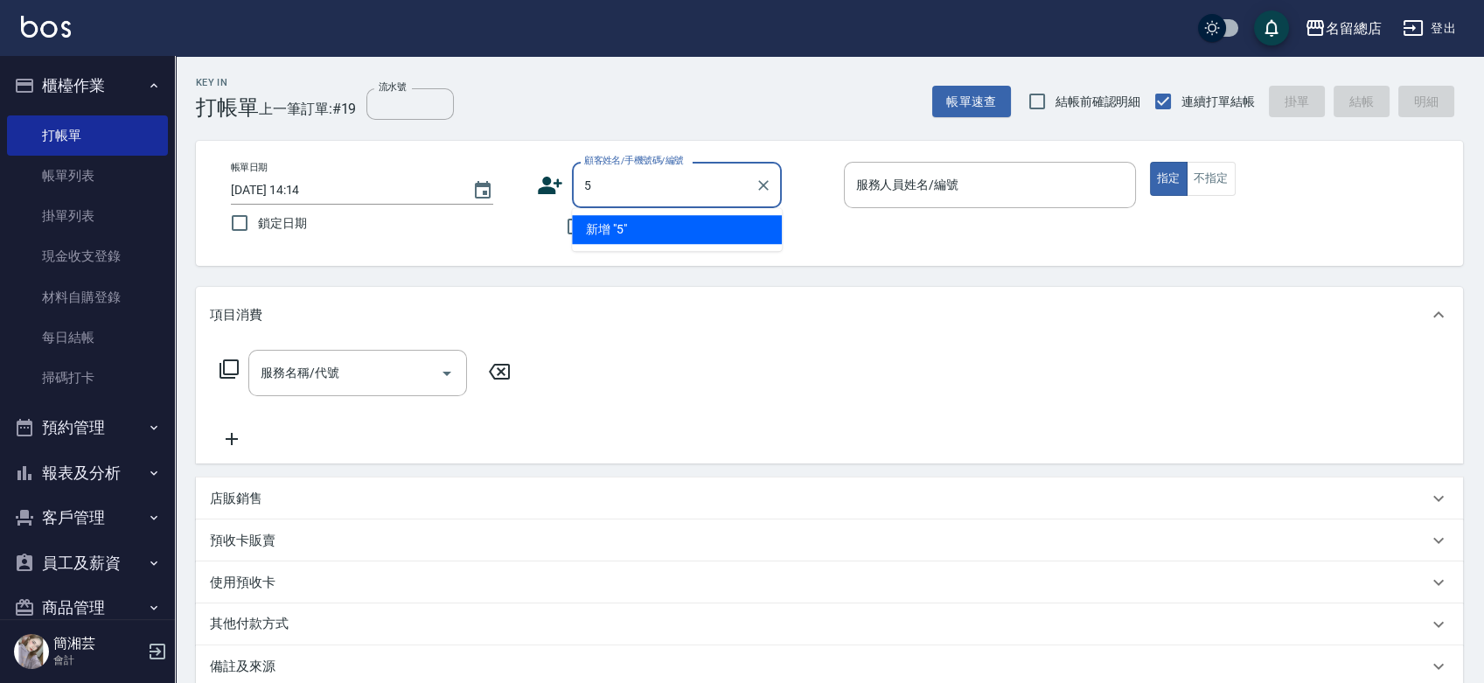
type input "5"
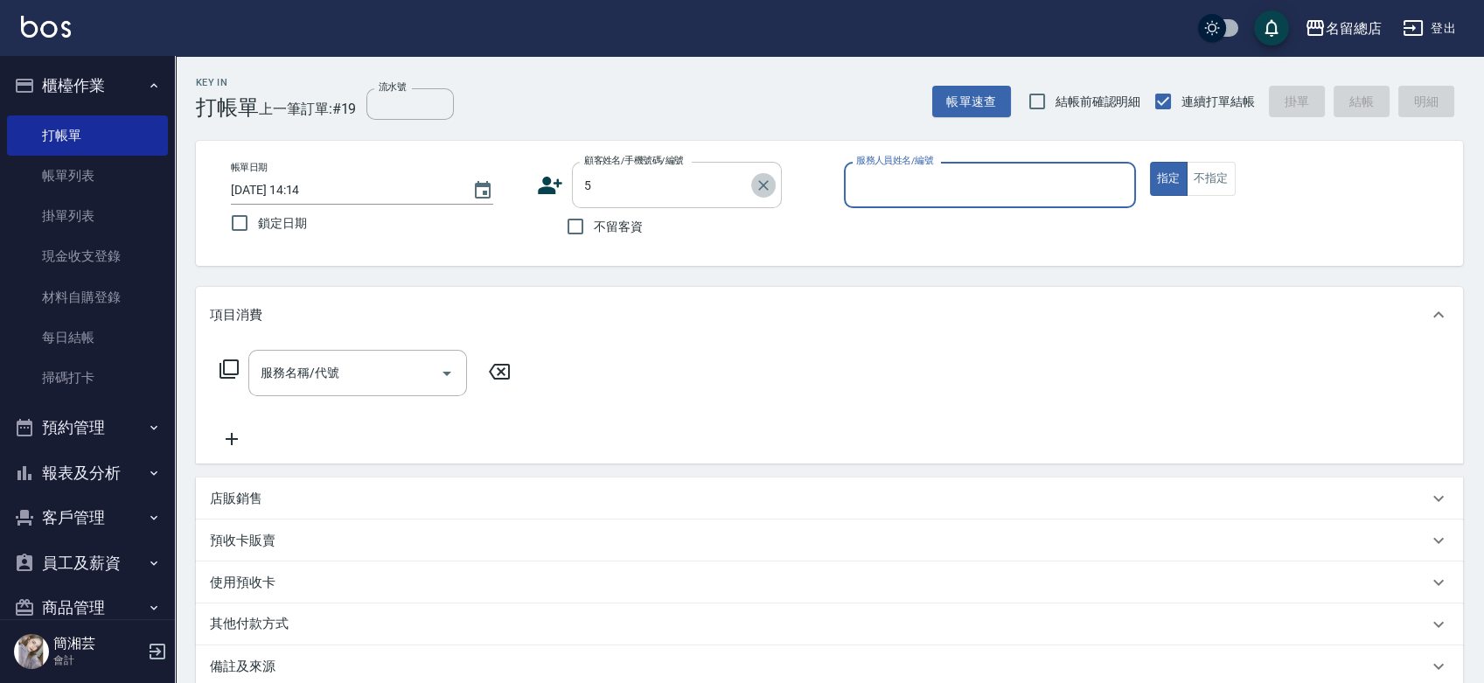
click at [766, 180] on icon "Clear" at bounding box center [763, 185] width 17 height 17
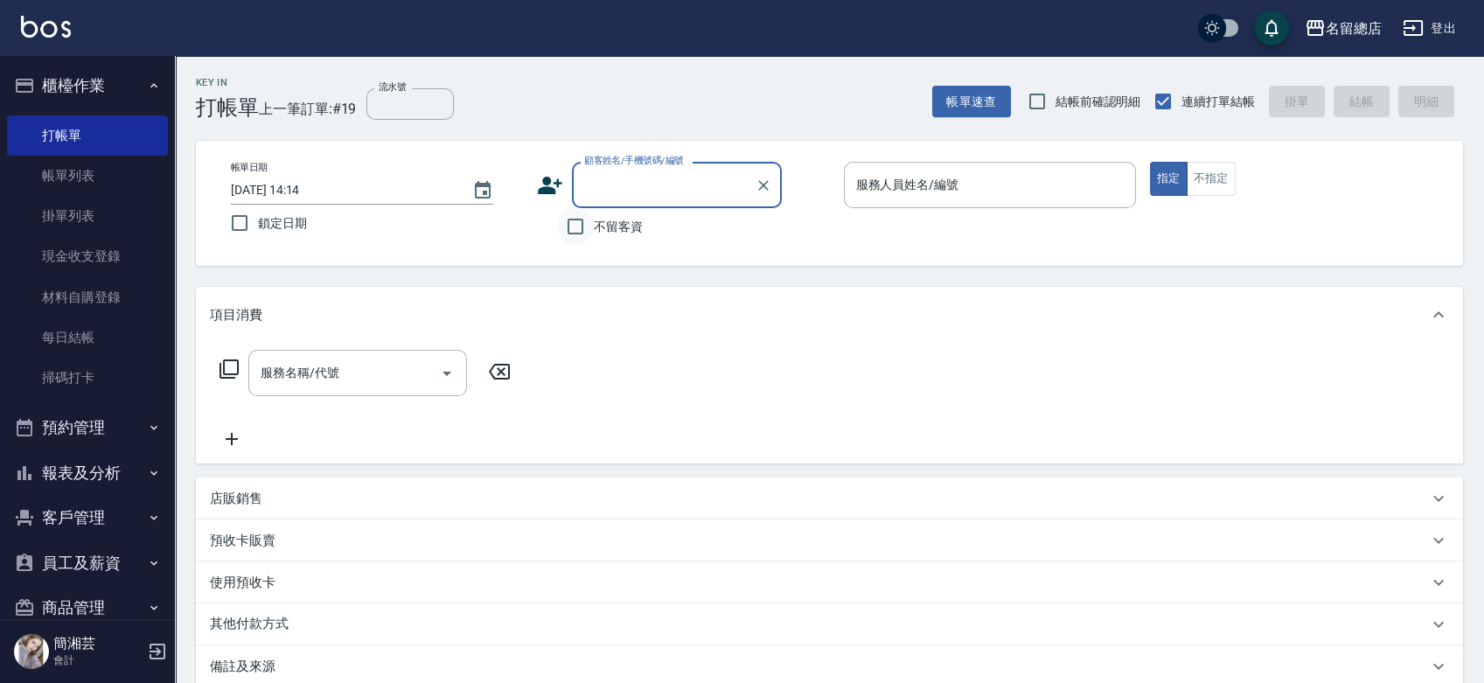
click at [565, 226] on input "不留客資" at bounding box center [575, 226] width 37 height 37
checkbox input "true"
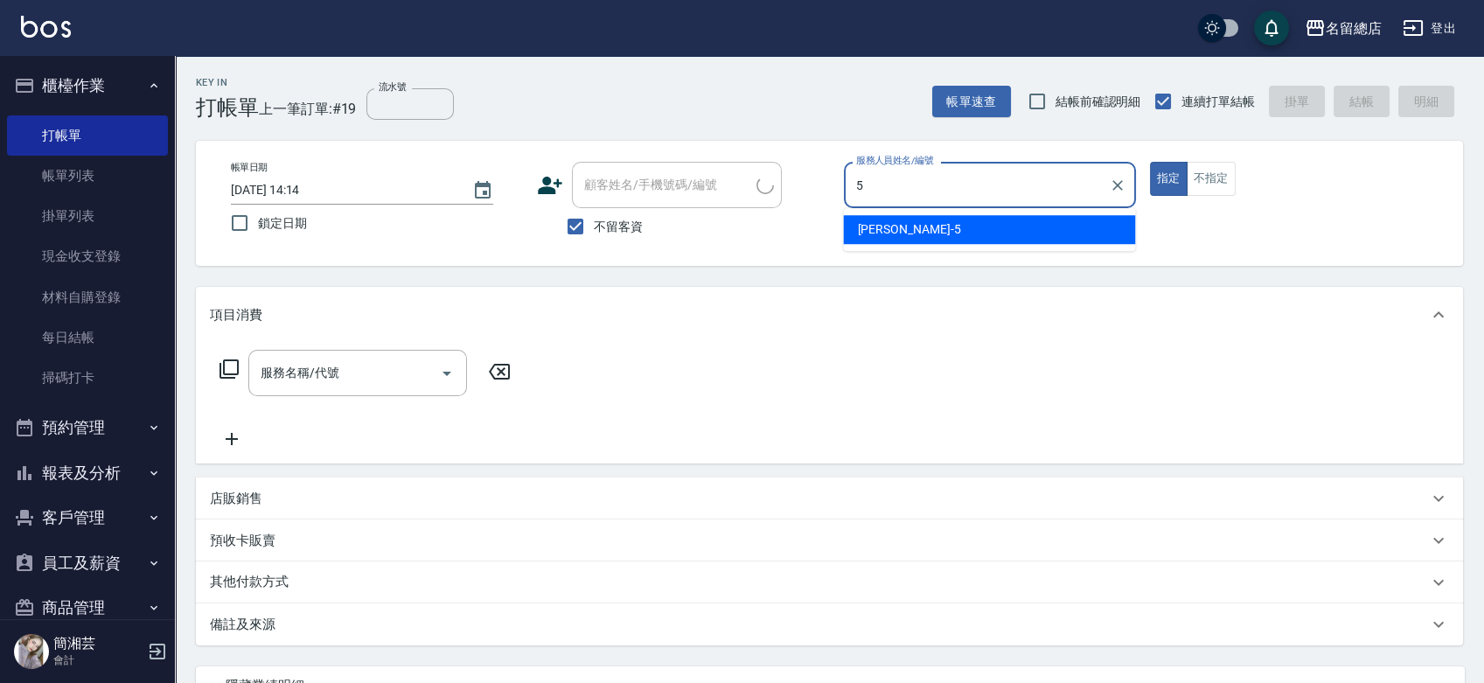
type input "Kelly-5"
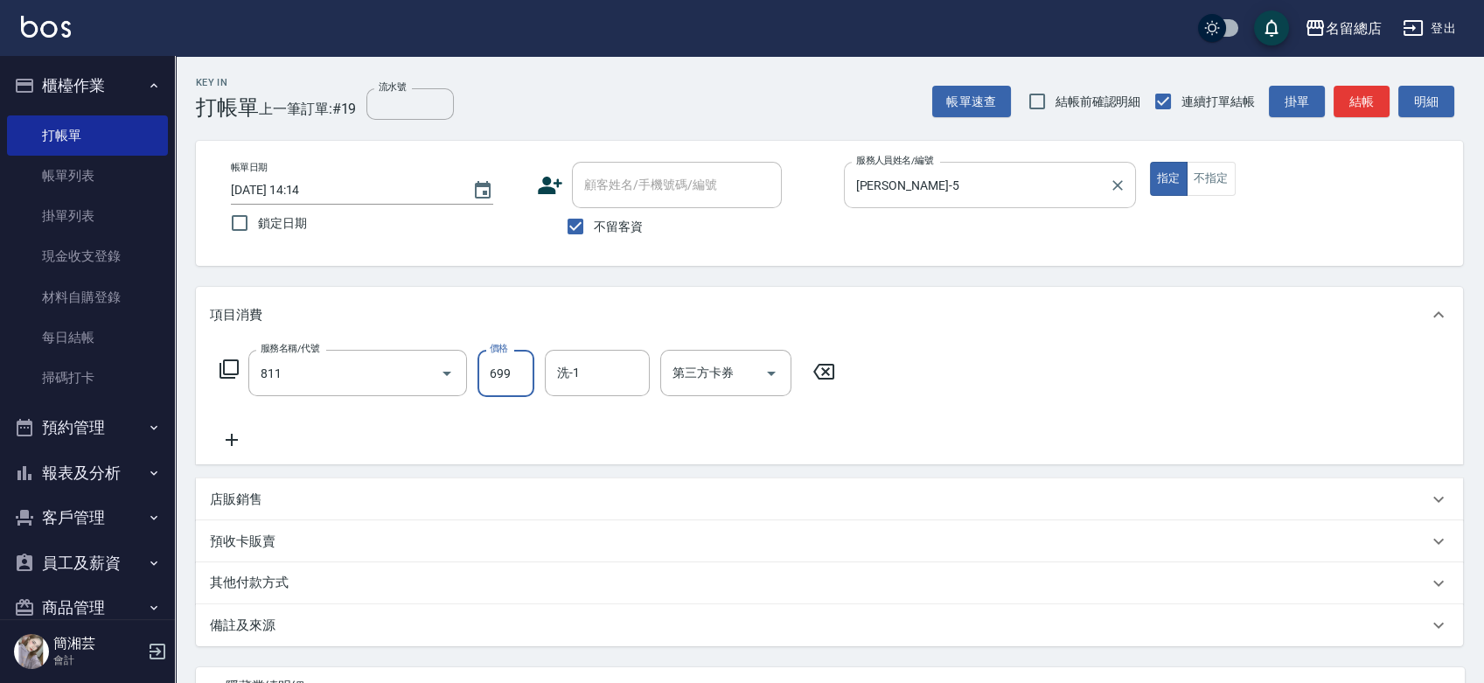
type input "洗+剪(811)"
type input "800"
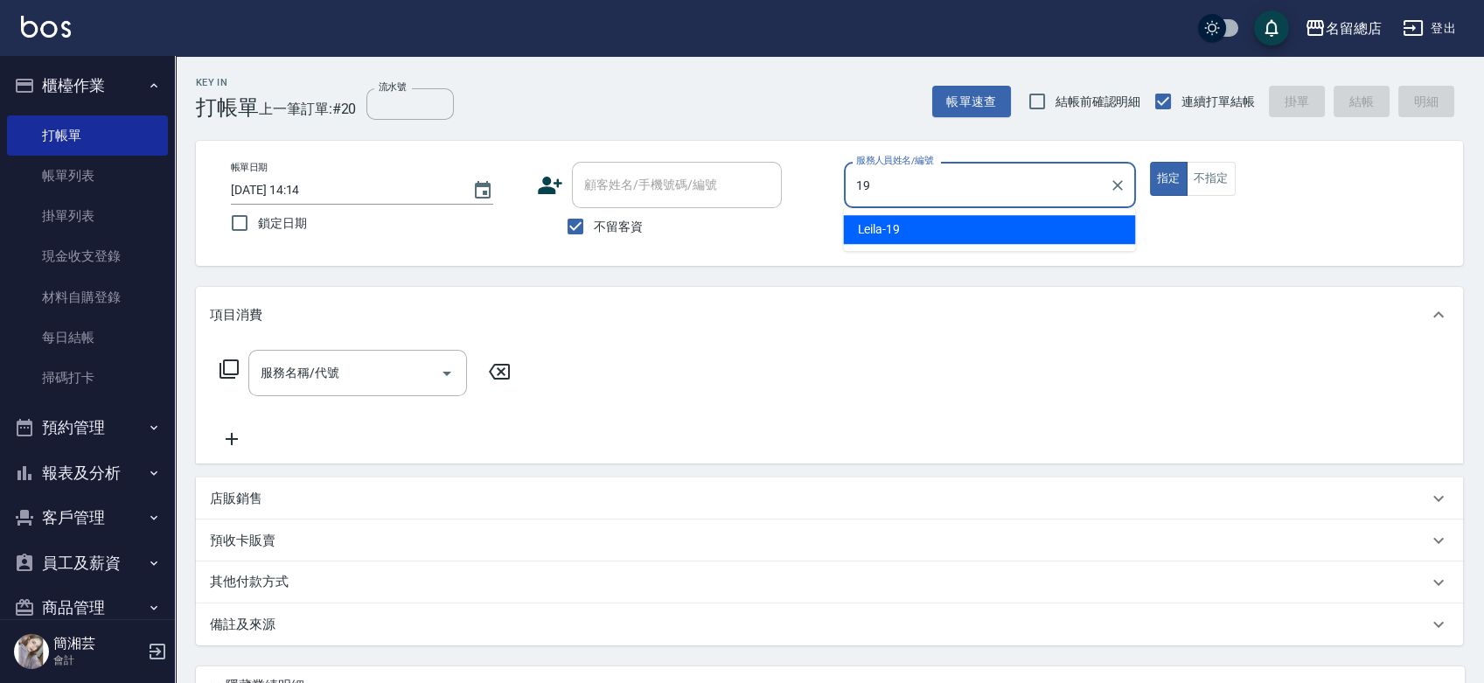
type input "Leila-19"
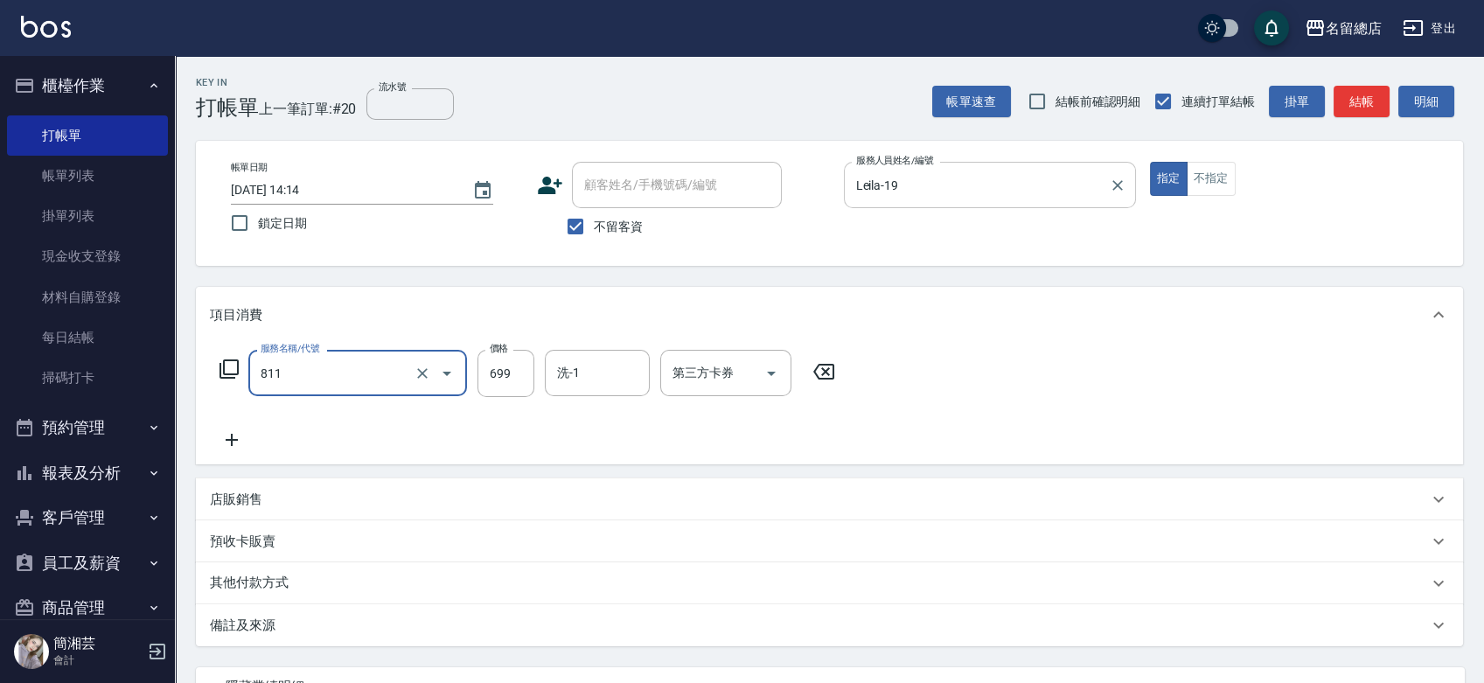
type input "洗+剪(811)"
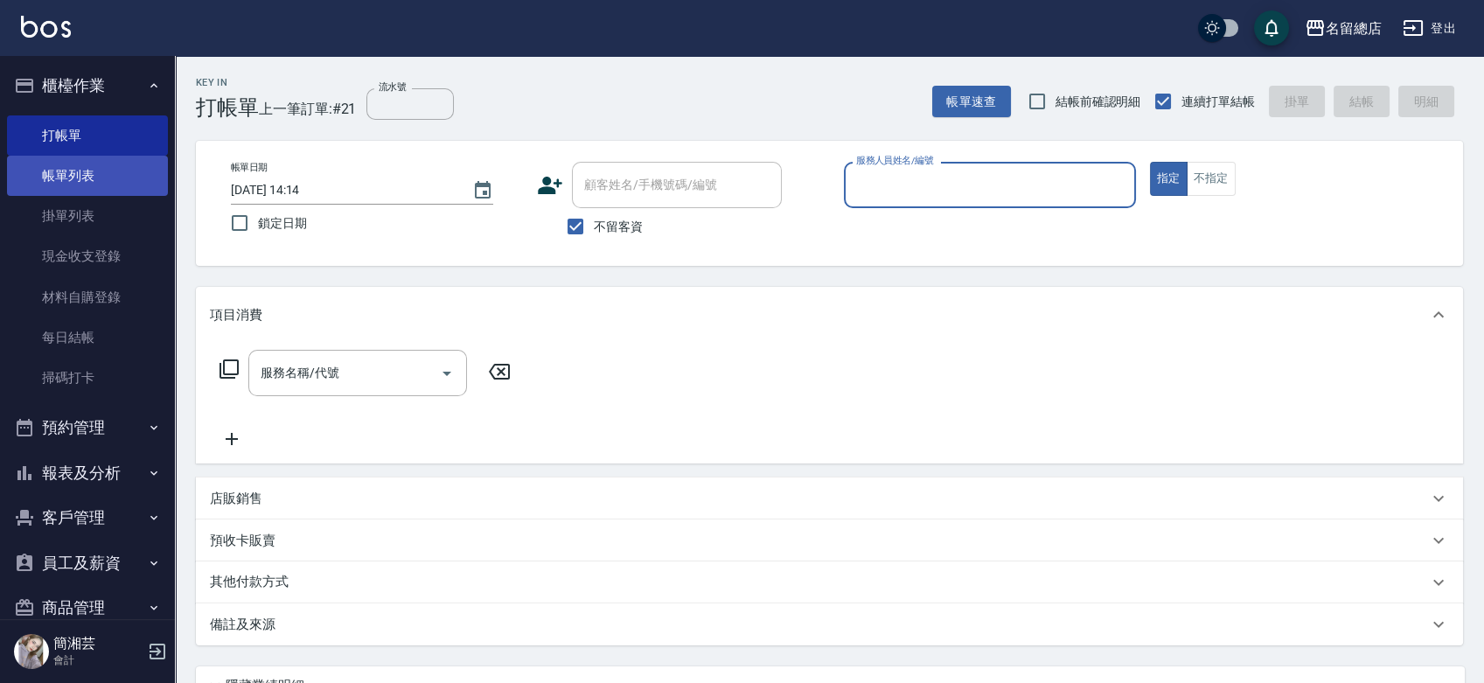
click at [81, 180] on link "帳單列表" at bounding box center [87, 176] width 161 height 40
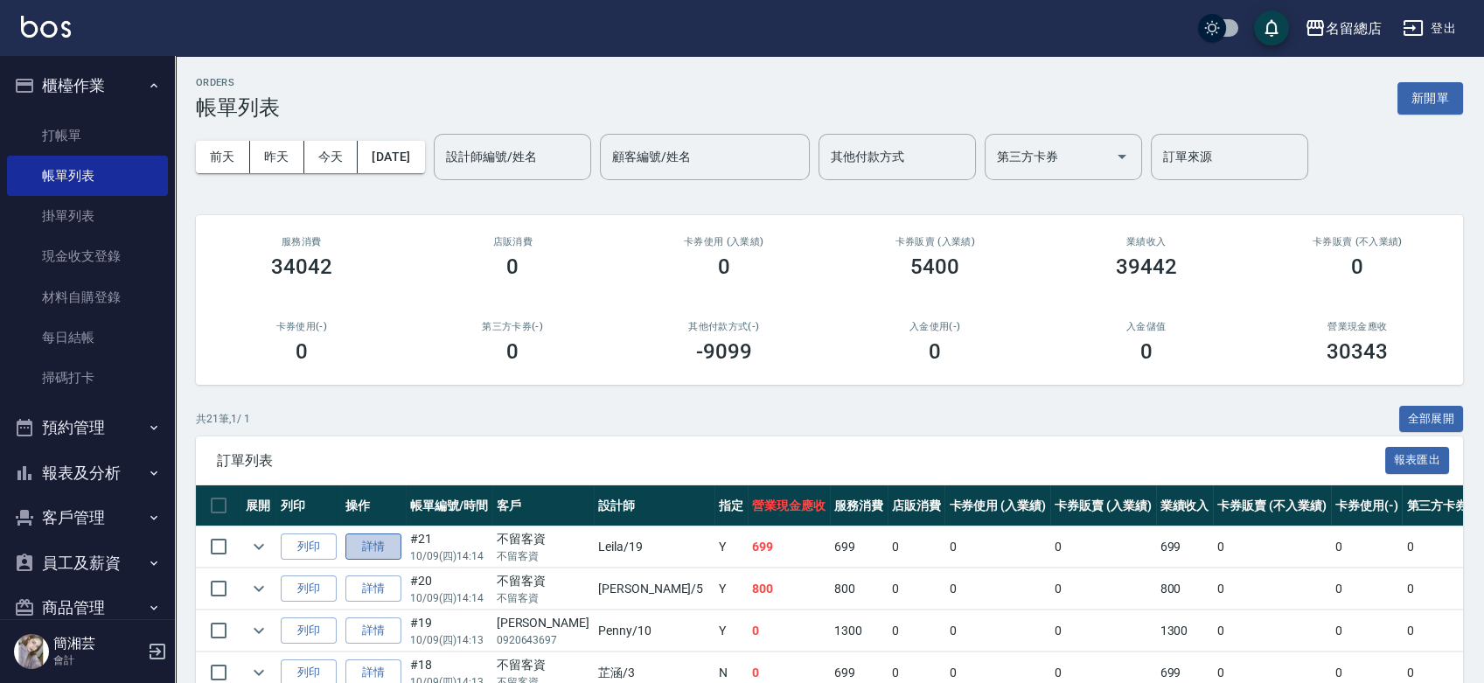
click at [367, 540] on link "詳情" at bounding box center [373, 546] width 56 height 27
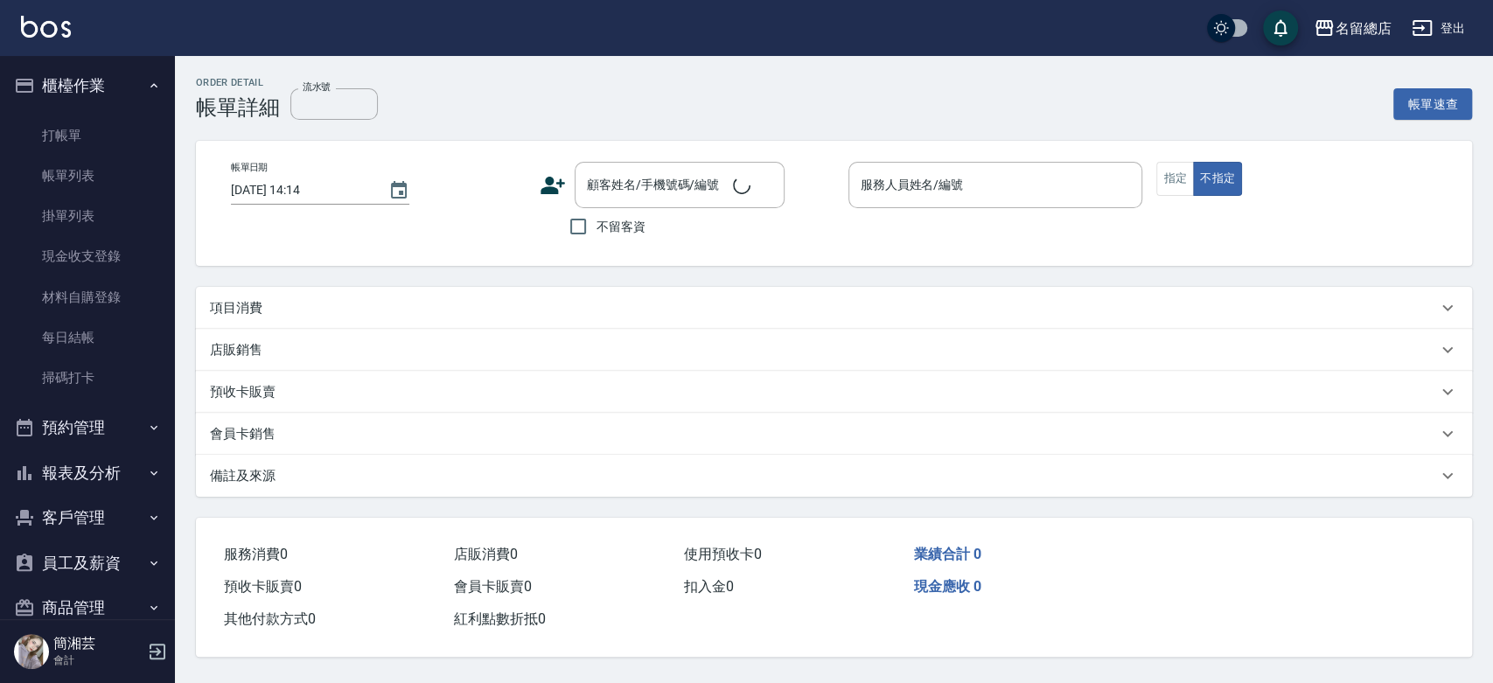
checkbox input "true"
type input "Leila-19"
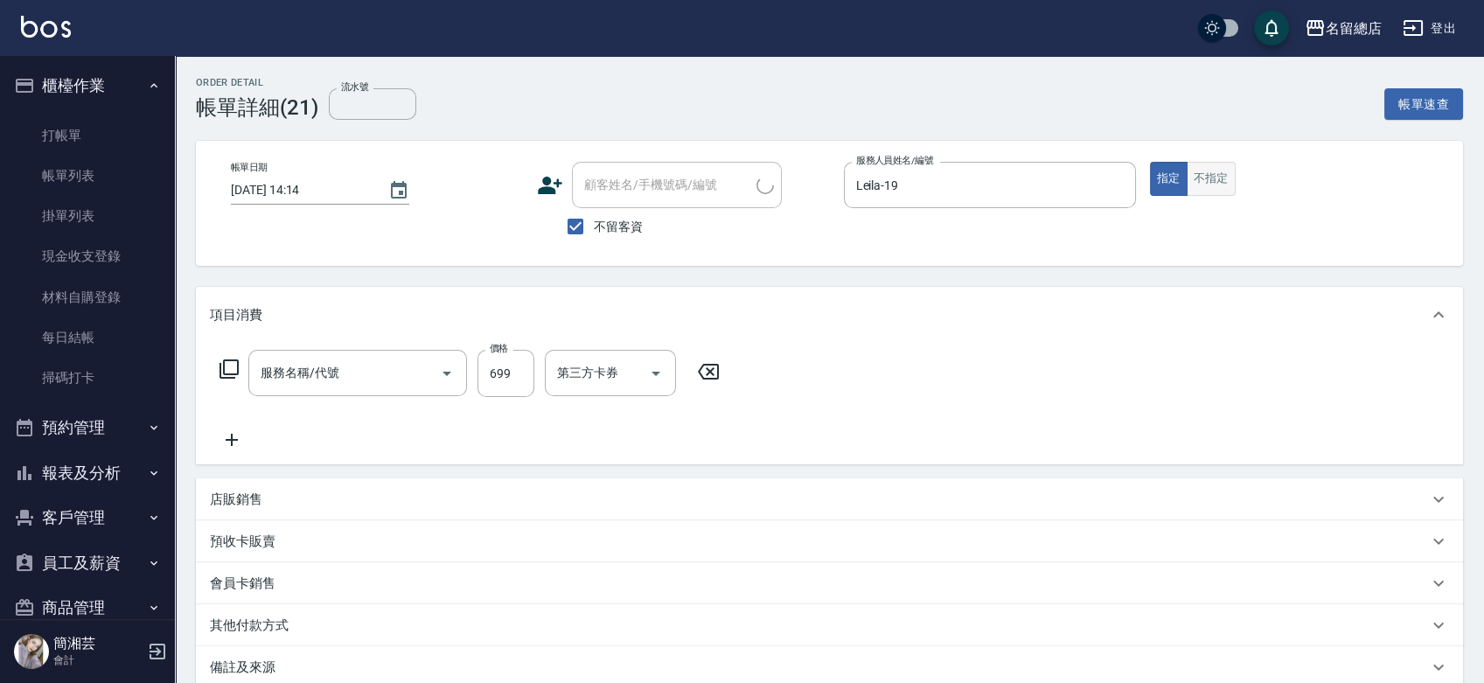
click at [1205, 180] on button "不指定" at bounding box center [1211, 179] width 49 height 34
type input "洗+剪(811)"
type button "false"
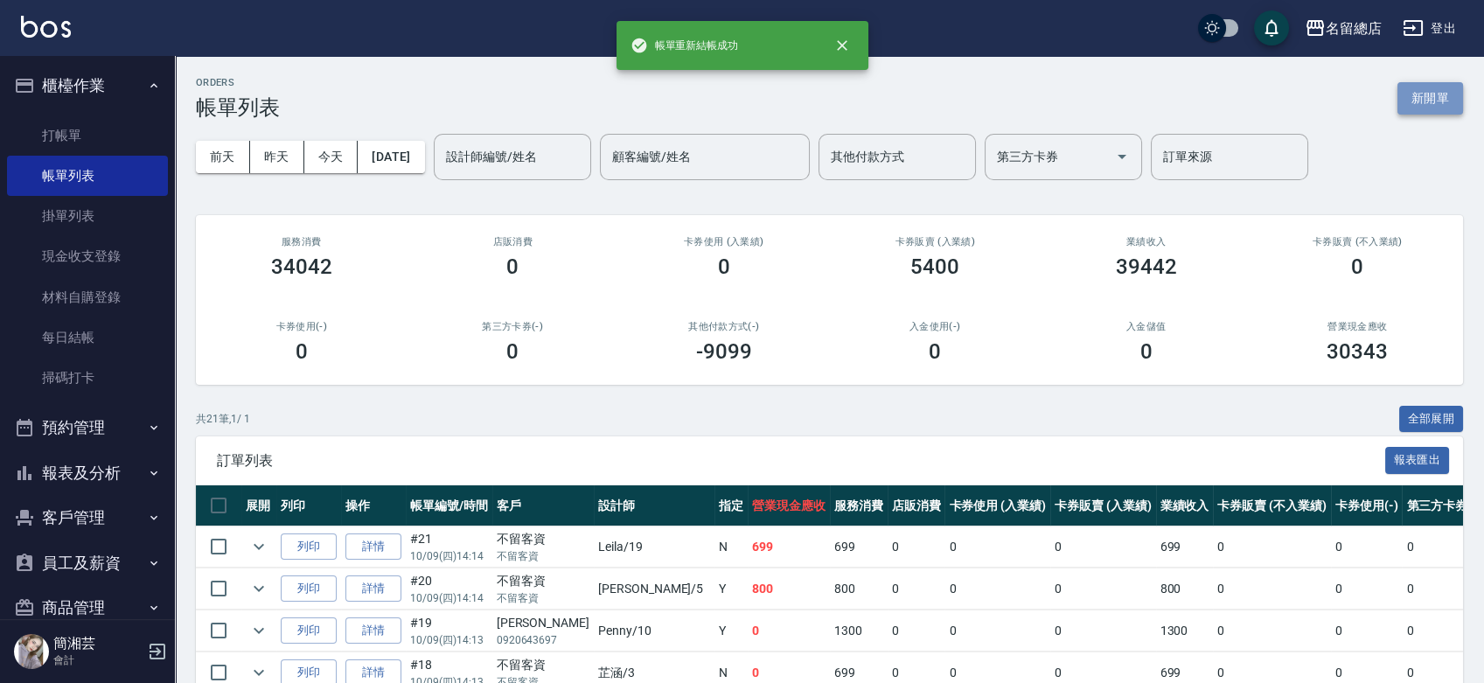
click at [1448, 90] on button "新開單" at bounding box center [1430, 98] width 66 height 32
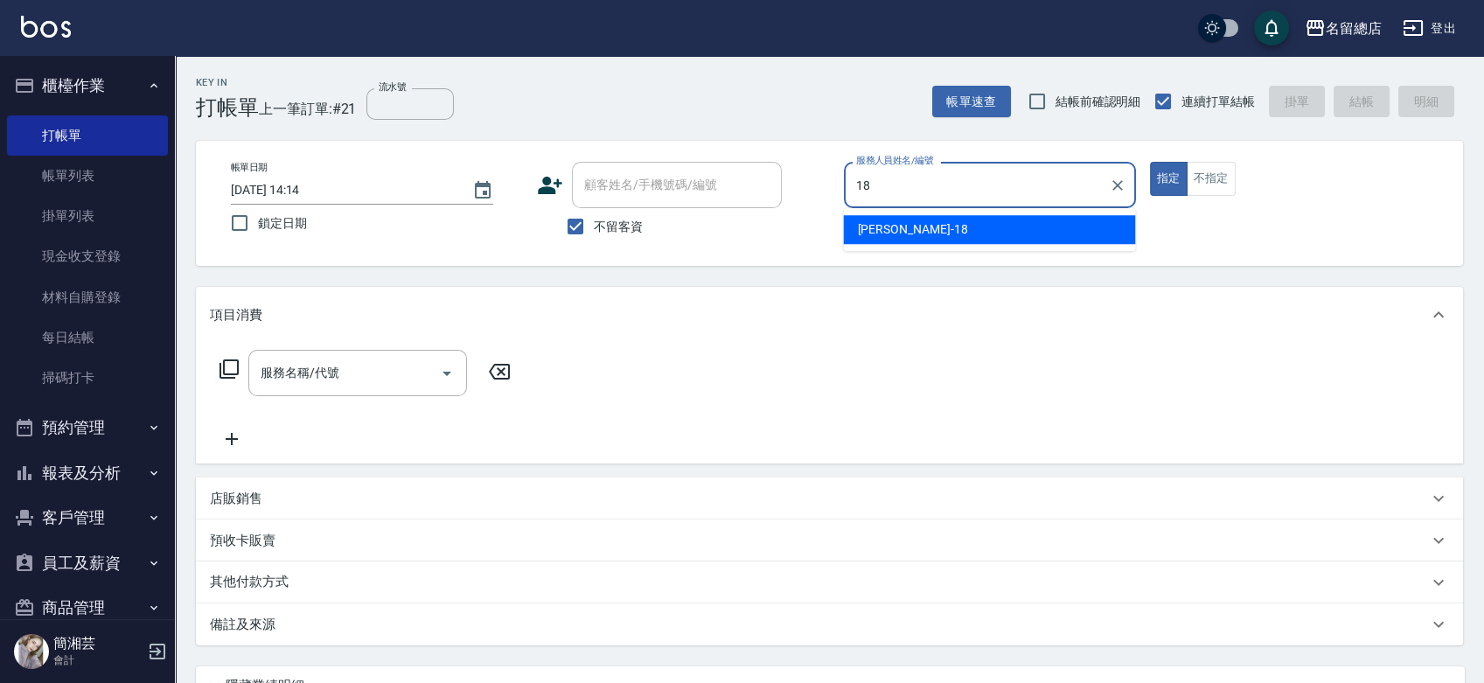
type input "Angela-18"
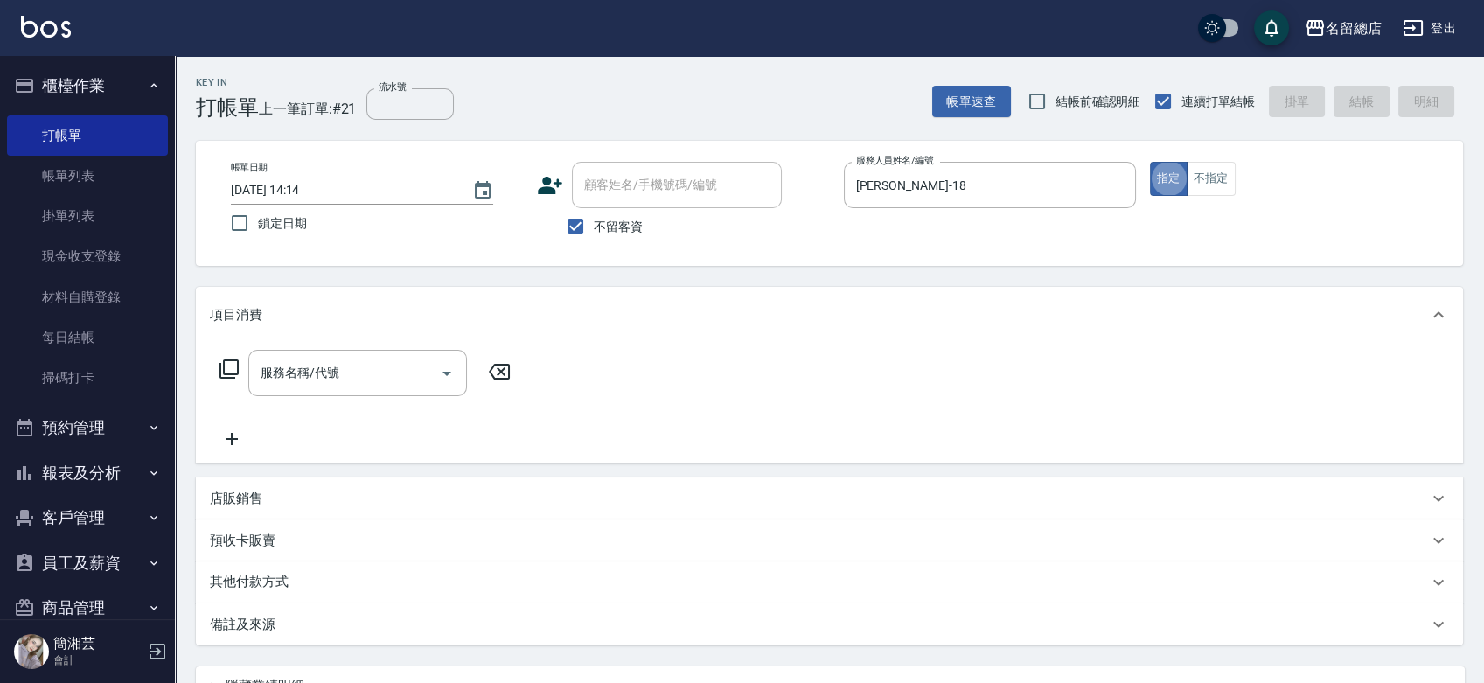
type button "true"
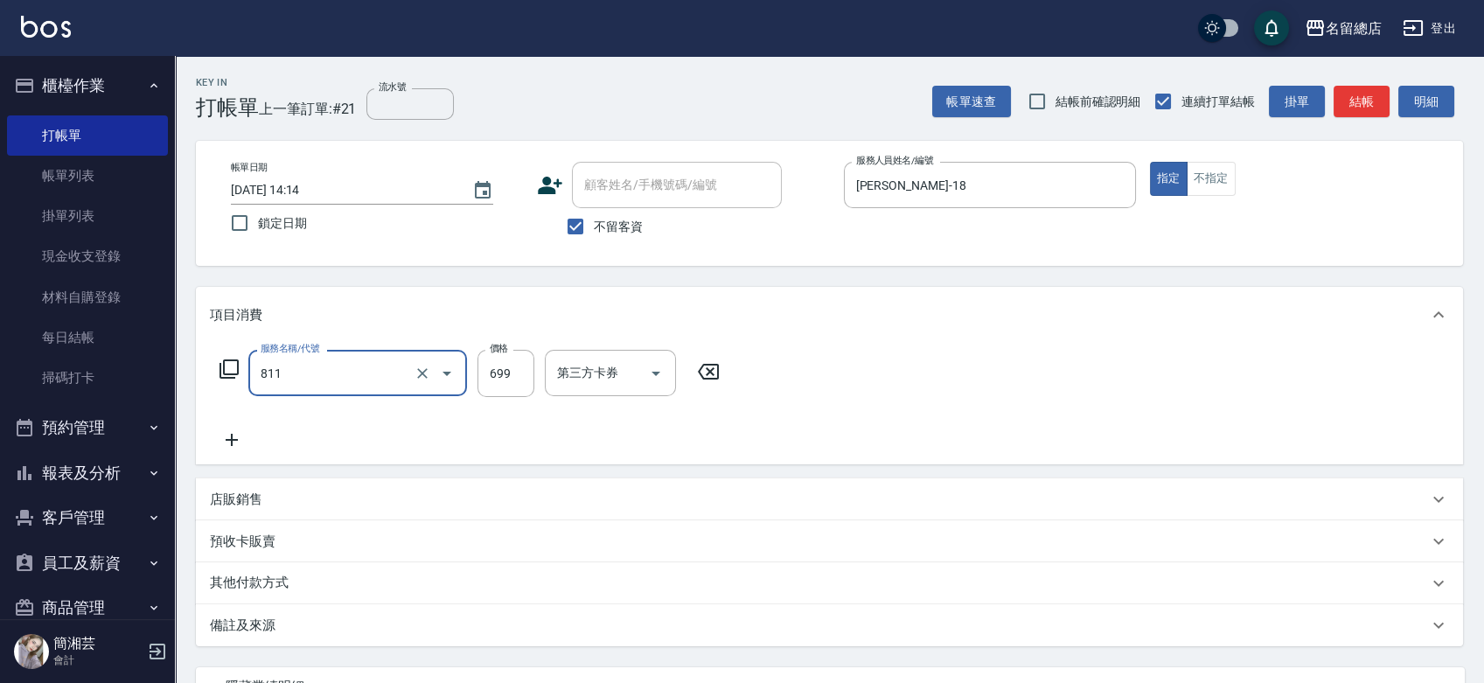
type input "洗+剪(811)"
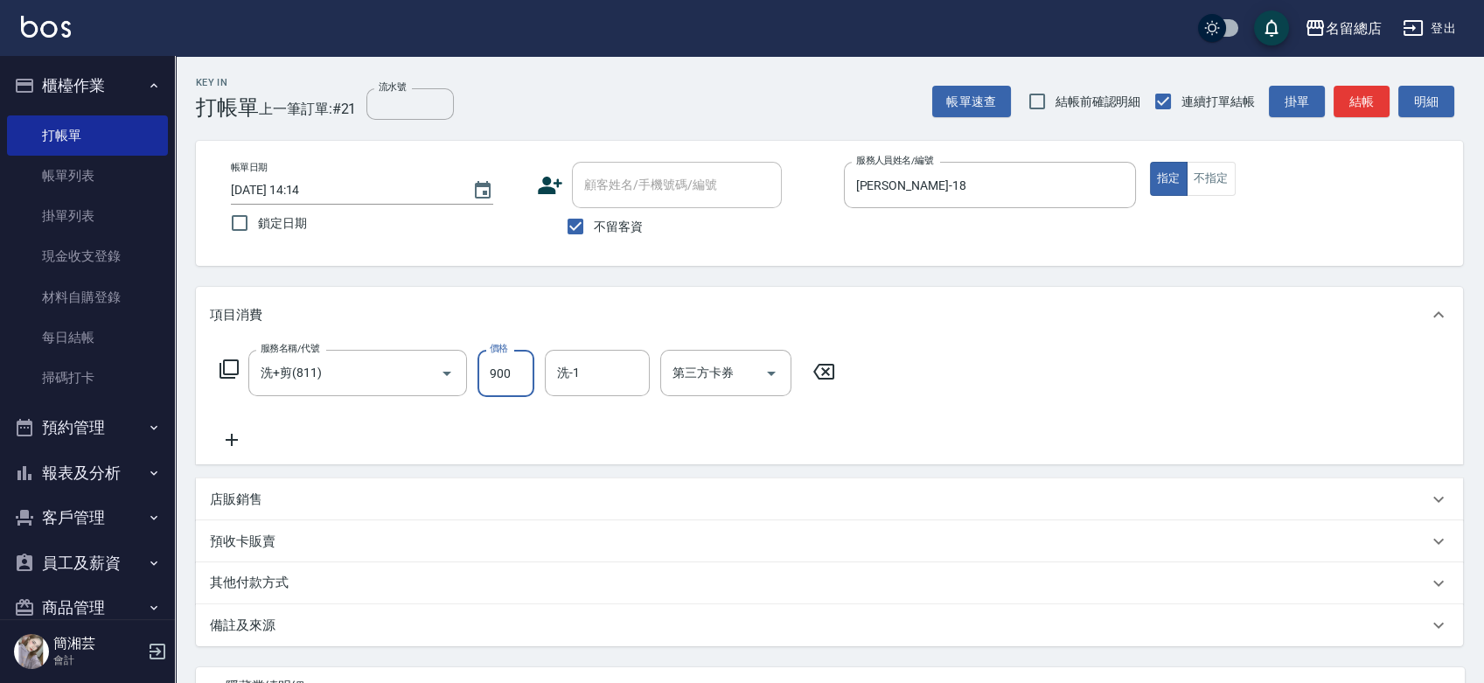
type input "900"
type input "蔡㚥晴-33"
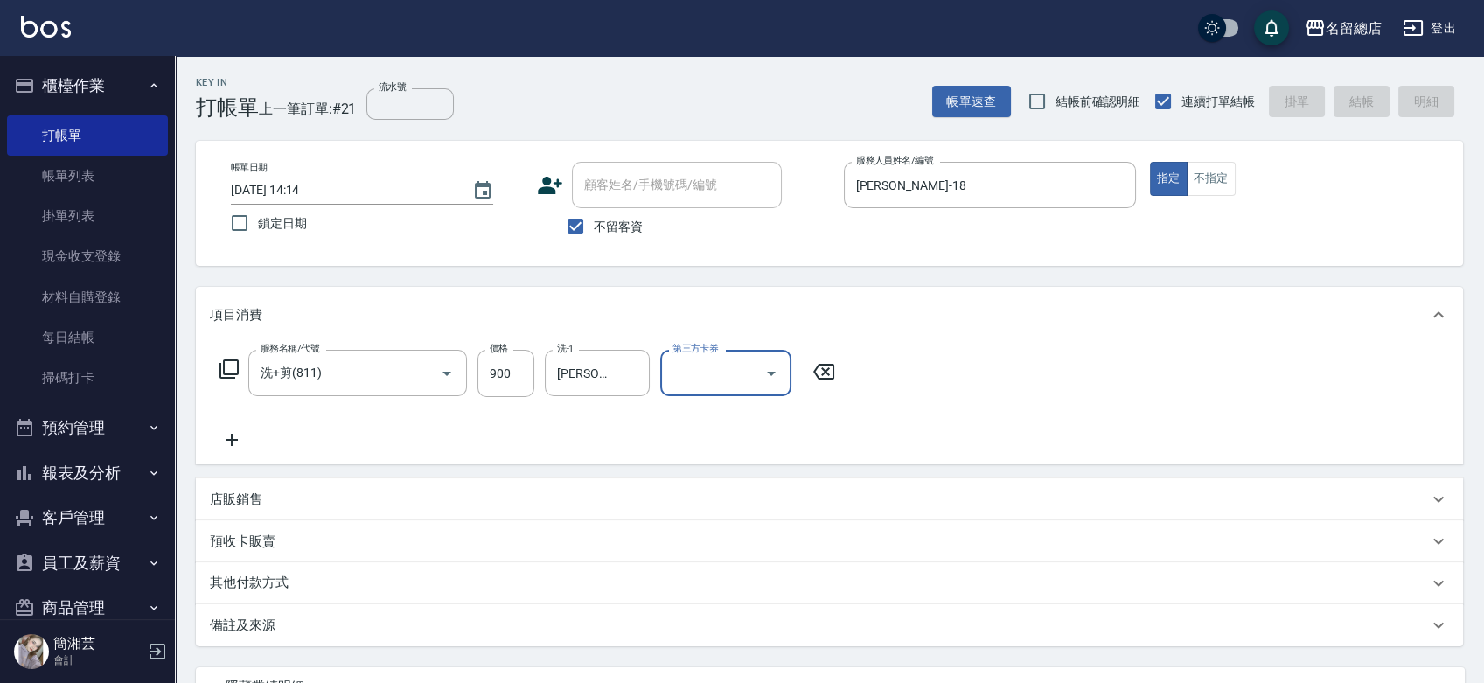
type input "2025/10/09 14:15"
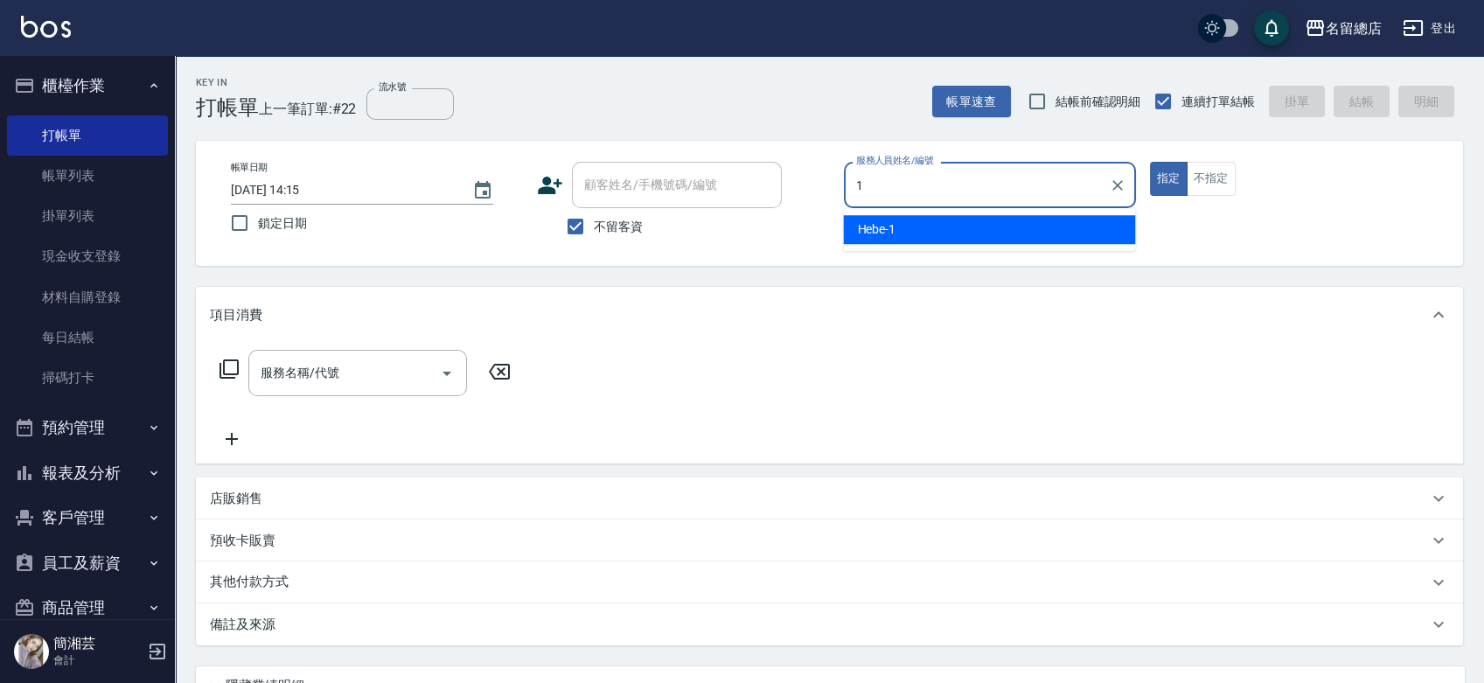
type input "Hebe-1"
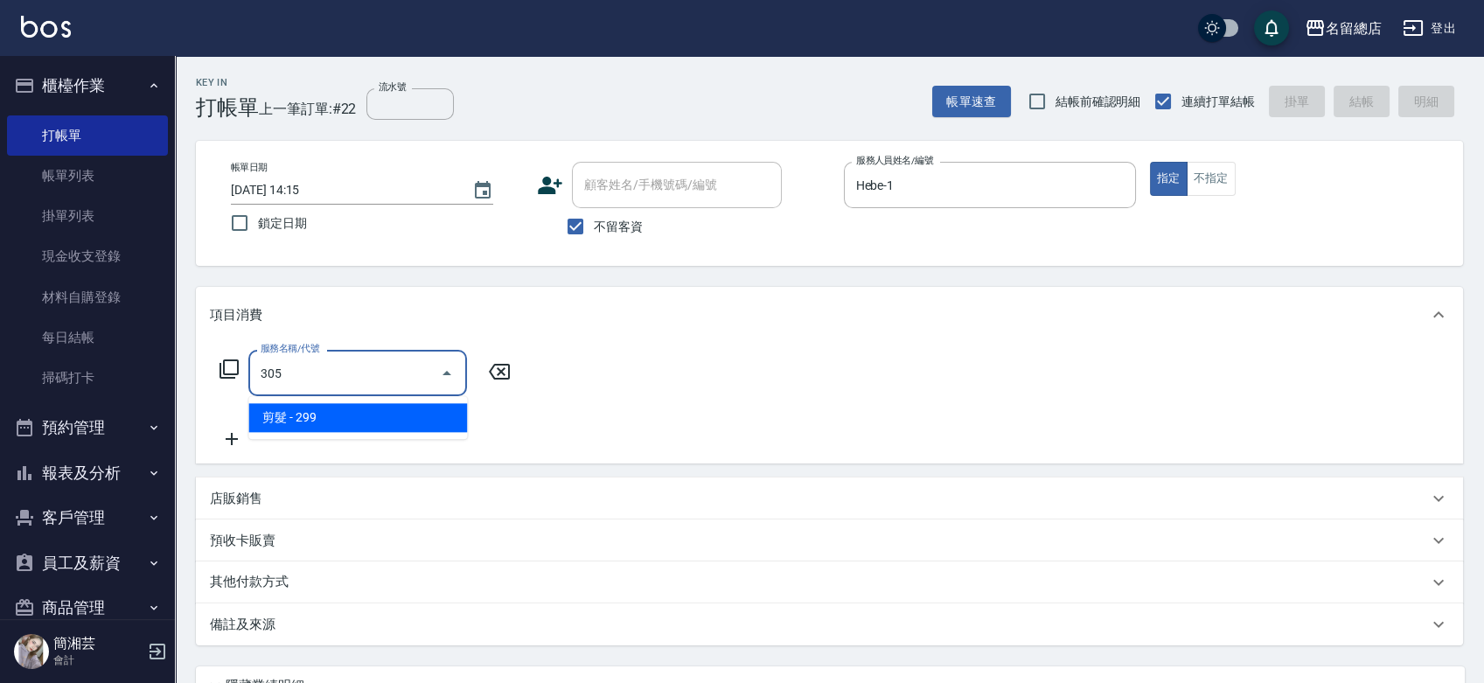
type input "剪髮(305)"
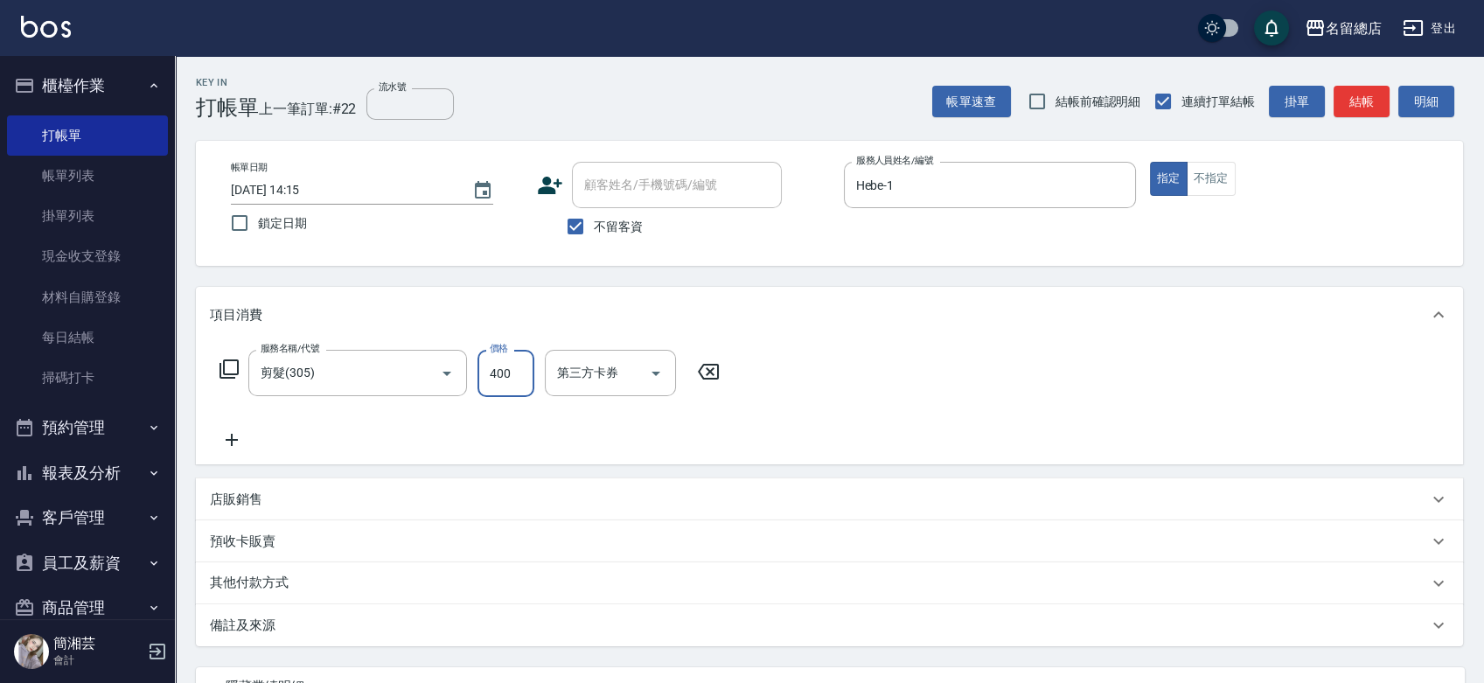
type input "400"
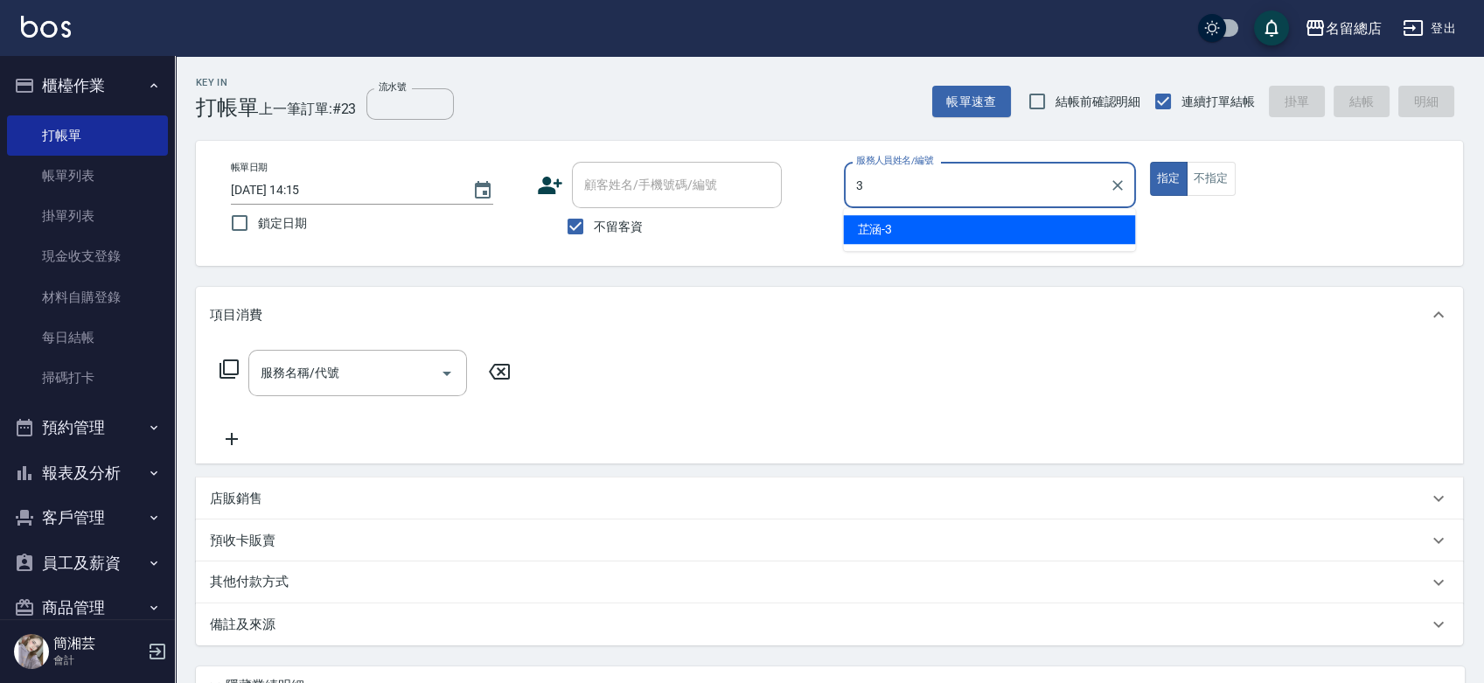
type input "芷涵-3"
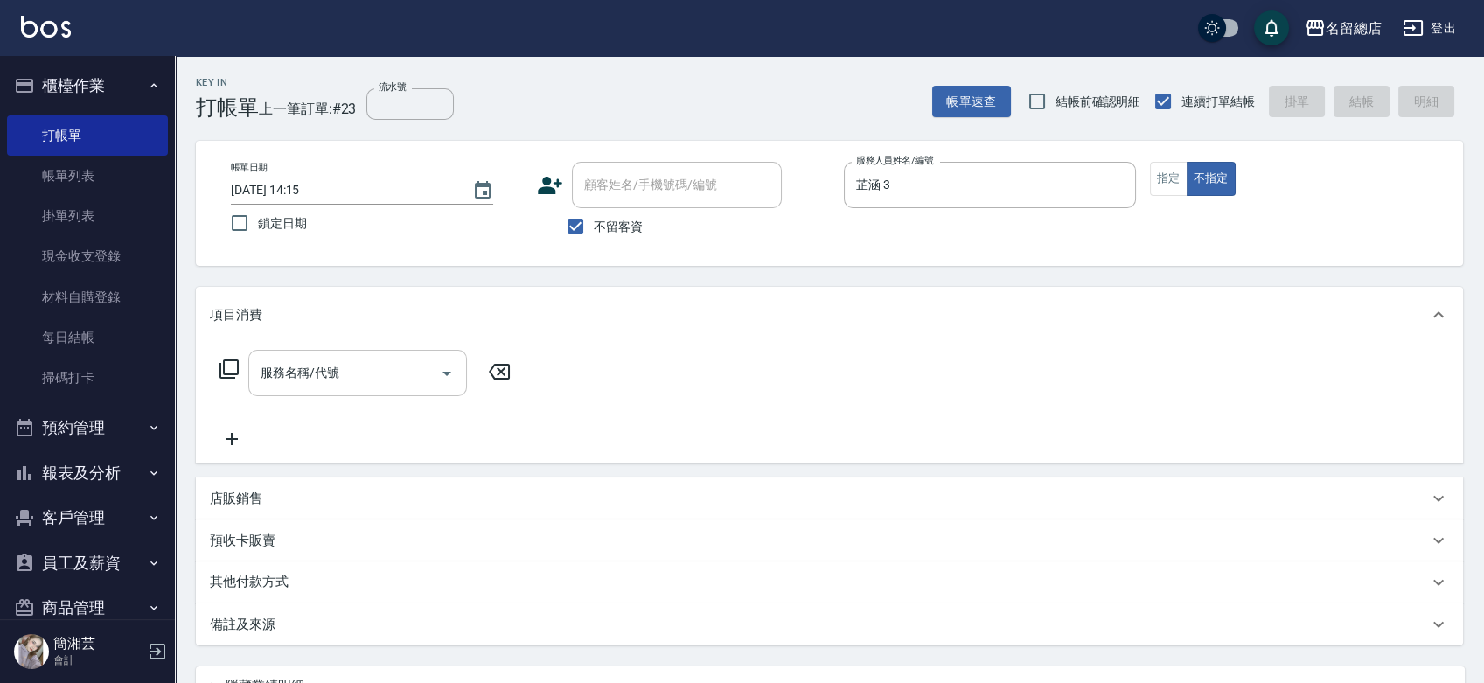
click at [336, 374] on input "服務名稱/代號" at bounding box center [344, 373] width 177 height 31
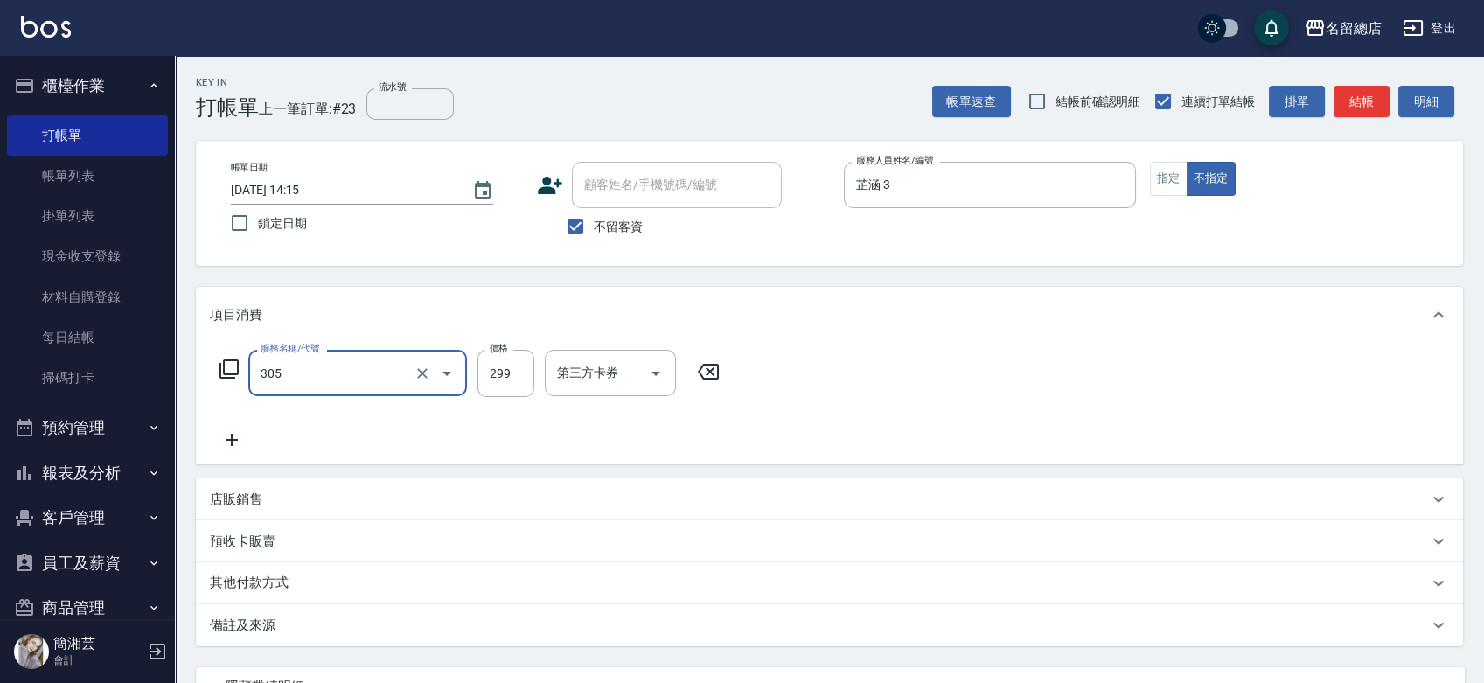
type input "剪髮(305)"
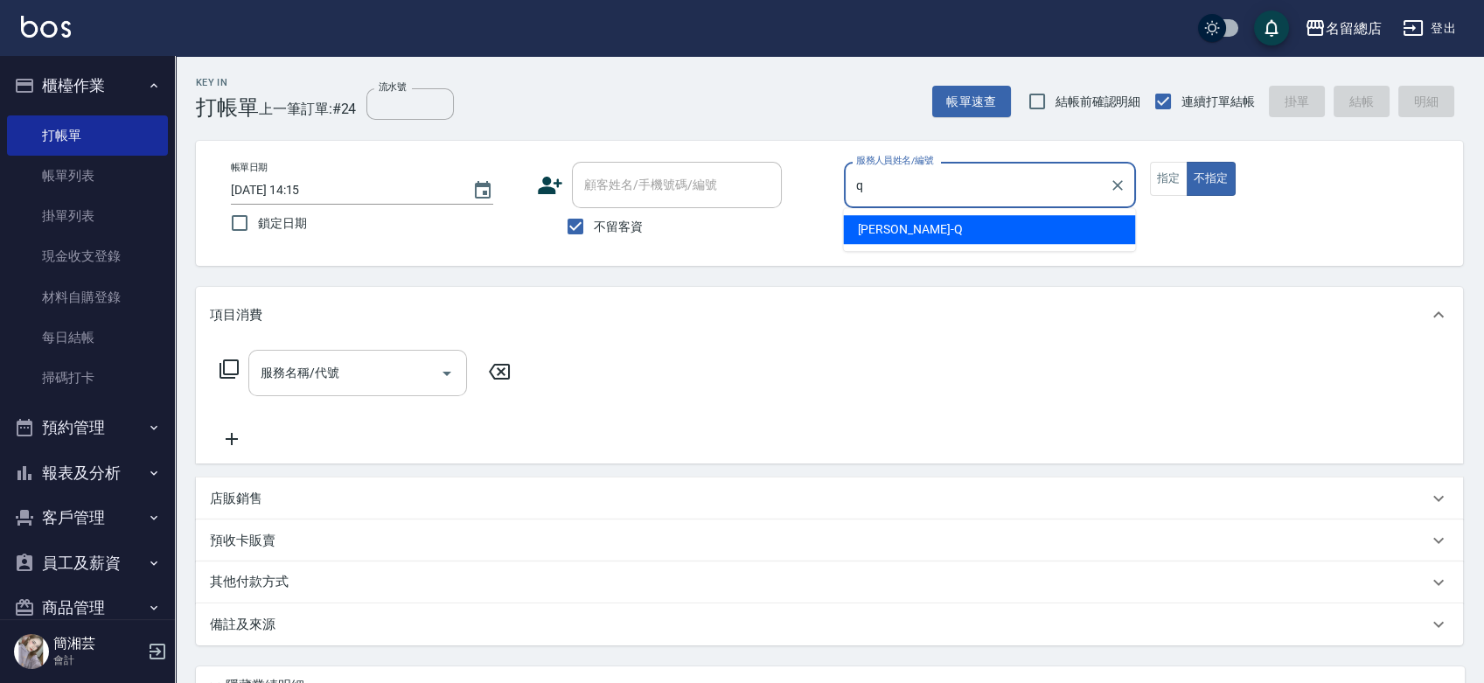
type input "Joyce-Q"
type button "false"
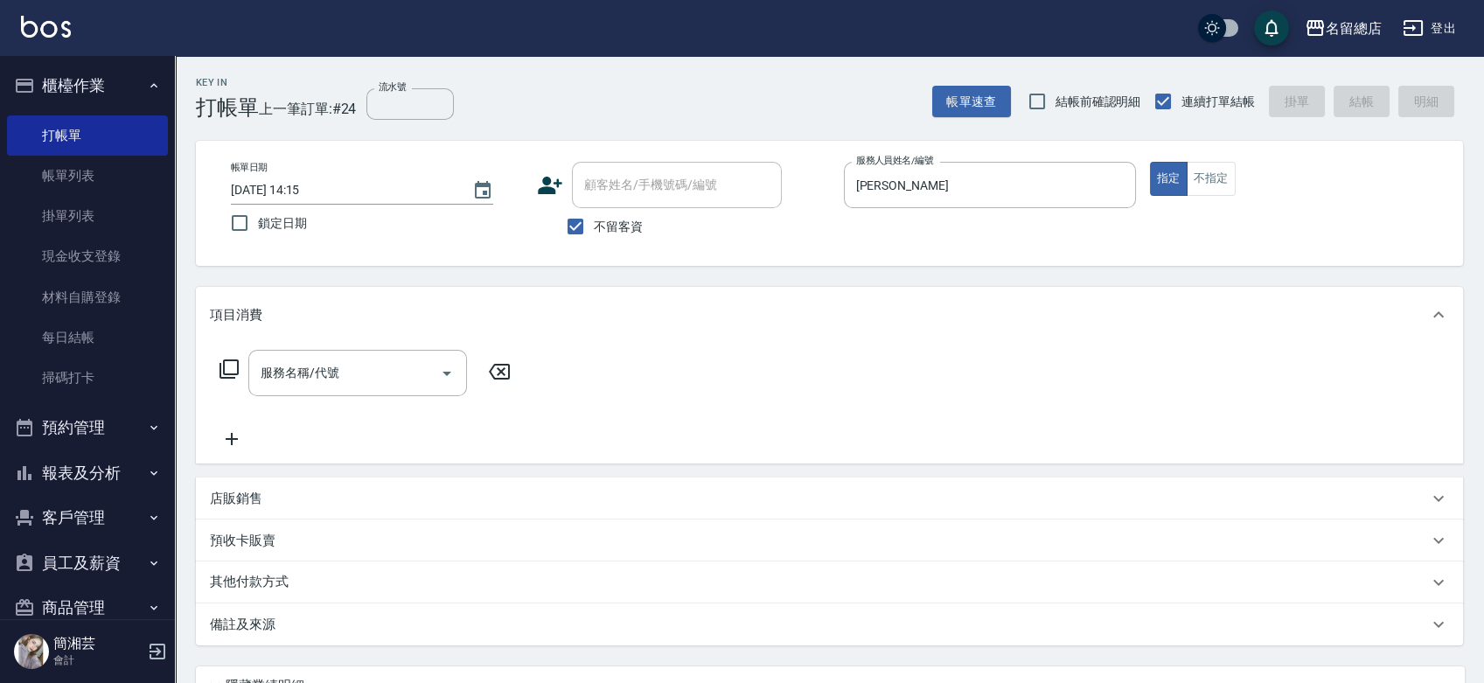
click at [329, 355] on div "服務名稱/代號" at bounding box center [357, 373] width 219 height 46
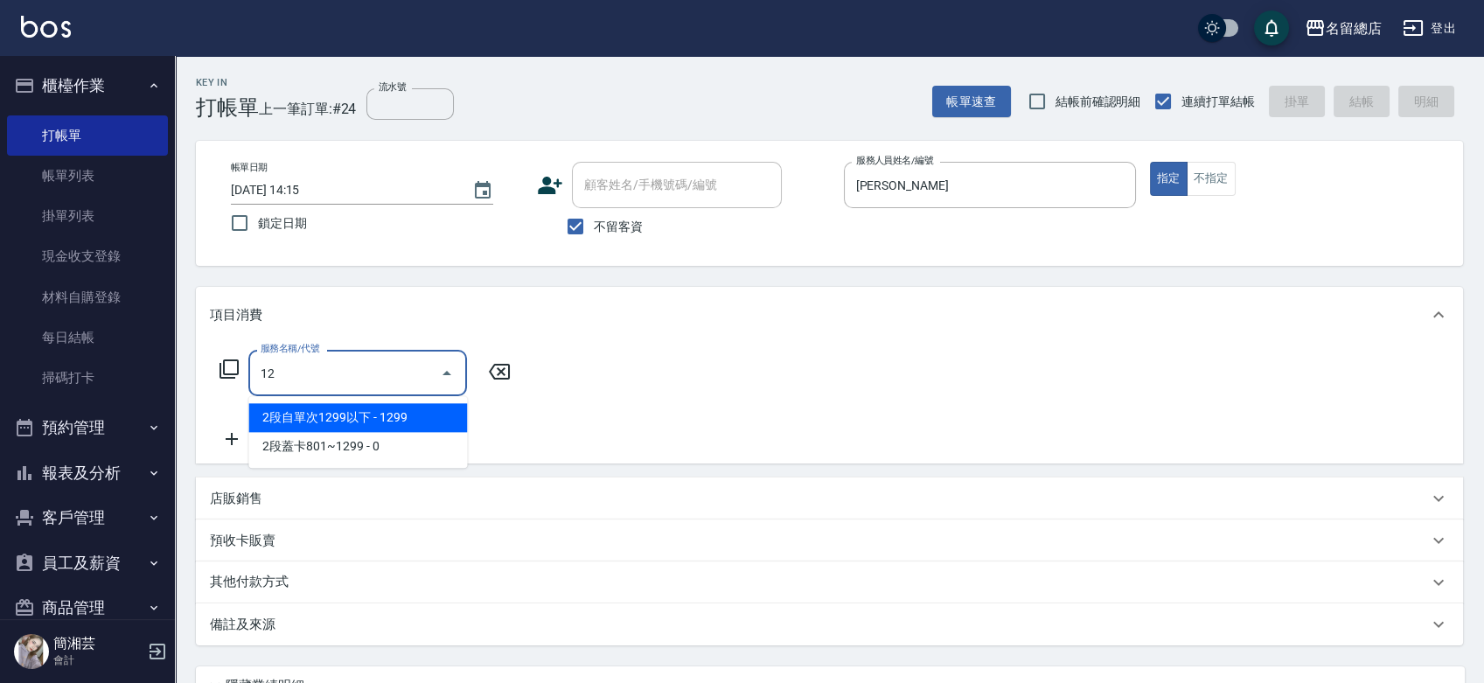
type input "1"
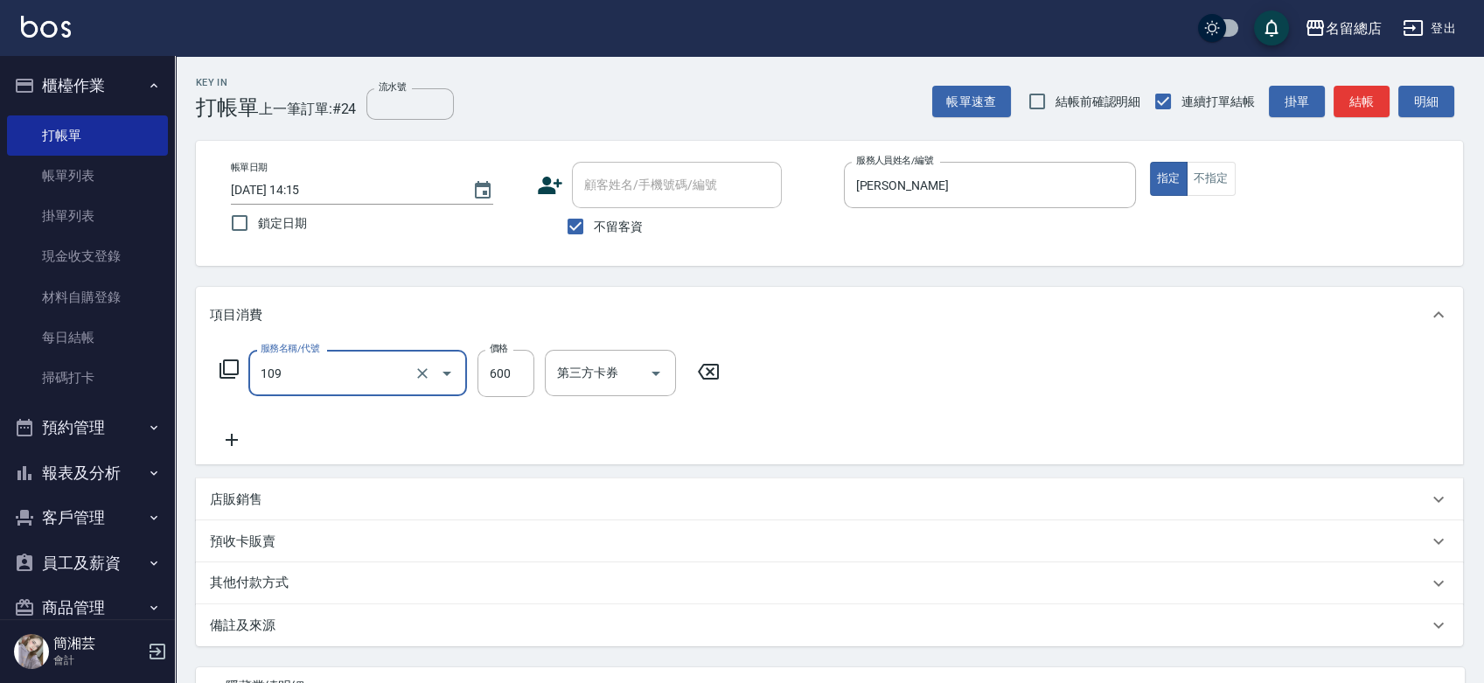
type input "寶齡頭皮600(109)"
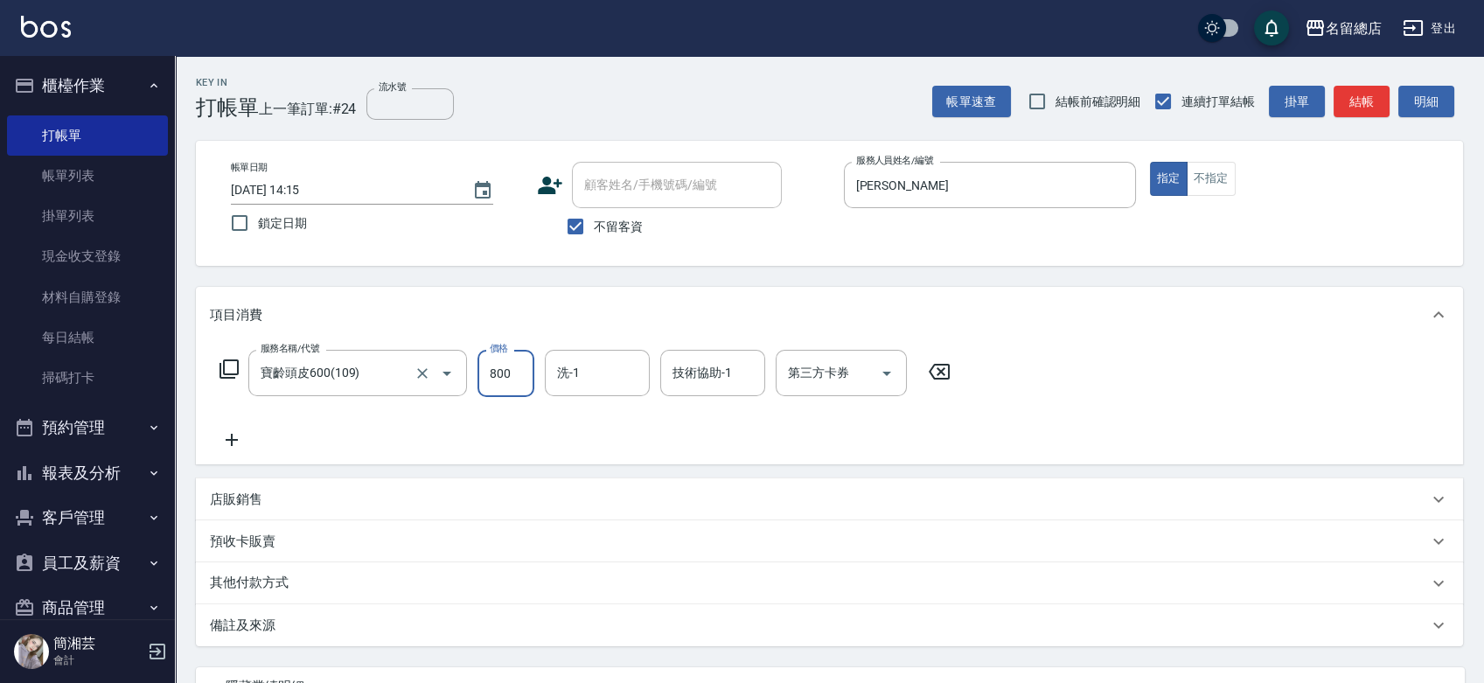
type input "800"
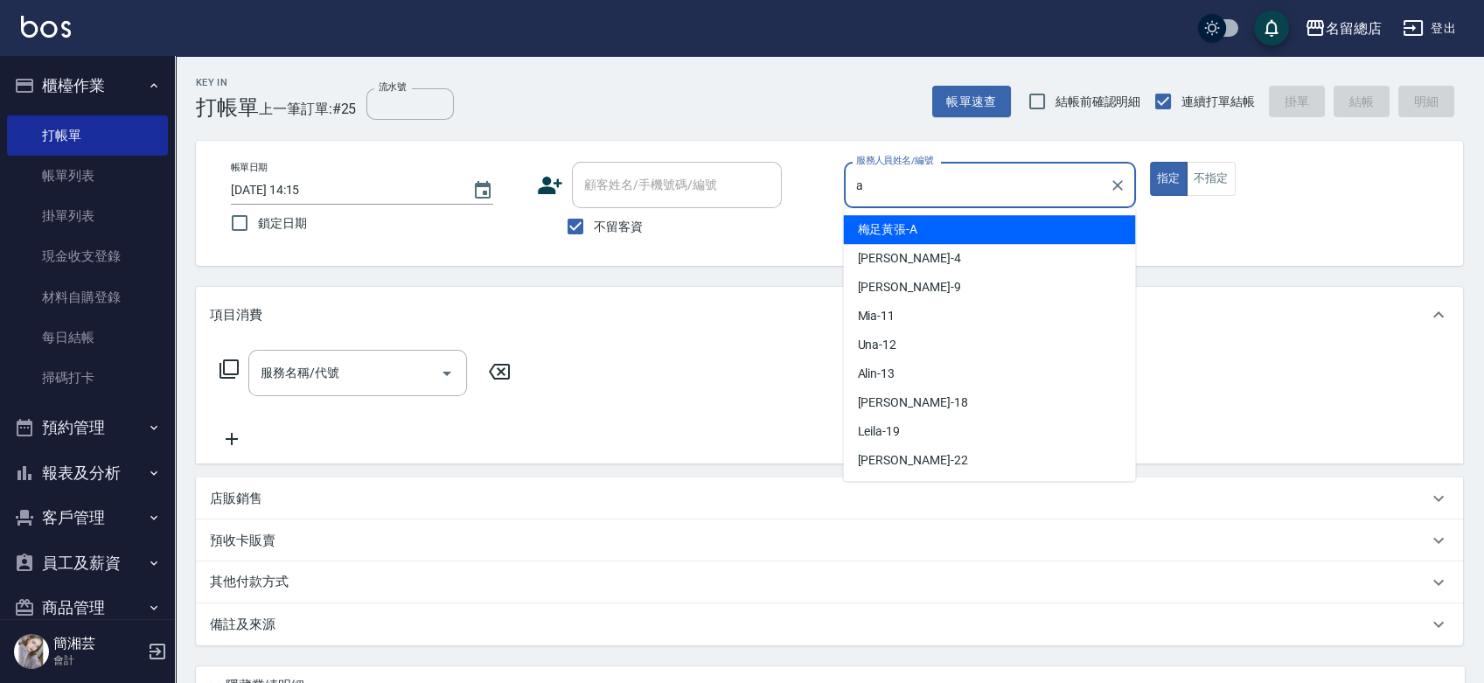
type input "梅足黃張-A"
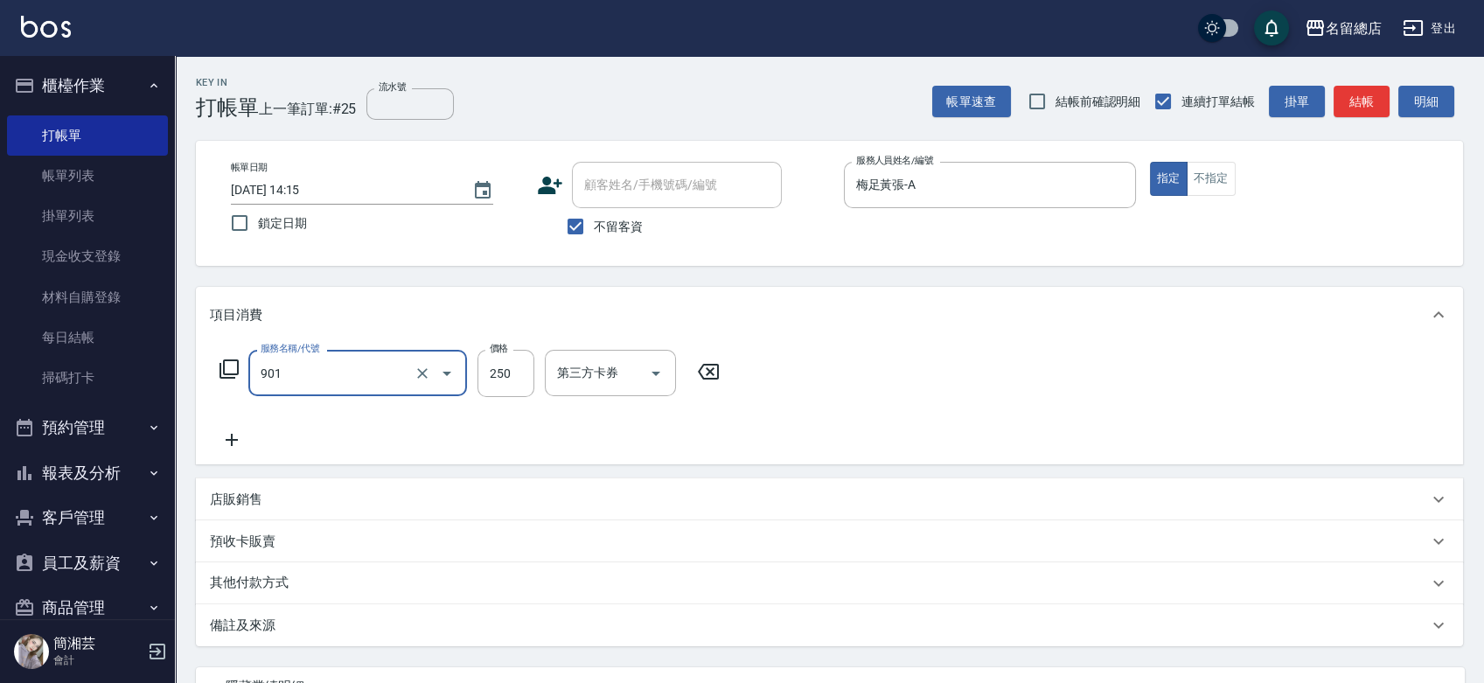
type input "手指甲女(901)"
type input "750"
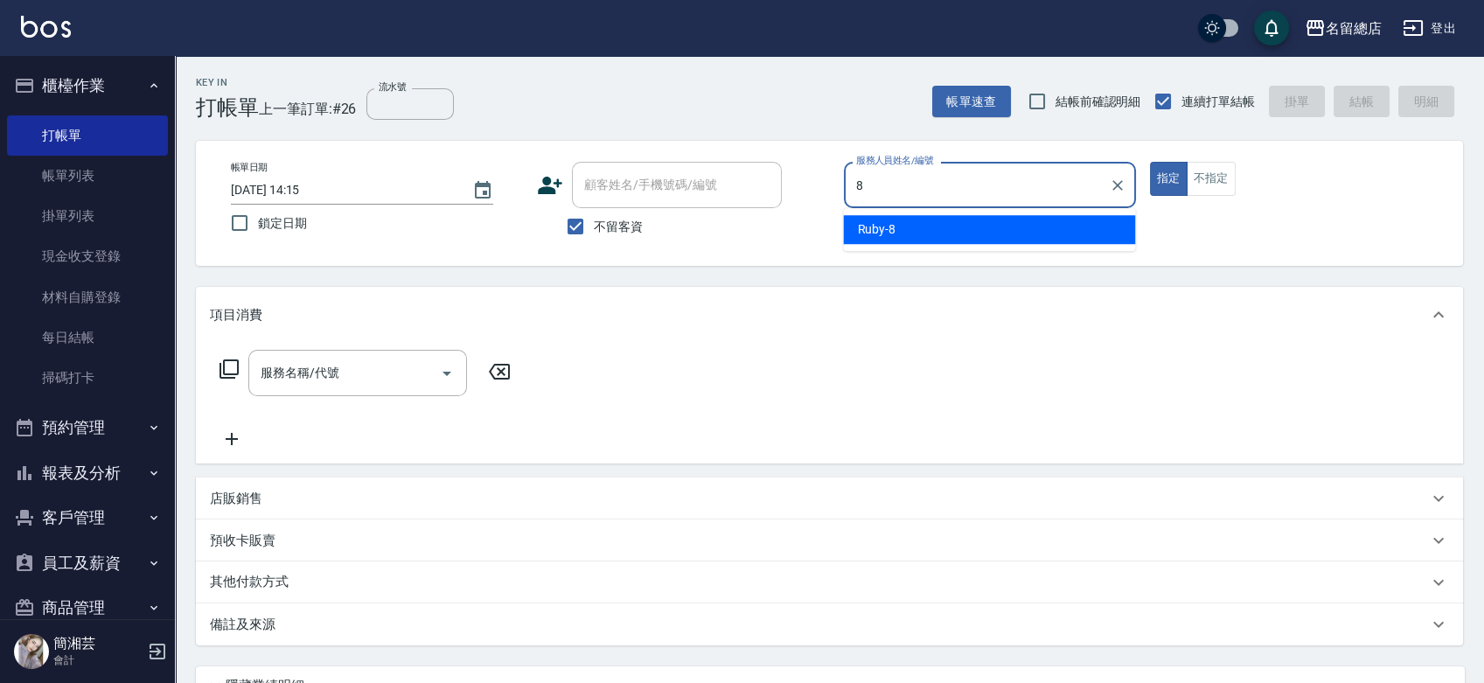
type input "Ruby-8"
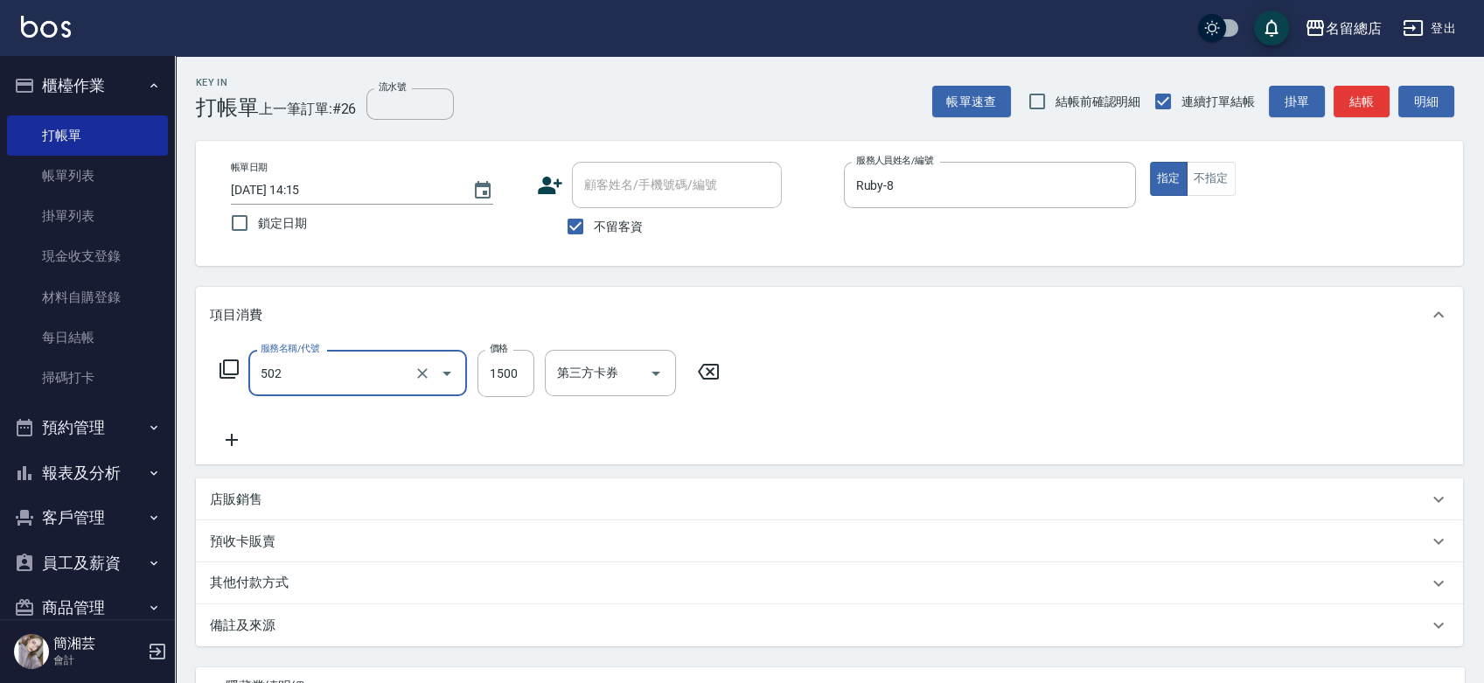
type input "染髮1500以上(502)"
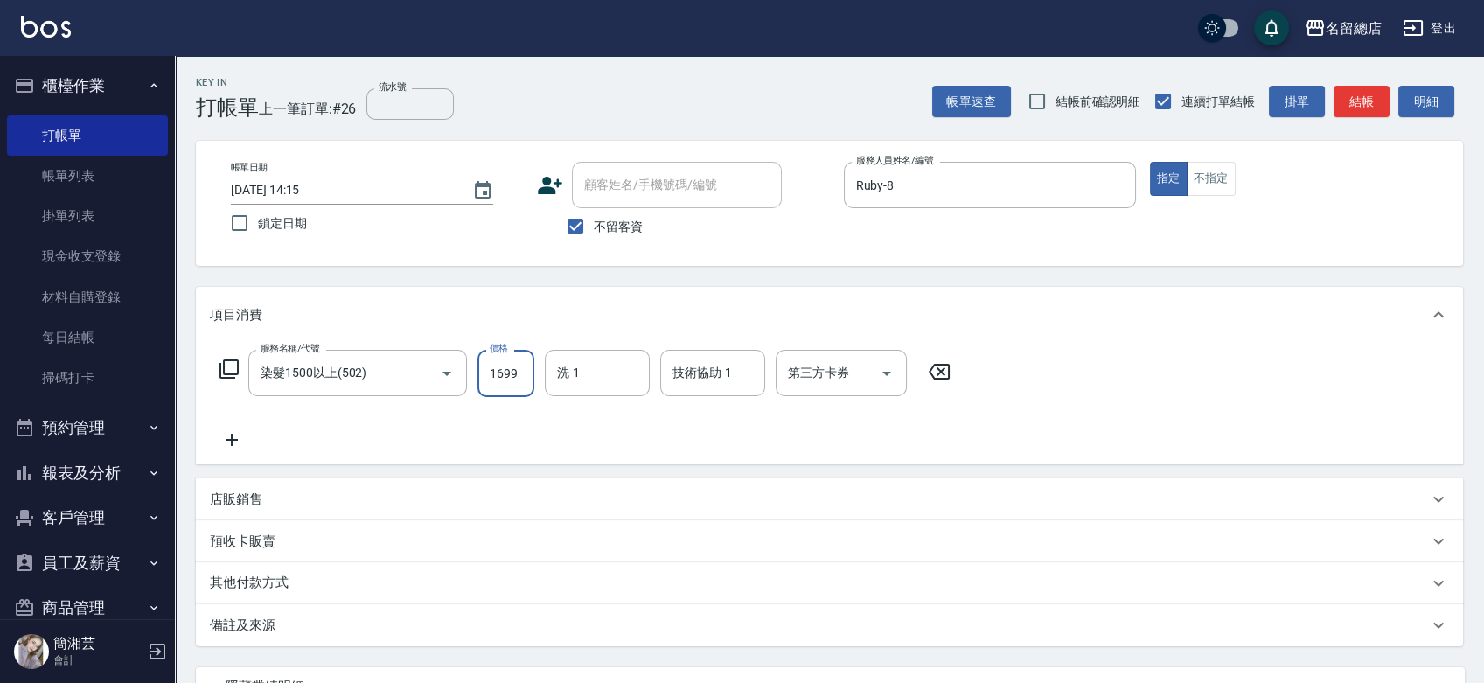
type input "1699"
type input "陳予歆-28"
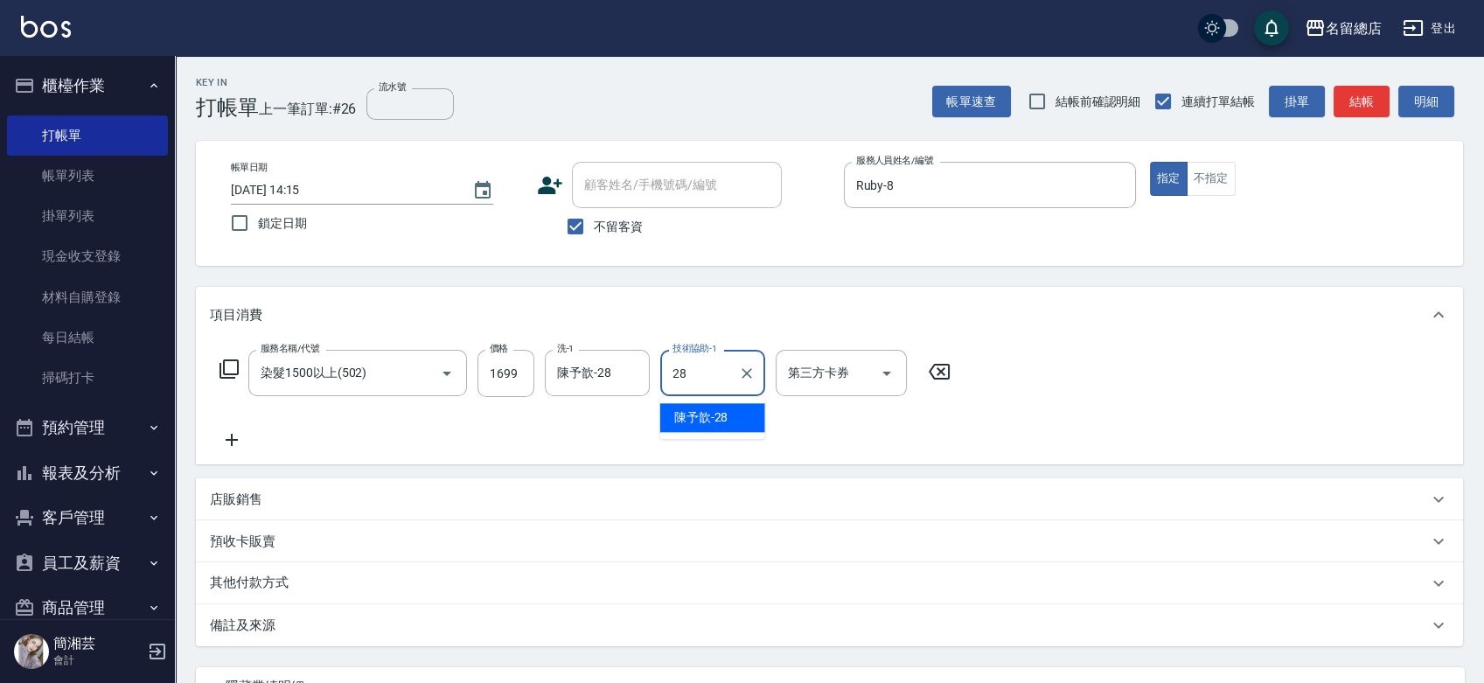
type input "陳予歆-28"
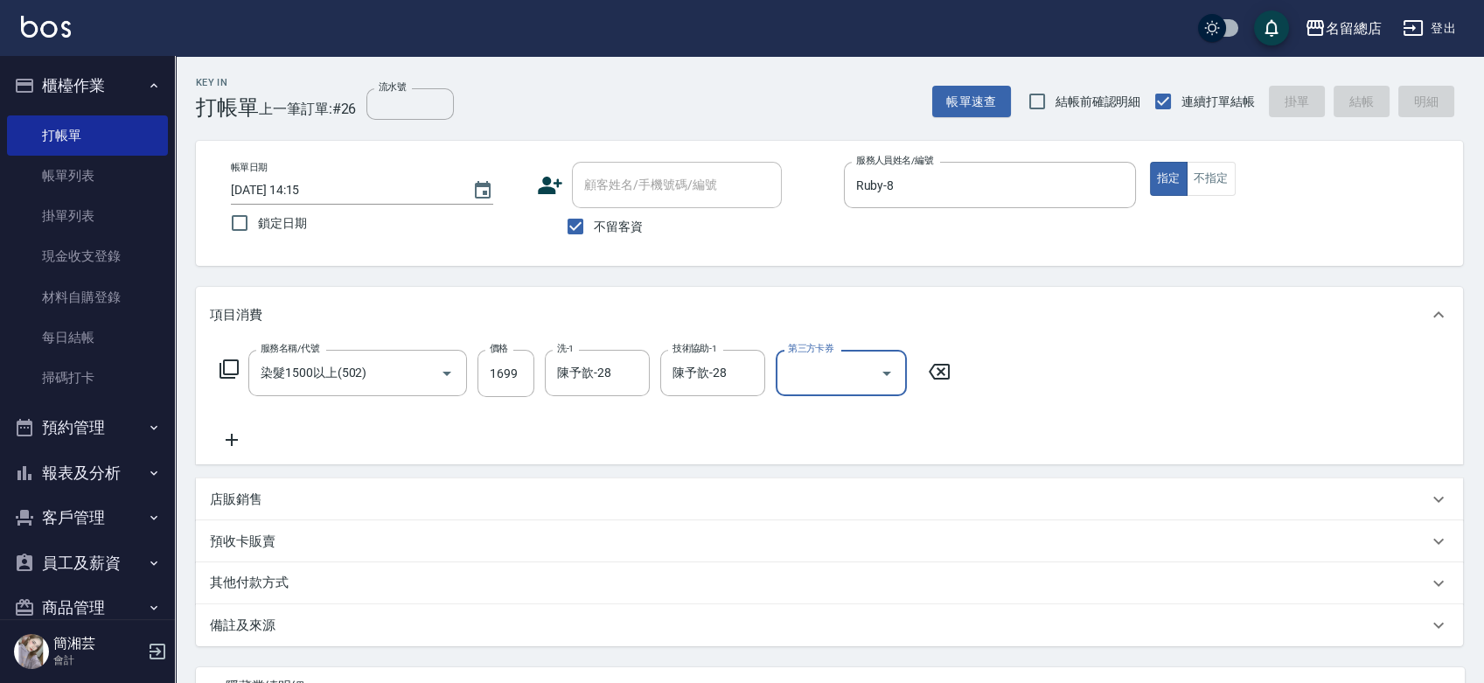
type input "2025/10/09 14:16"
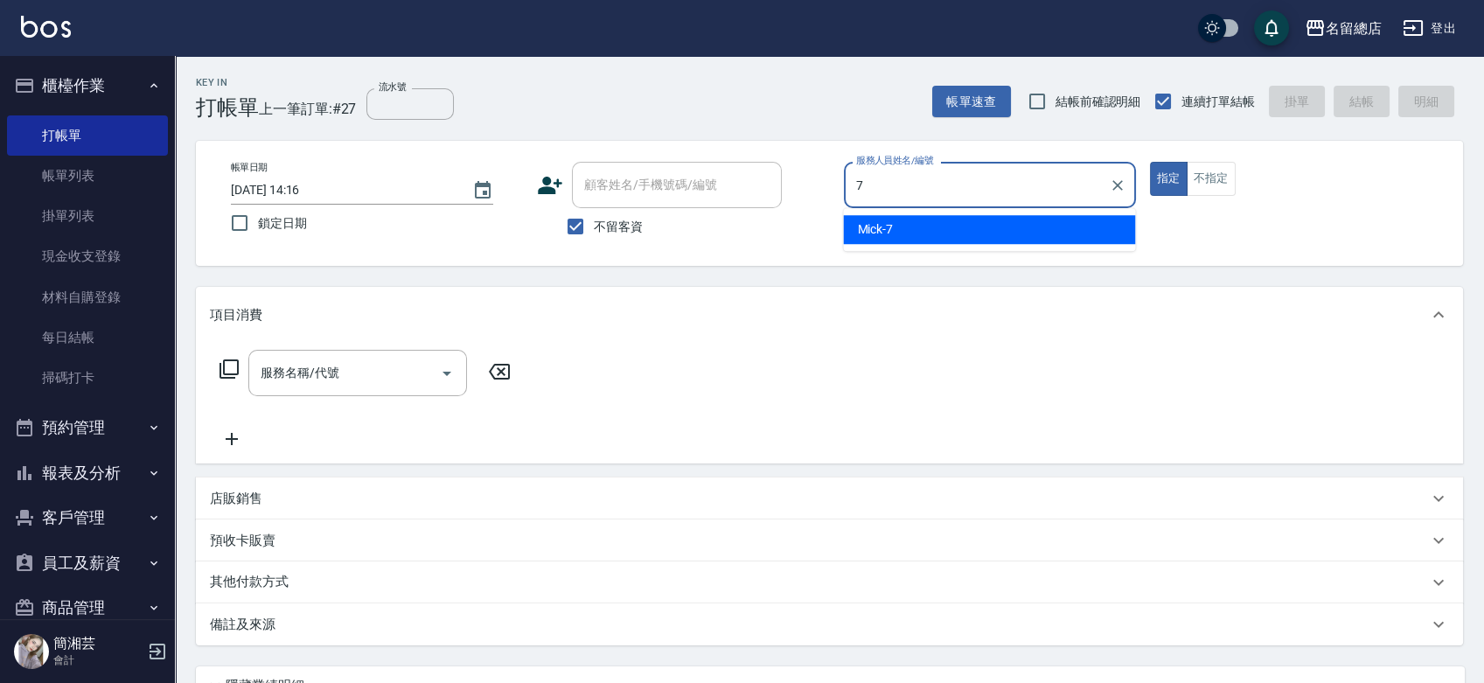
type input "Mick-7"
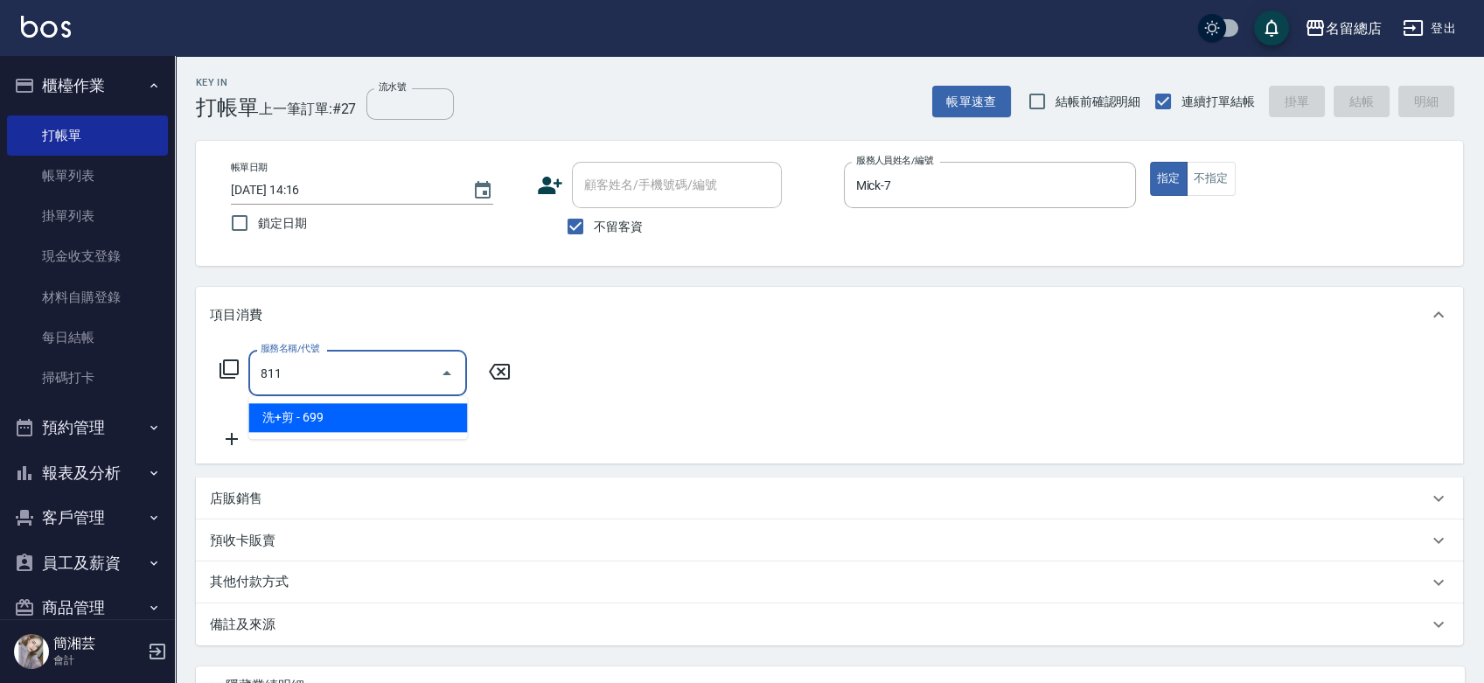
type input "洗+剪(811)"
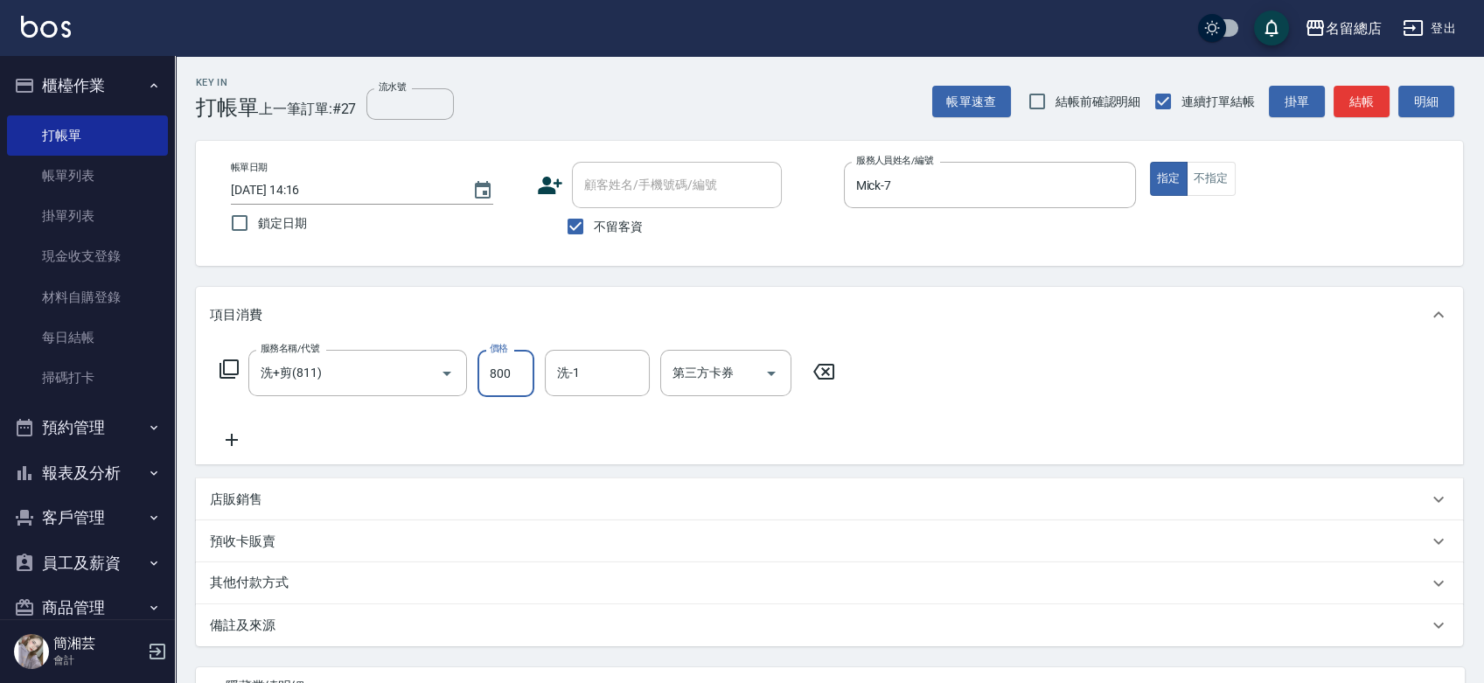
type input "800"
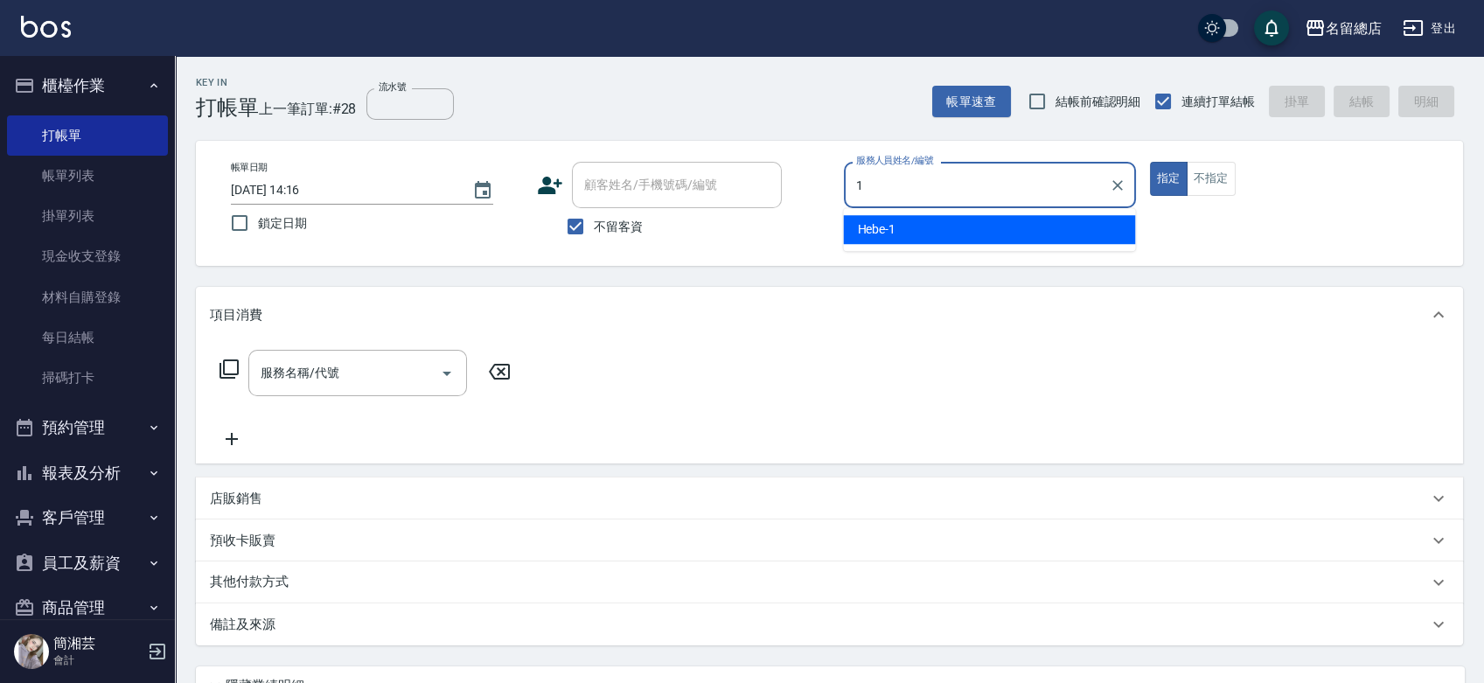
type input "Hebe-1"
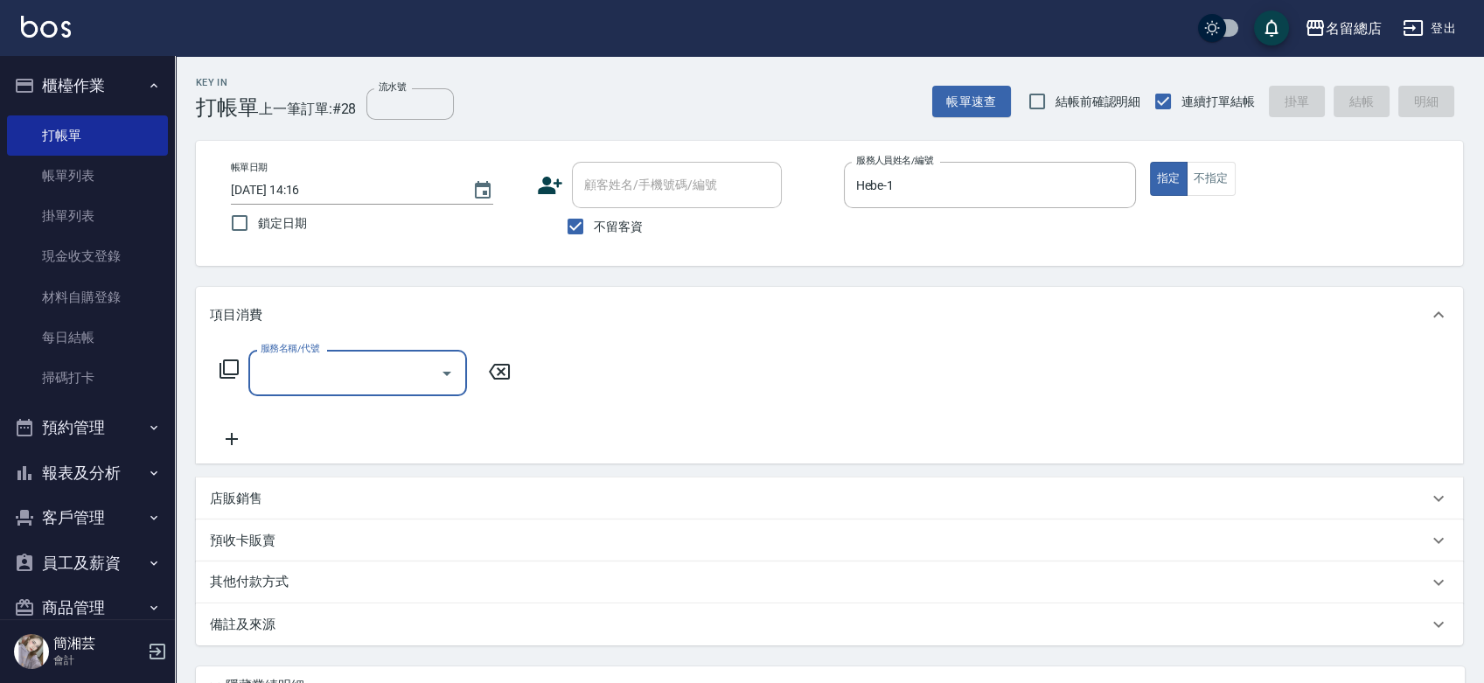
type input "5"
type input "441"
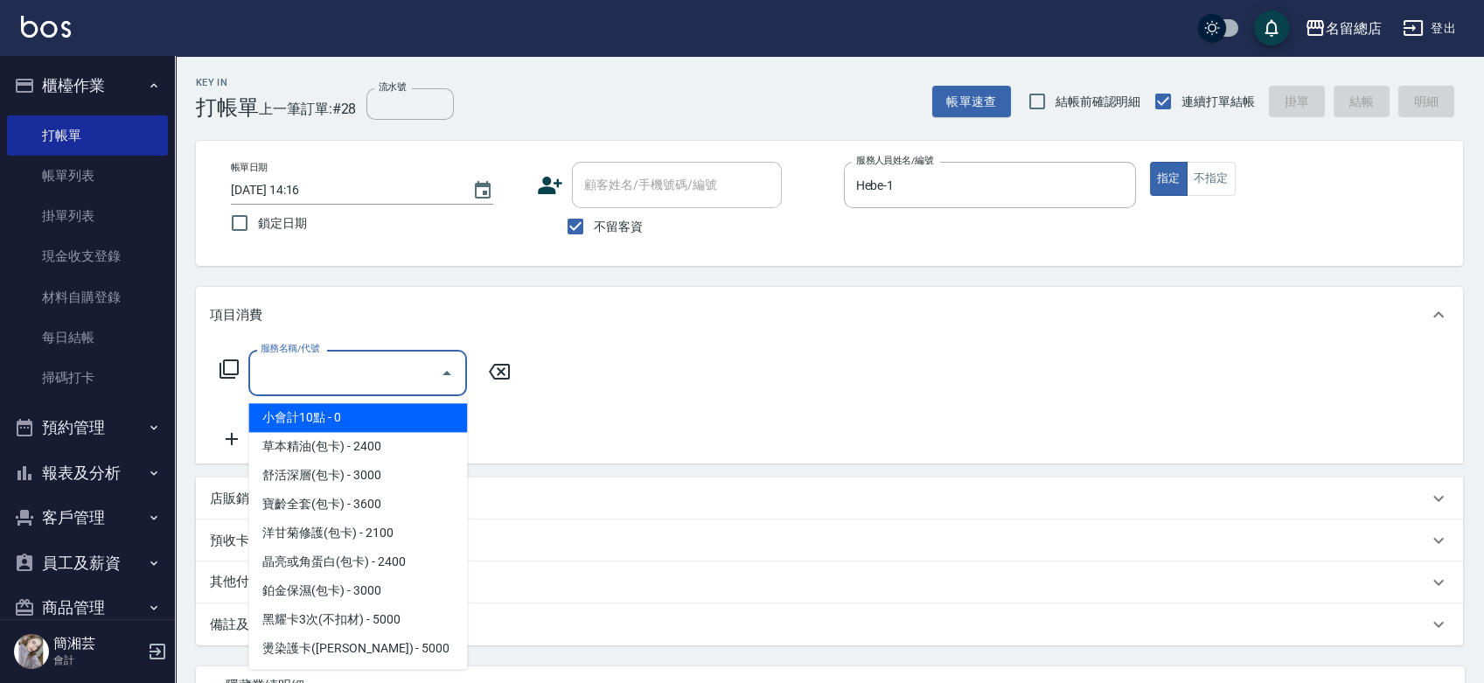
type input "小會計10點(000)"
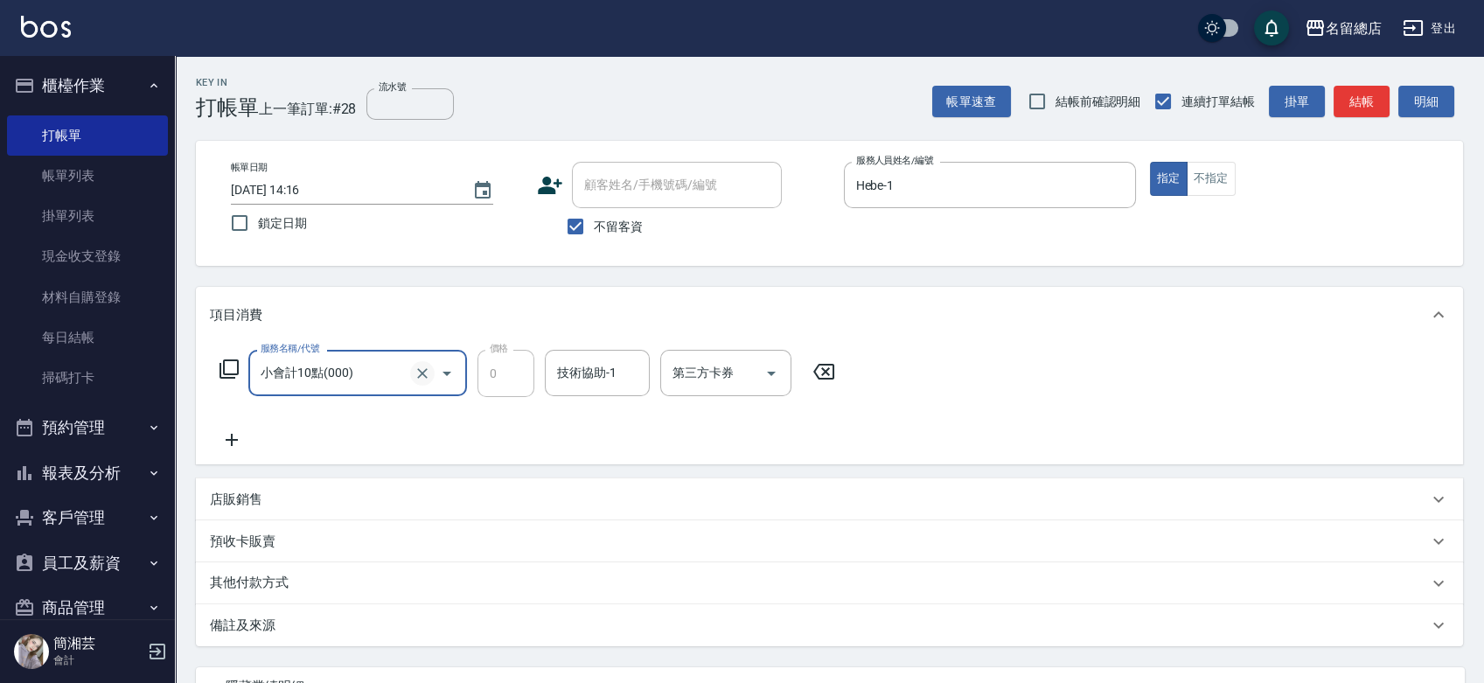
click at [431, 369] on button "Clear" at bounding box center [422, 373] width 24 height 24
type input "2段自單次1300以上(441)"
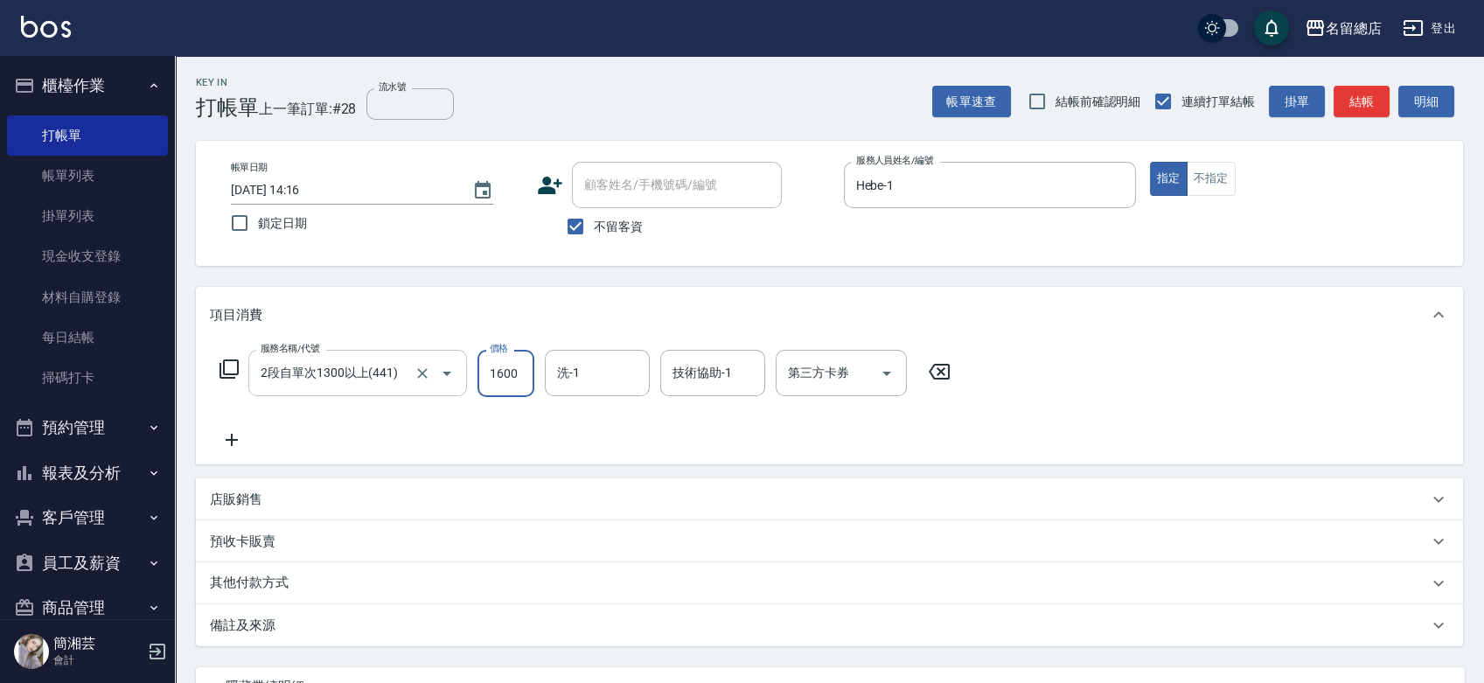
type input "1600"
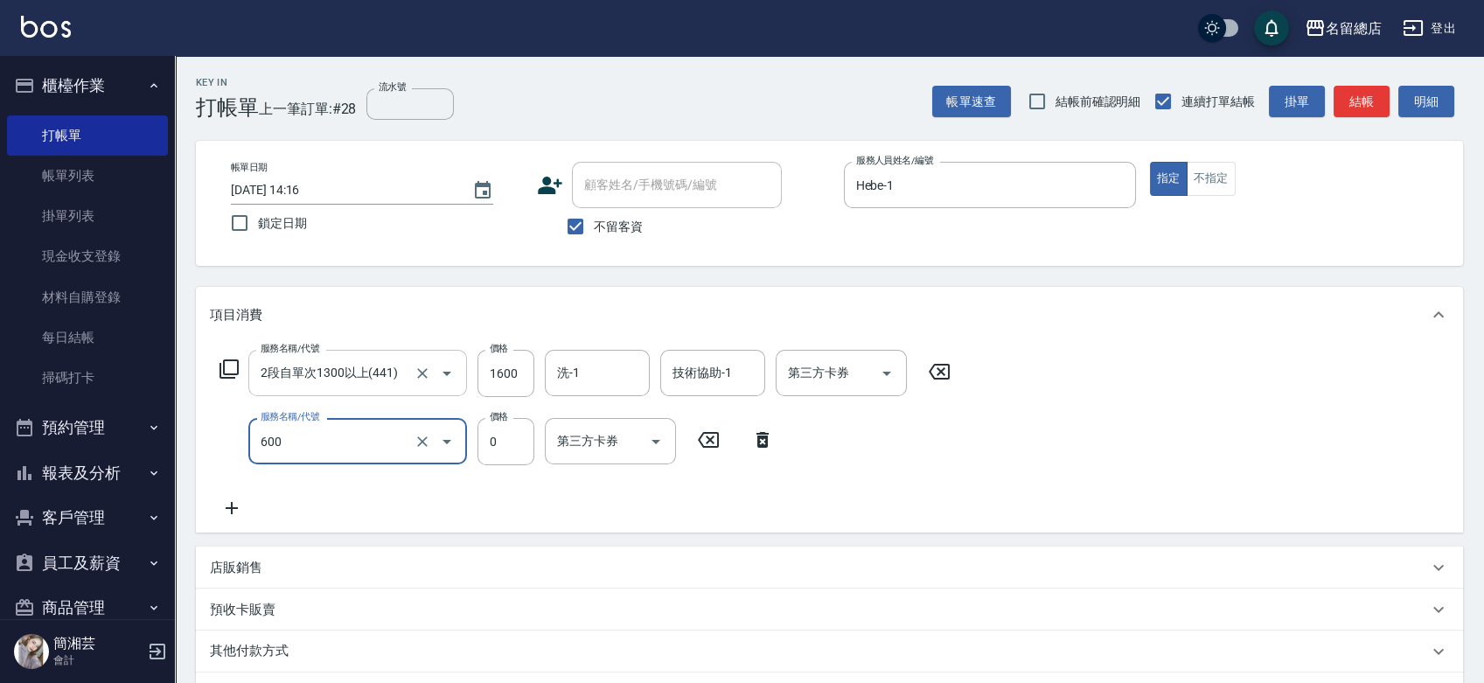
type input "洗髮(免費)(600)"
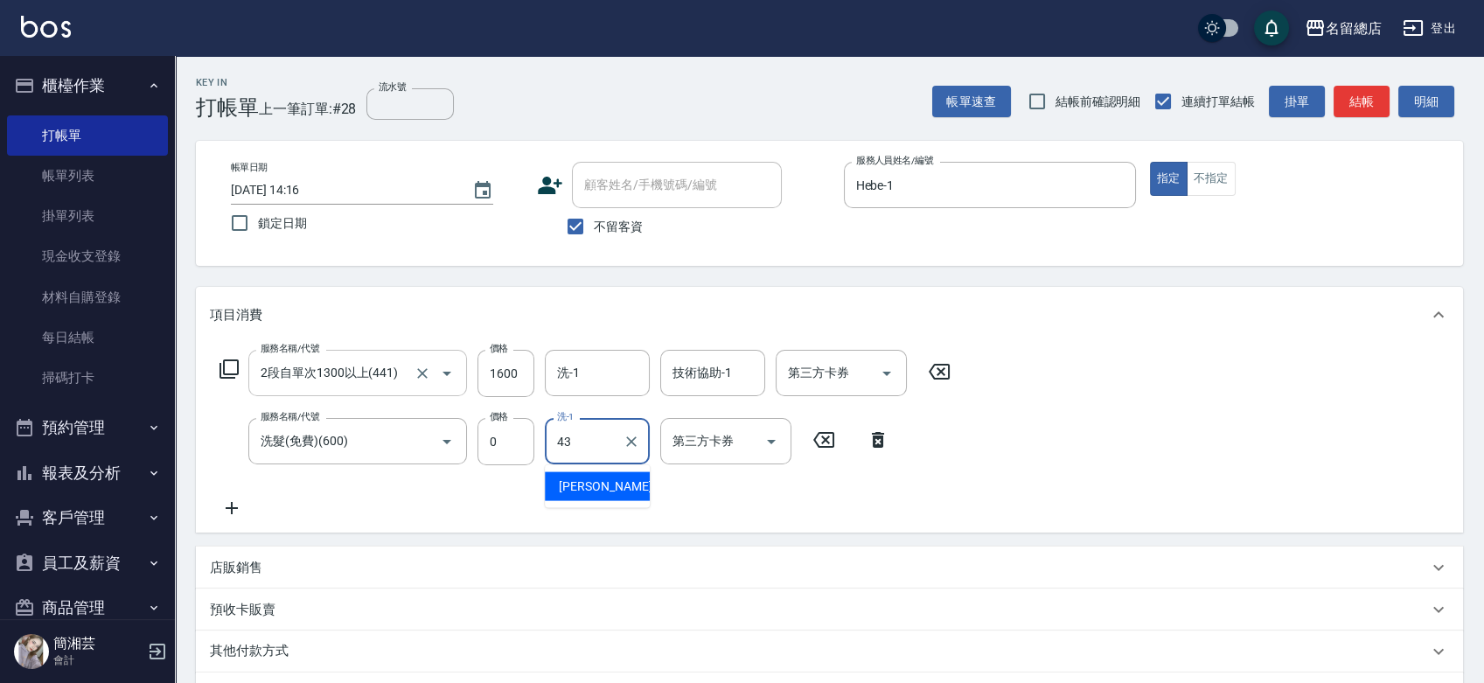
type input "黃郁涵-43"
